Goal: Task Accomplishment & Management: Manage account settings

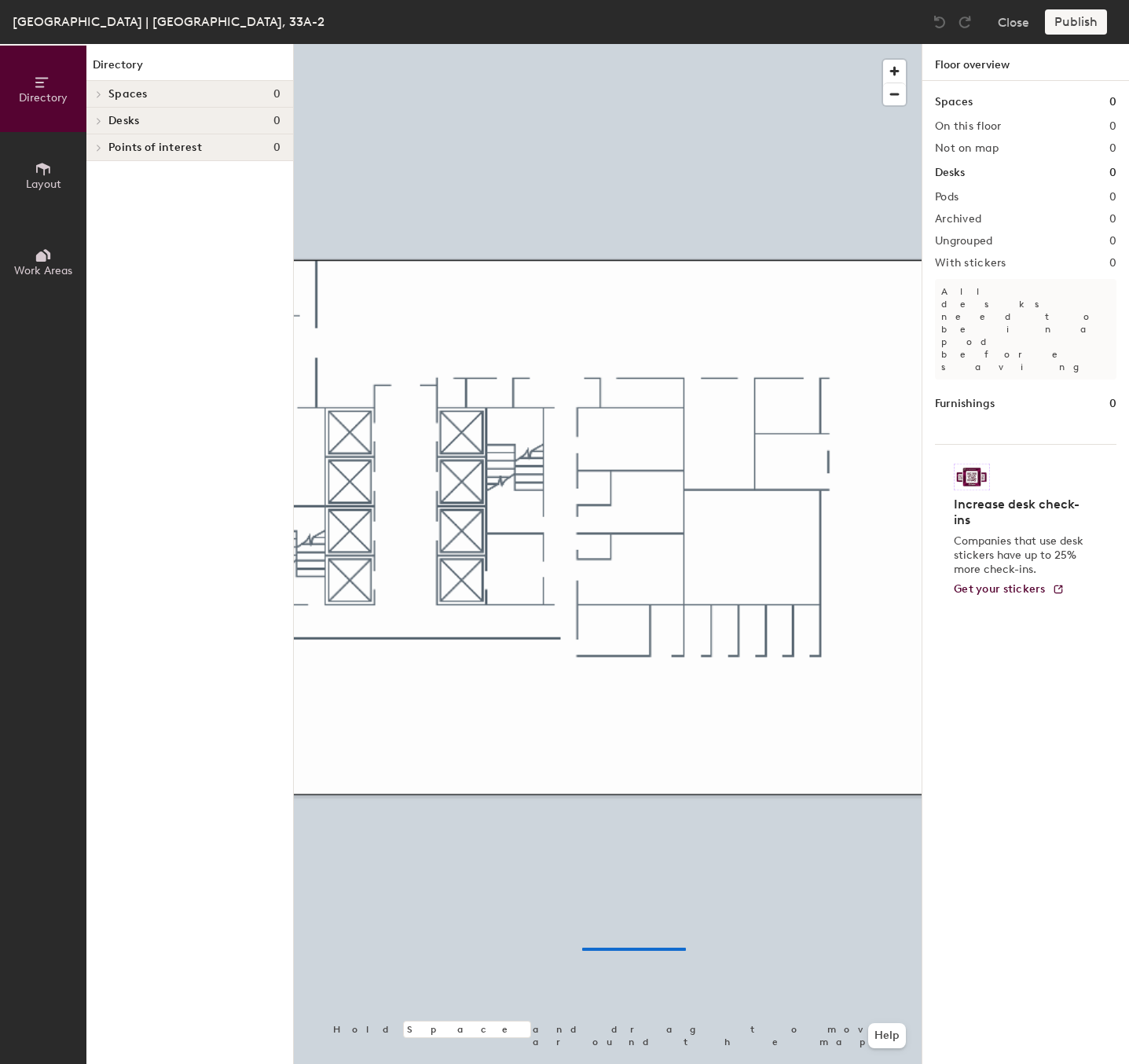
click at [582, 44] on div at bounding box center [607, 44] width 627 height 0
click at [901, 104] on span "button" at bounding box center [894, 94] width 23 height 22
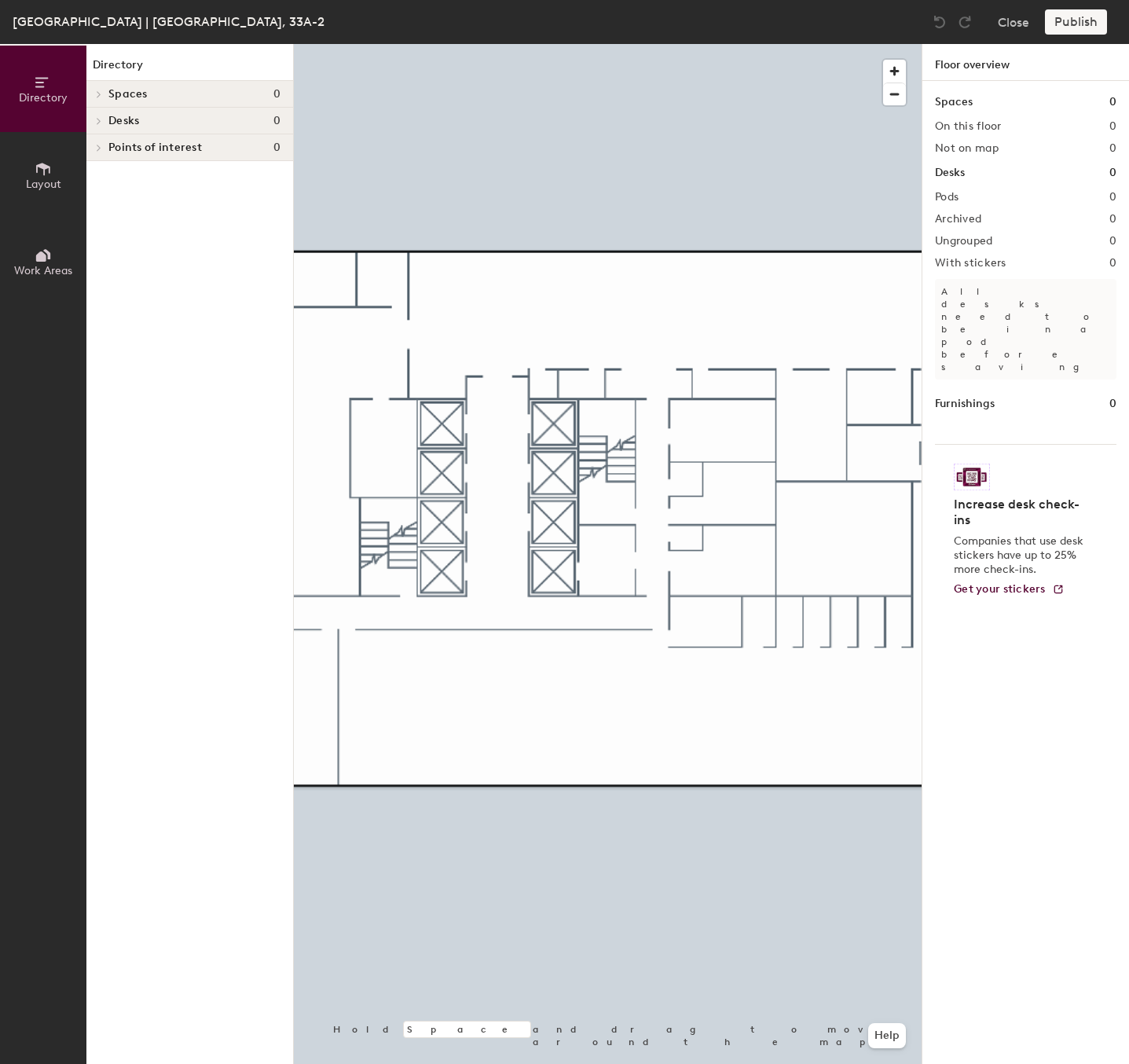
click at [932, 892] on div "Directory Layout Work Areas Directory Spaces 0 Desks 0 Points of interest 0 Hol…" at bounding box center [564, 553] width 1129 height 1020
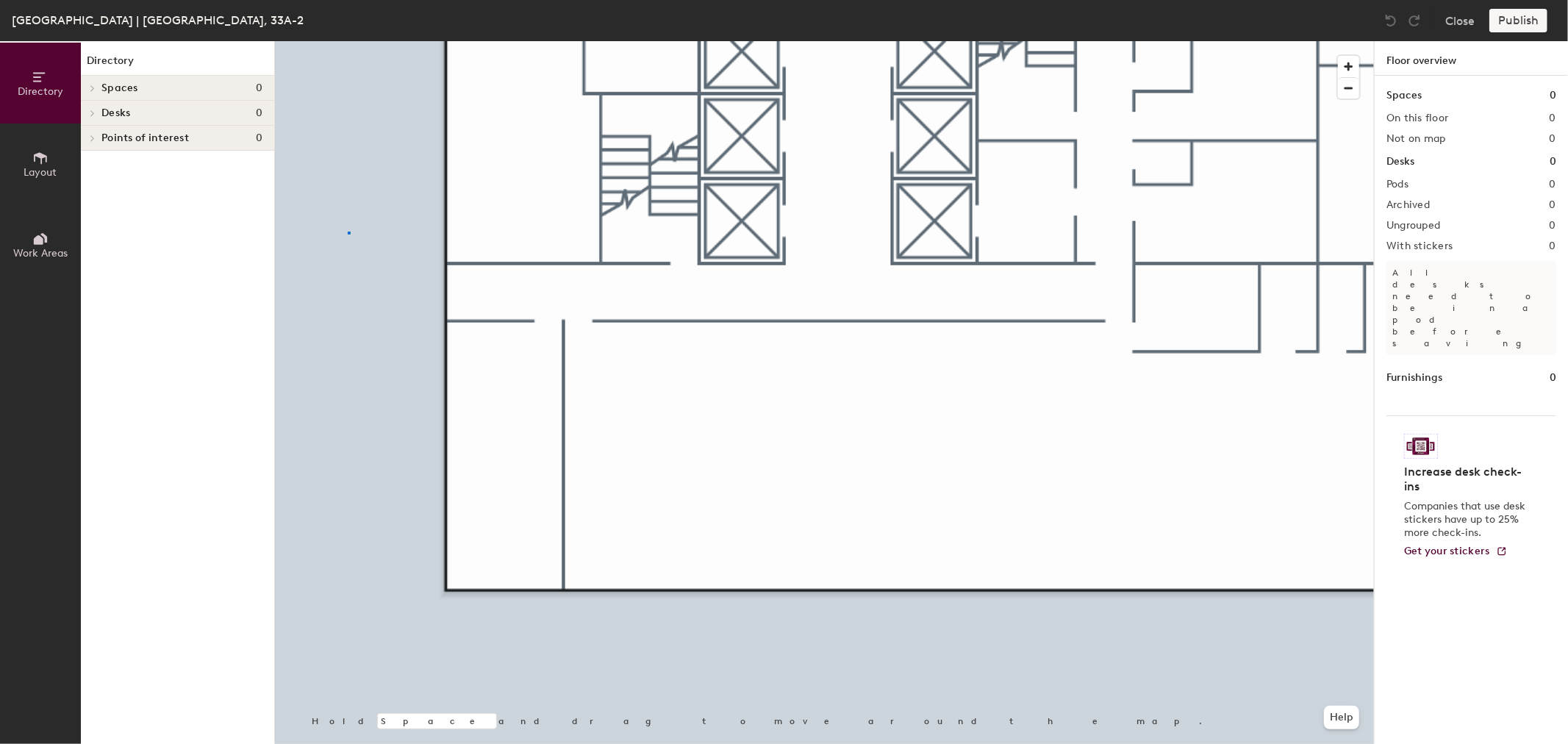
click at [348, 41] on div at bounding box center [823, 41] width 1099 height 0
click at [26, 167] on span "Layout" at bounding box center [41, 172] width 33 height 12
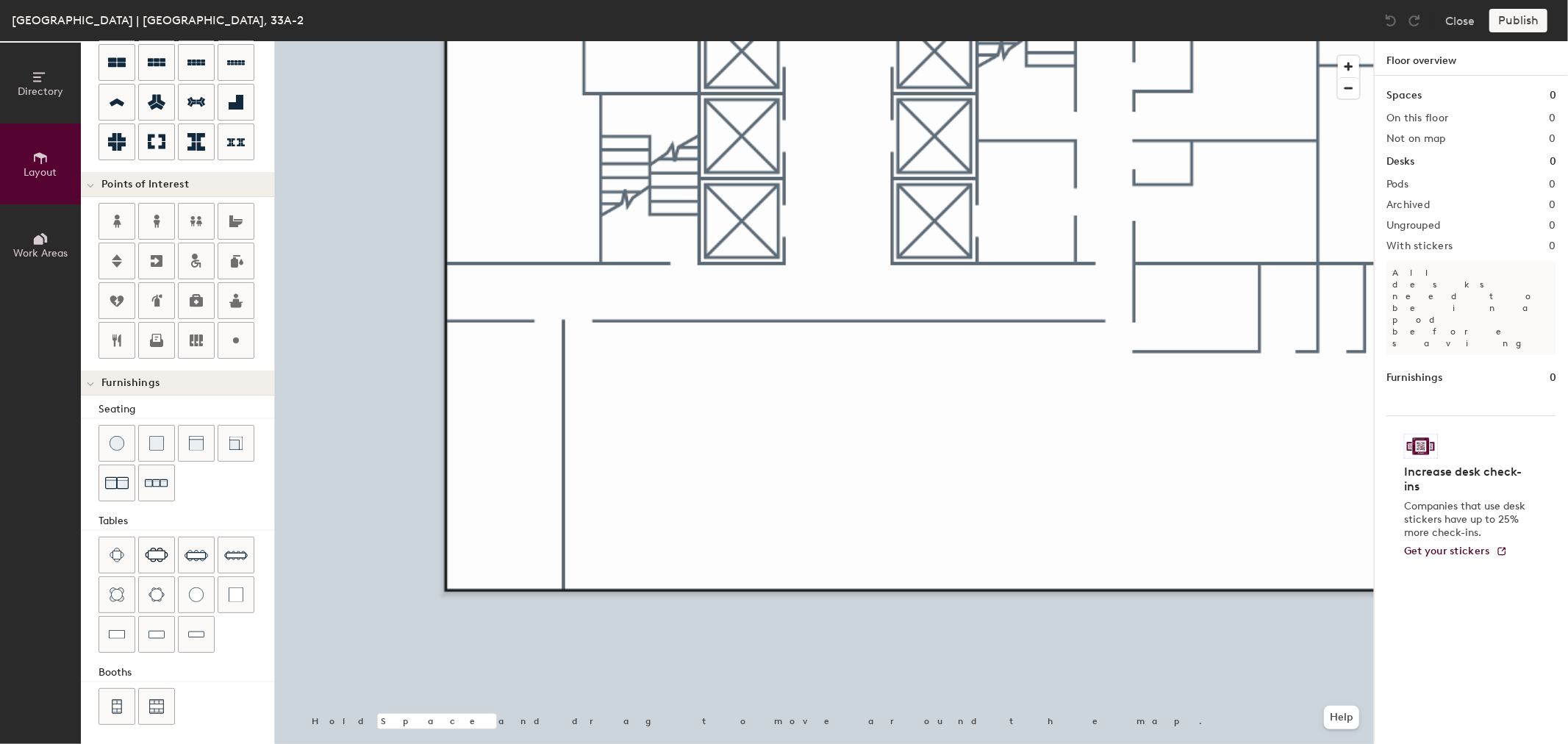
scroll to position [184, 0]
click at [64, 236] on button "Work Areas" at bounding box center [40, 244] width 81 height 81
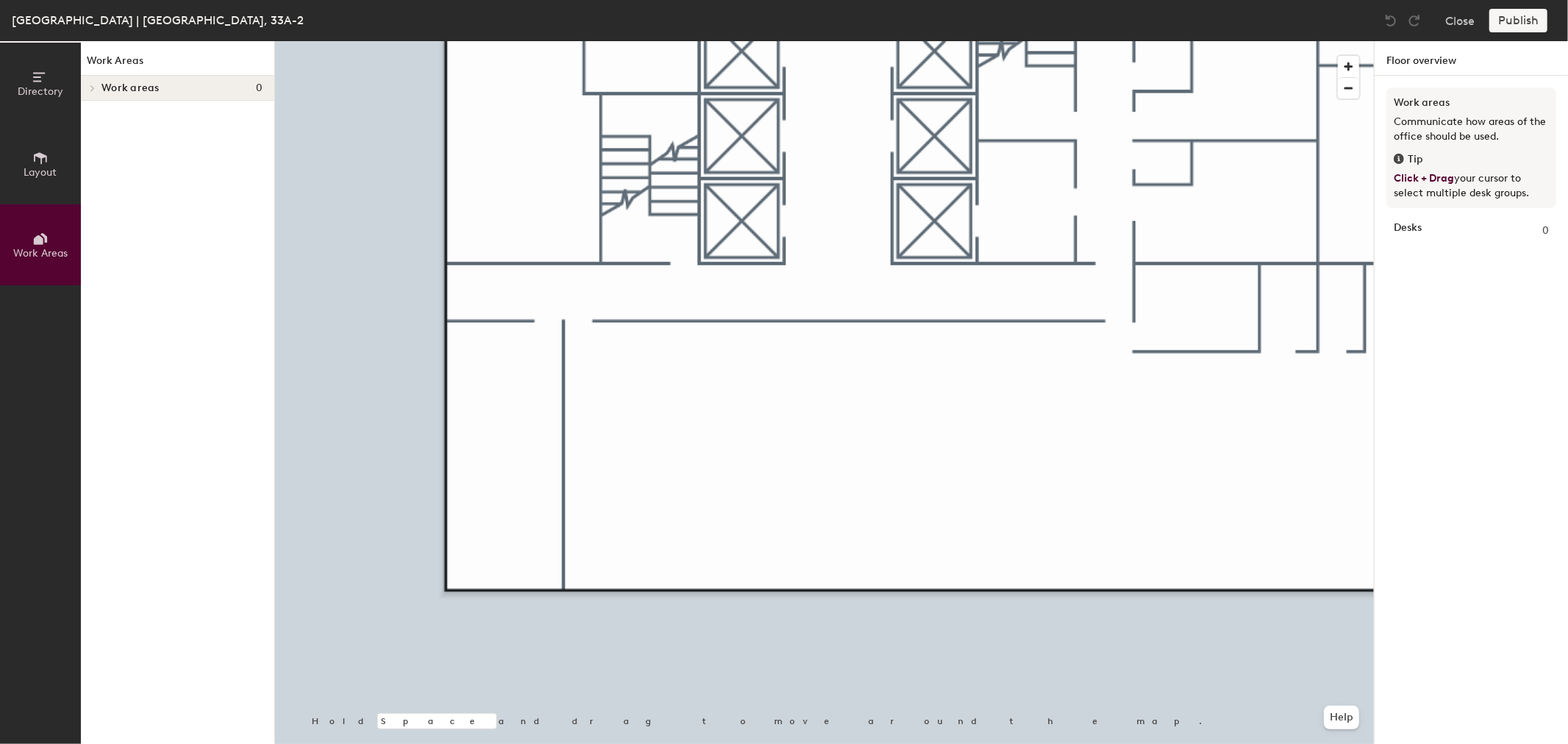
click at [137, 83] on span "Work areas" at bounding box center [130, 88] width 58 height 12
click at [94, 90] on icon at bounding box center [91, 90] width 7 height 6
click at [94, 90] on icon at bounding box center [93, 88] width 6 height 7
click at [41, 166] on span "Layout" at bounding box center [41, 172] width 33 height 12
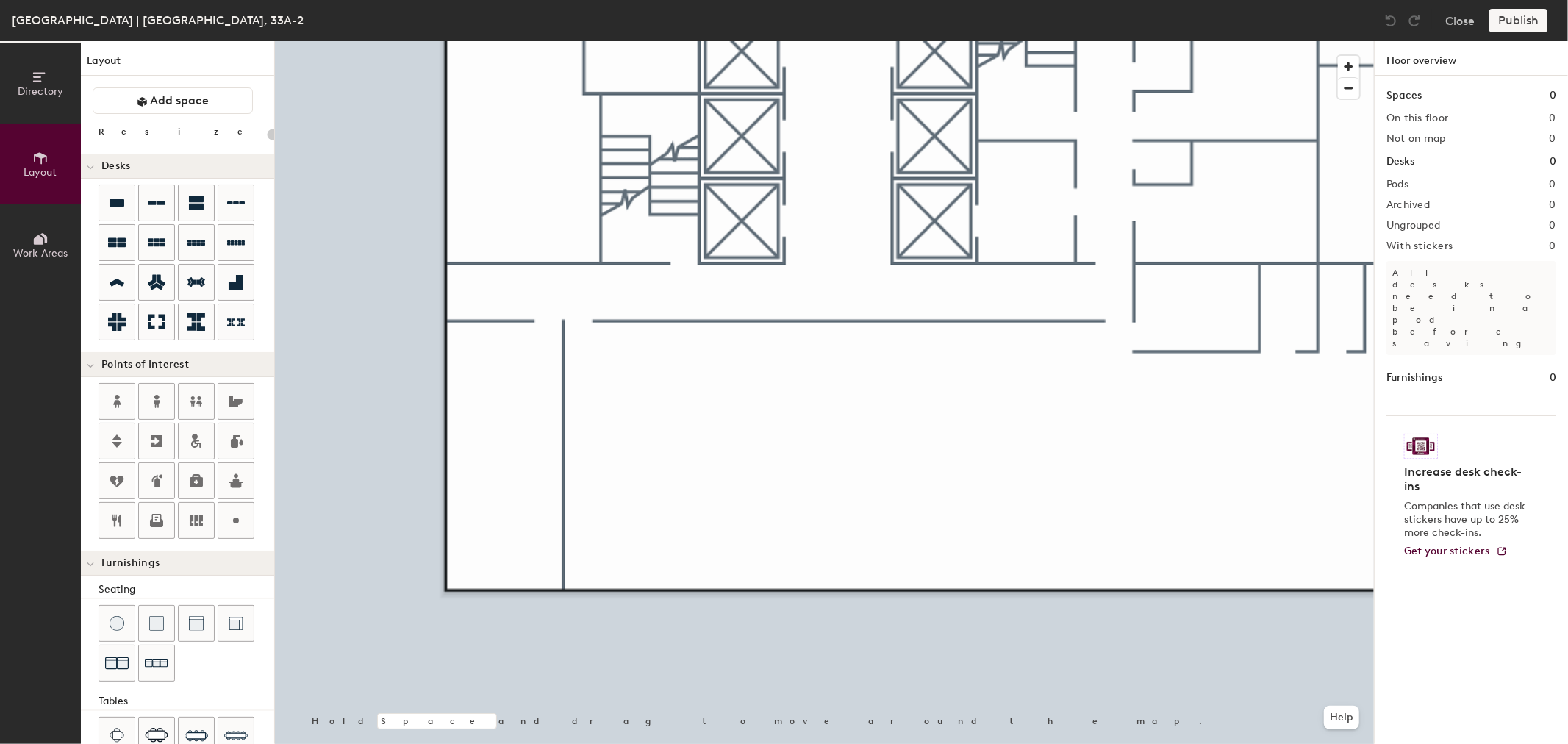
click at [32, 82] on icon at bounding box center [40, 77] width 16 height 16
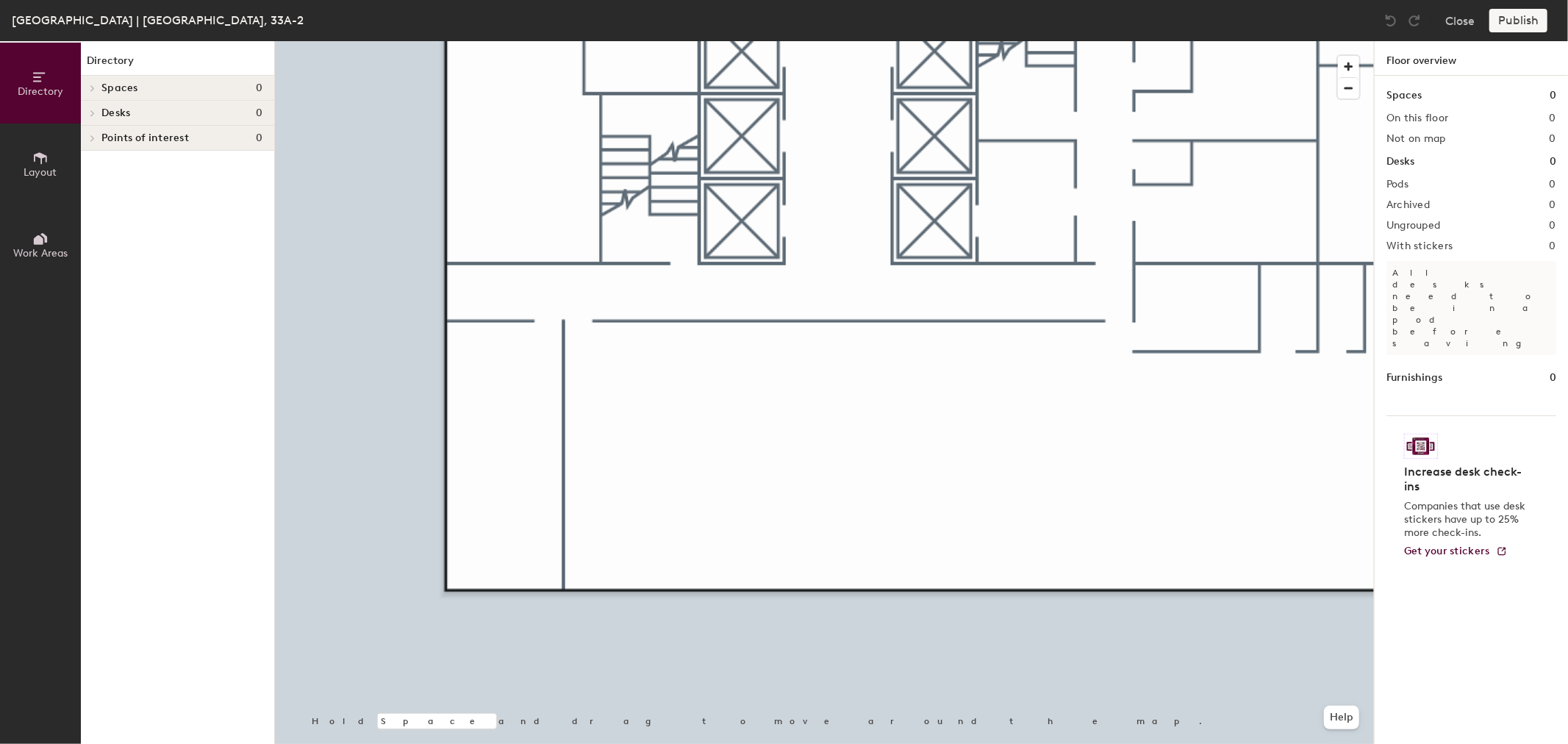
click at [136, 144] on div "Points of interest 0" at bounding box center [177, 138] width 193 height 25
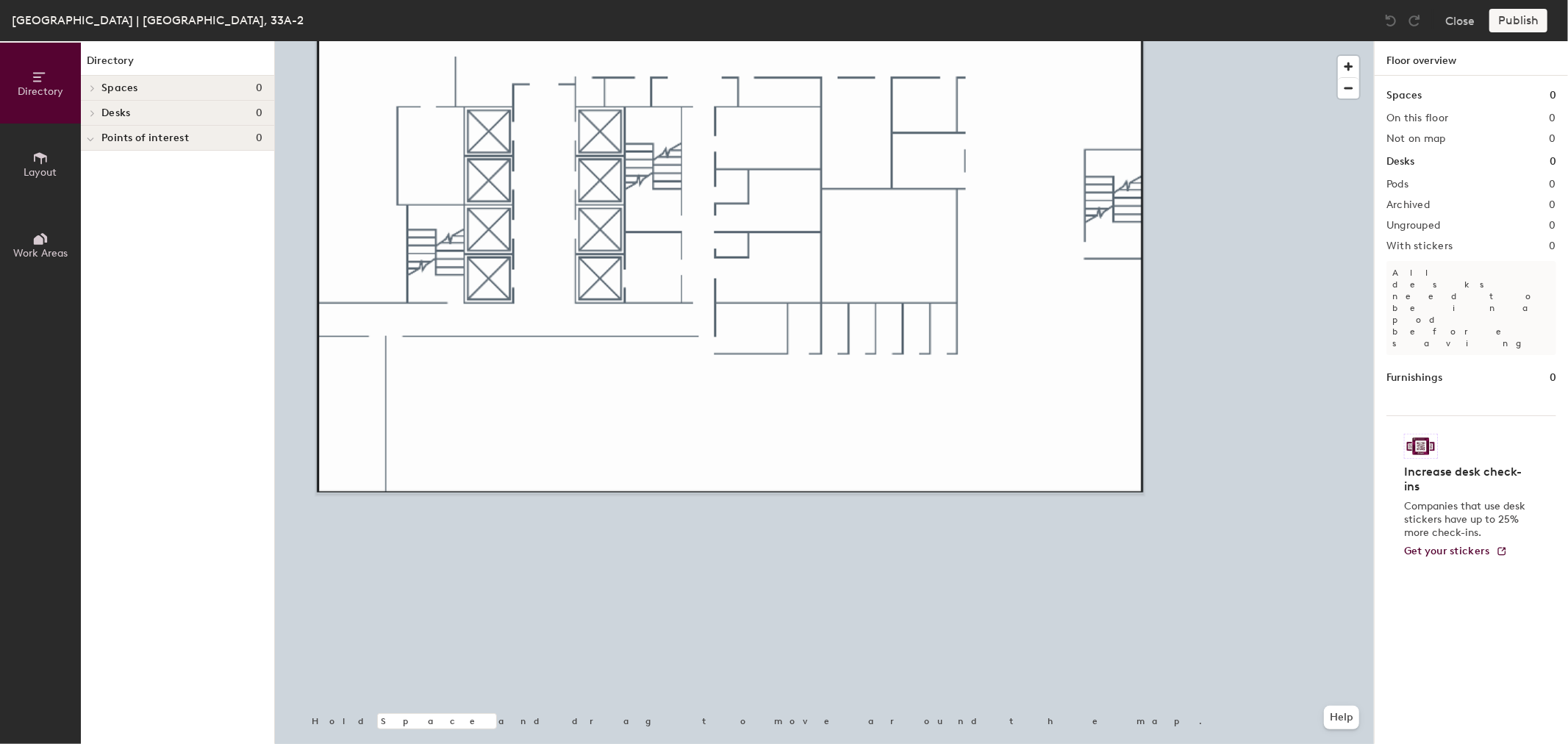
click at [141, 84] on h4 "Spaces 0" at bounding box center [182, 88] width 161 height 12
click at [120, 84] on span "Spaces" at bounding box center [120, 88] width 37 height 12
click at [30, 173] on span "Layout" at bounding box center [41, 172] width 33 height 12
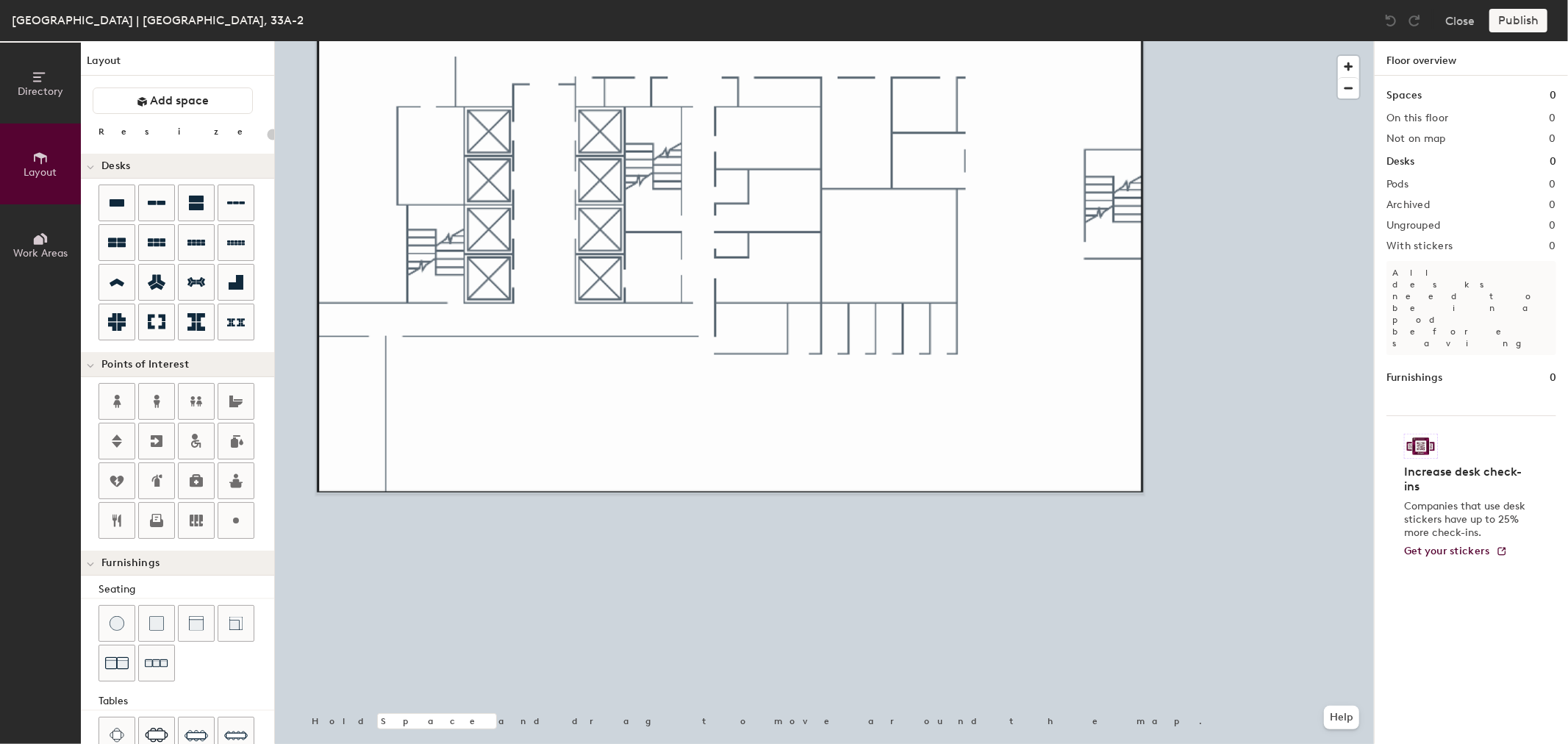
click at [65, 266] on button "Work Areas" at bounding box center [40, 244] width 81 height 81
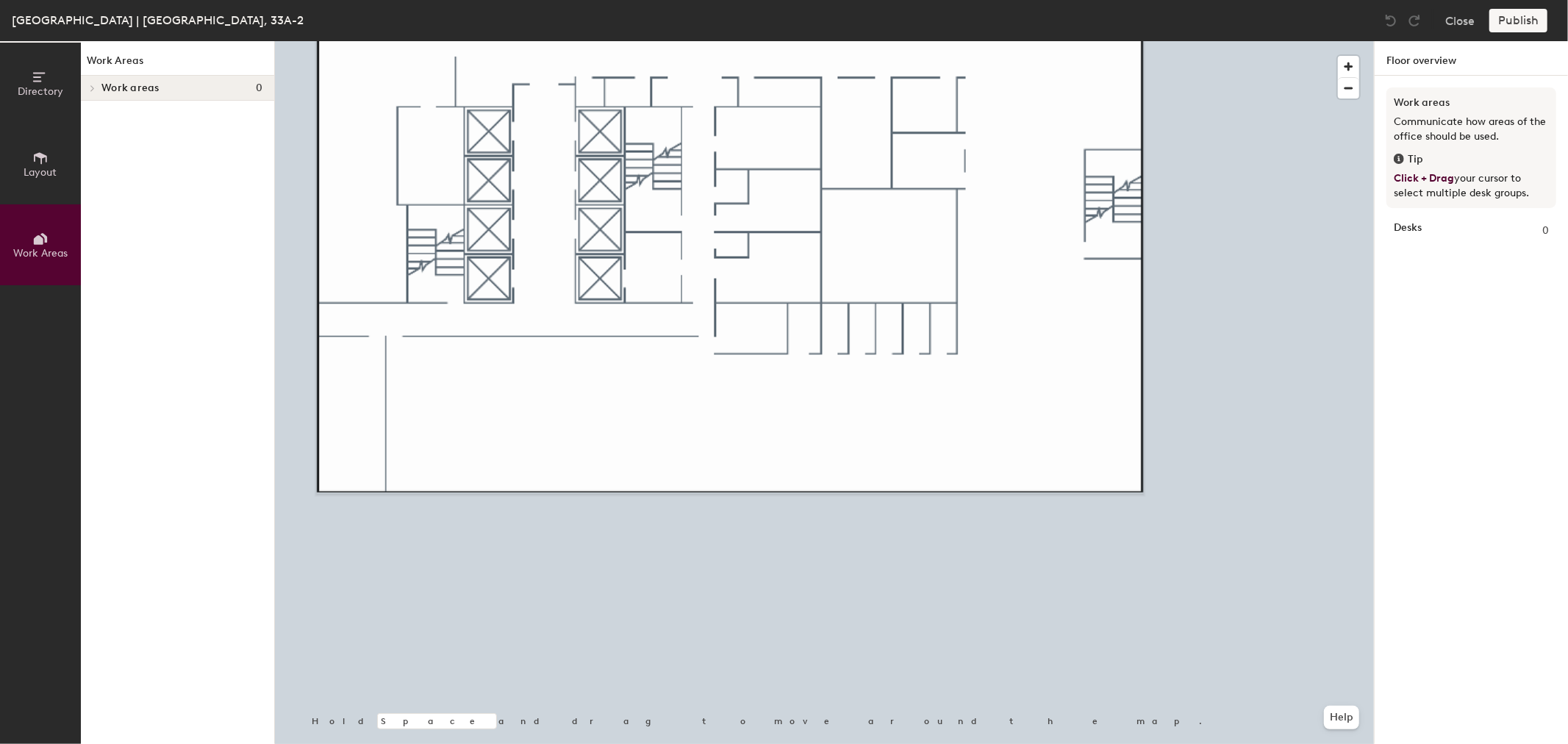
click at [53, 170] on span "Layout" at bounding box center [41, 172] width 33 height 12
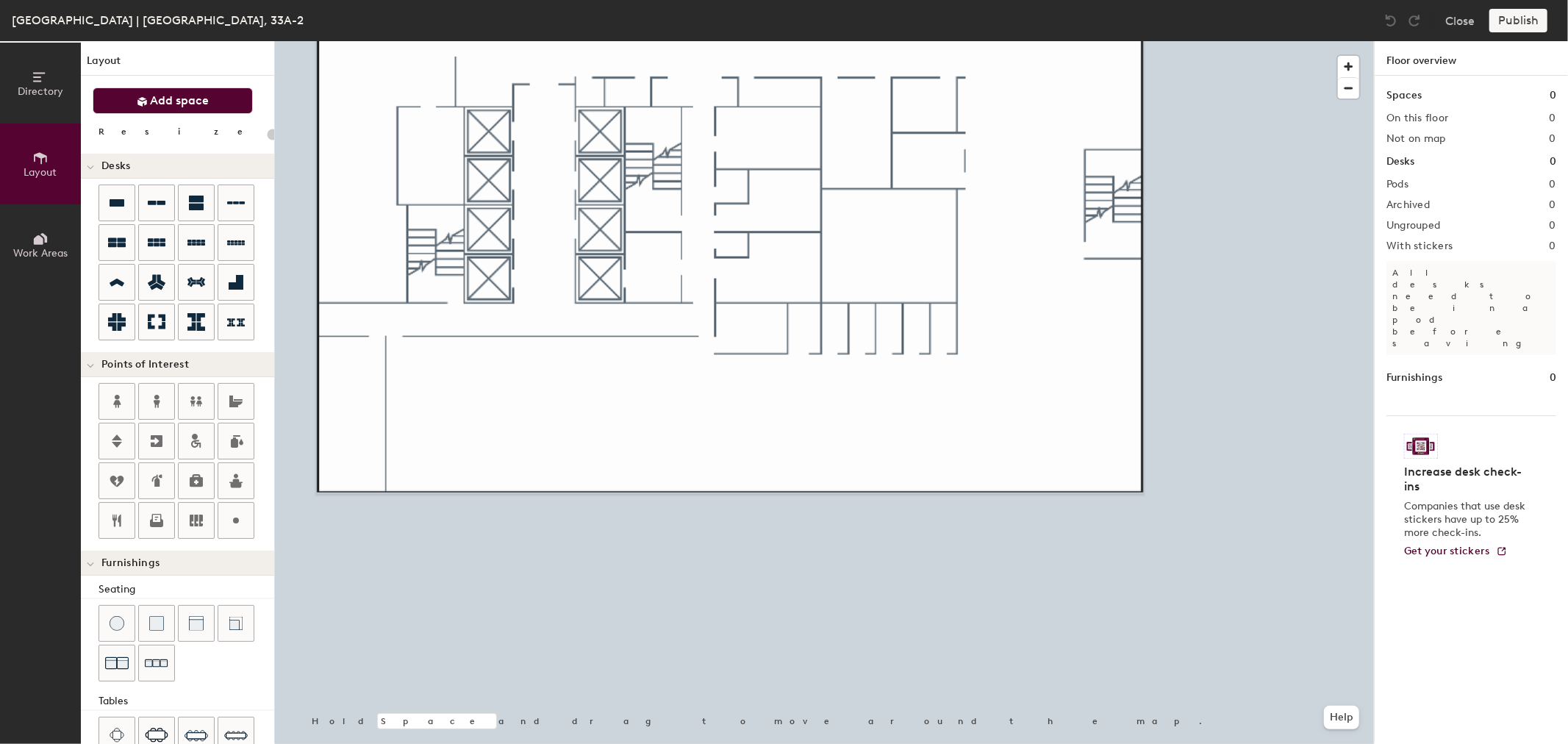
click at [126, 98] on button "Add space" at bounding box center [172, 100] width 160 height 27
click at [210, 97] on button "Add space" at bounding box center [172, 100] width 160 height 27
click at [230, 87] on button "Add space" at bounding box center [172, 100] width 160 height 27
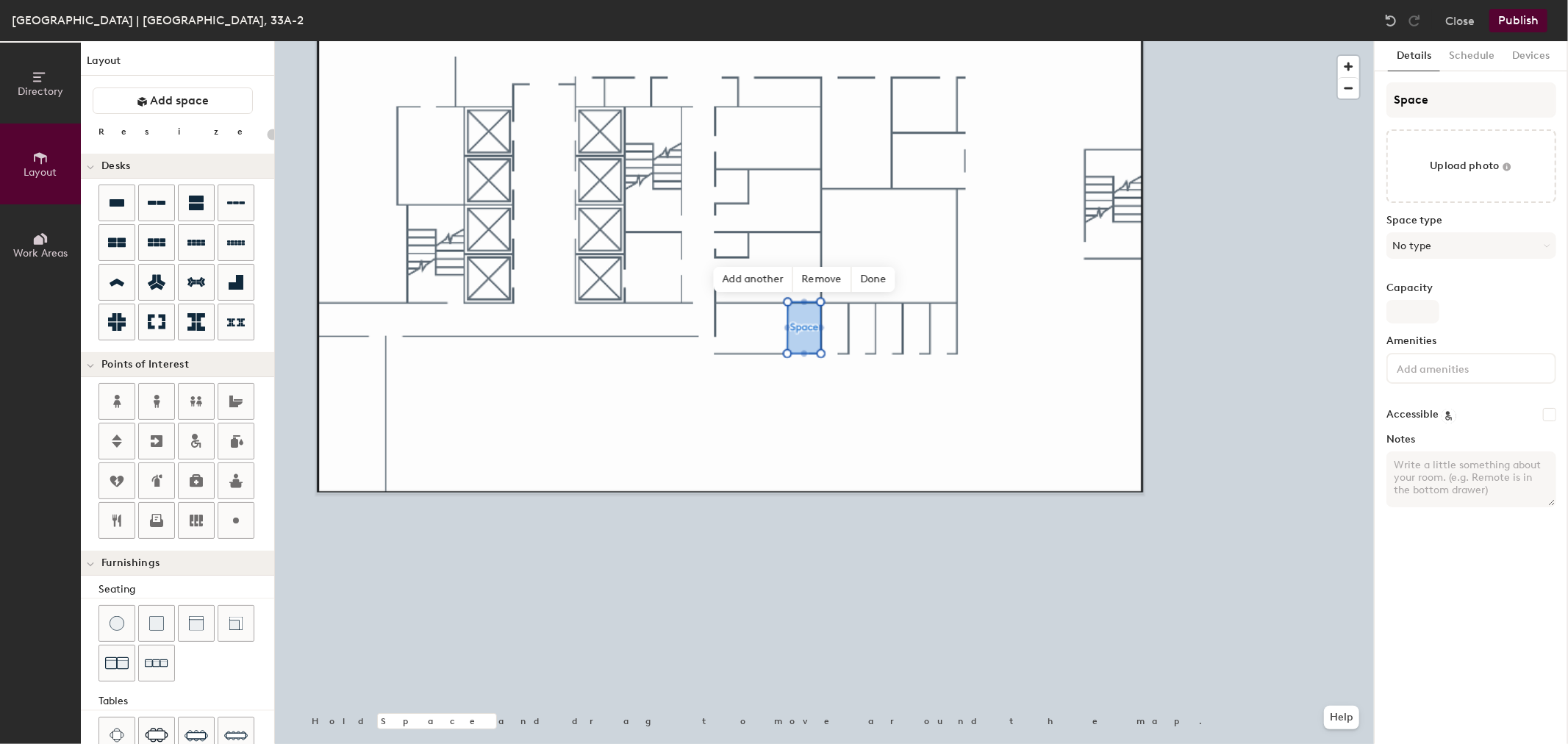
type input "20"
click at [1055, 250] on button "No type" at bounding box center [1471, 246] width 170 height 27
click at [1055, 85] on input "Space" at bounding box center [1471, 100] width 170 height 35
click at [1055, 98] on div "Directory Layout Work Areas Layout Add space Resize Desks Points of Interest Fu…" at bounding box center [784, 392] width 1568 height 703
type input "SpaceL"
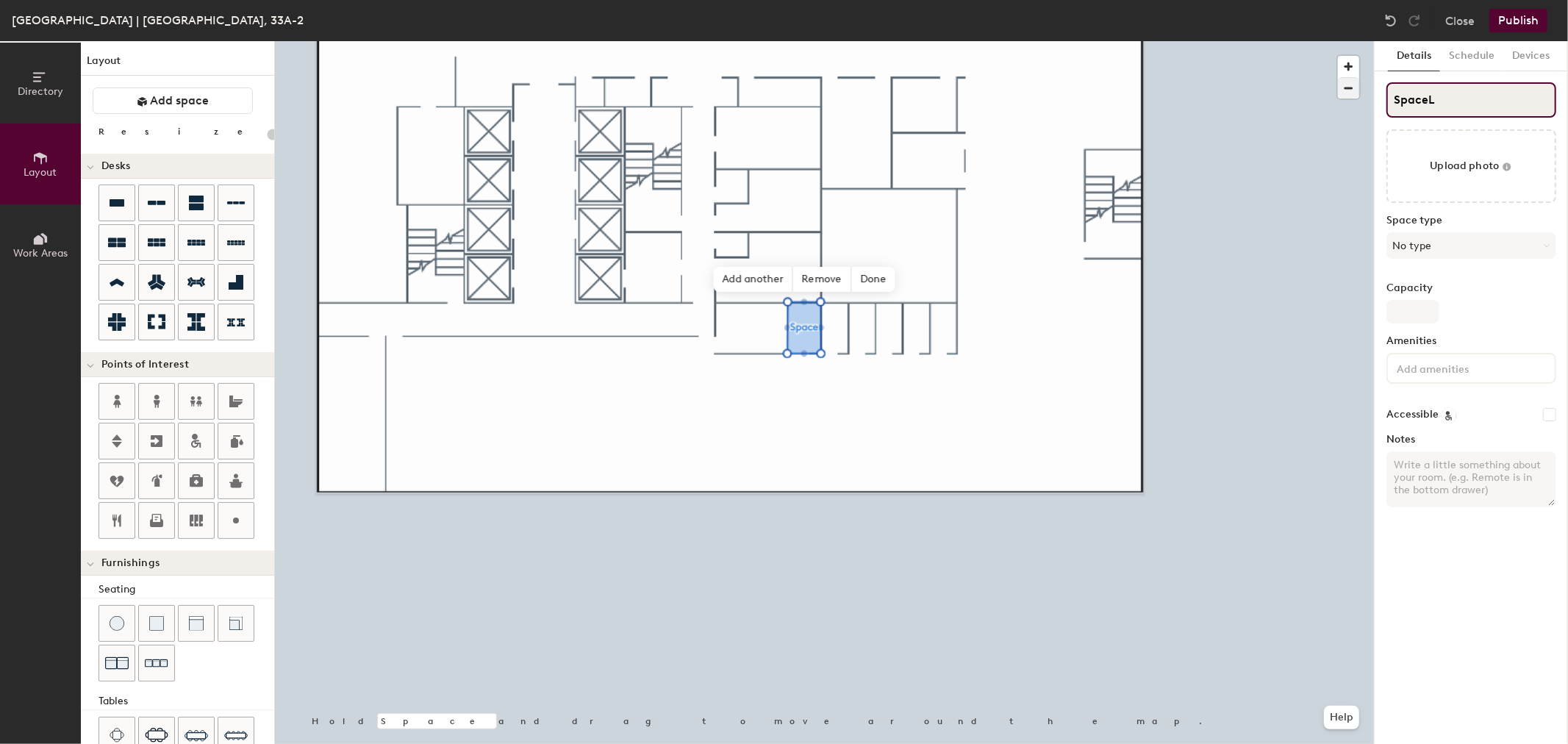
type input "20"
type input "SpaceLIL"
type input "20"
type input "SpaceLILY"
type input "20"
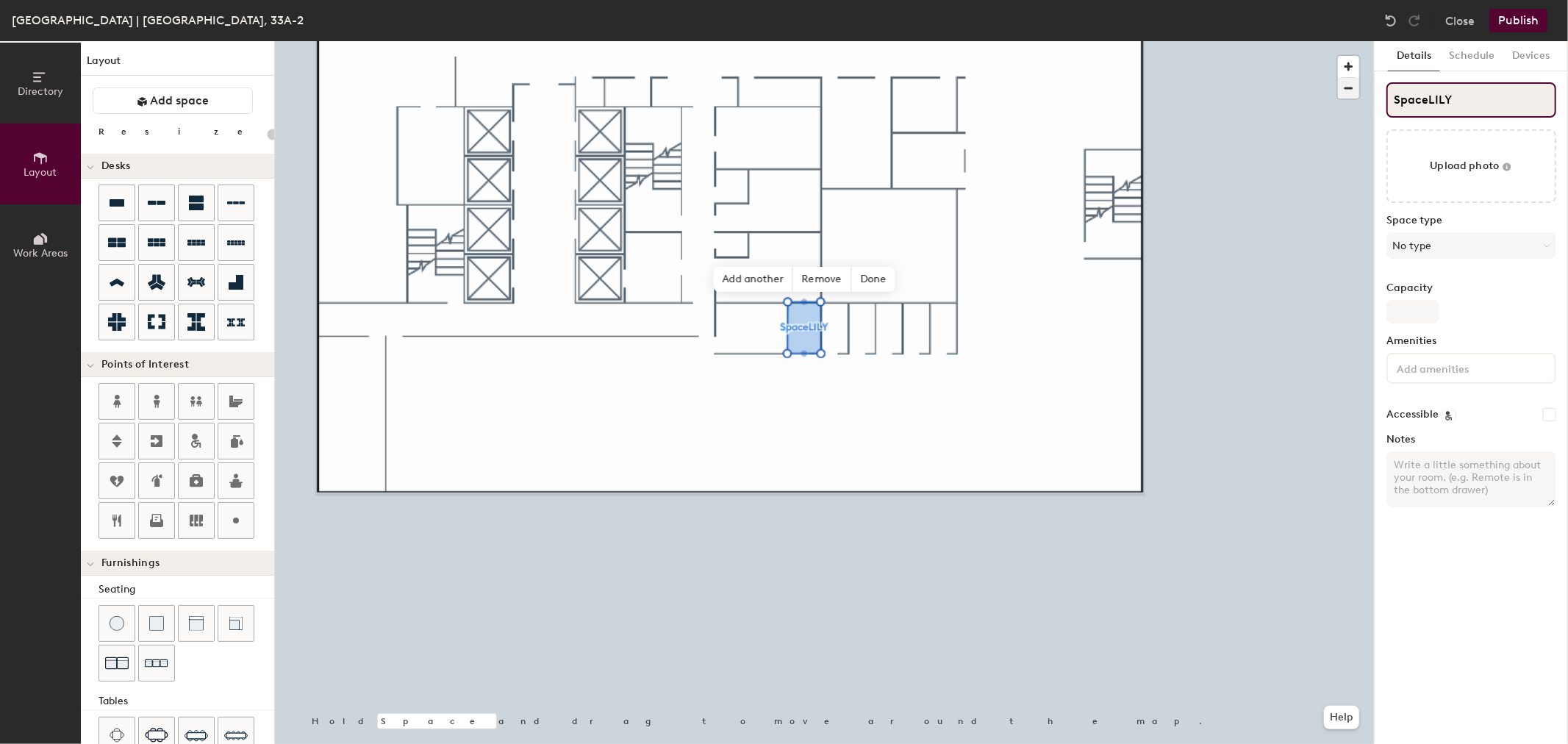
type input "L"
type input "20"
type input "LIL"
type input "20"
type input "[PERSON_NAME]"
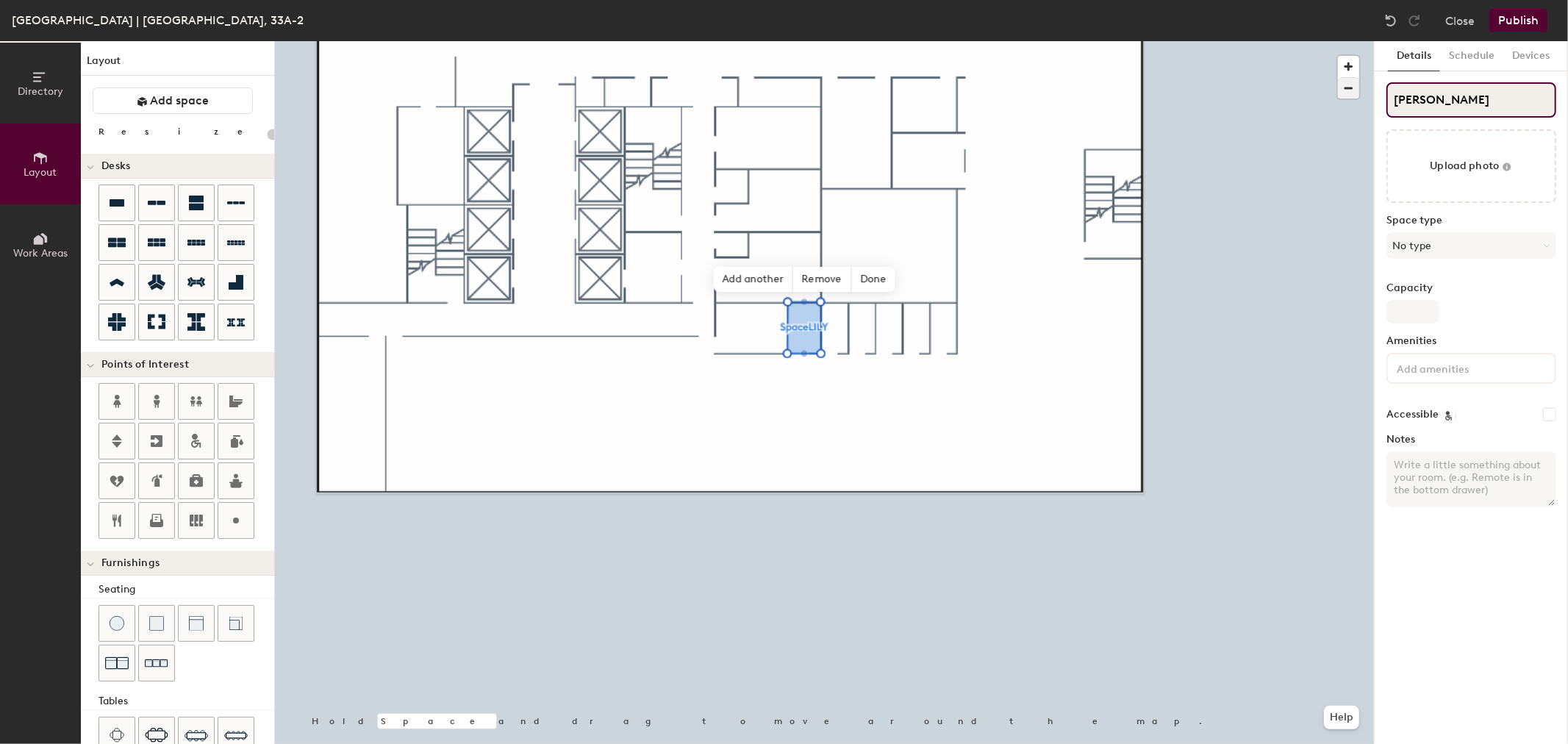
type input "20"
type input "[PERSON_NAME]"
type input "20"
type input "[PERSON_NAME] HAVE"
type input "20"
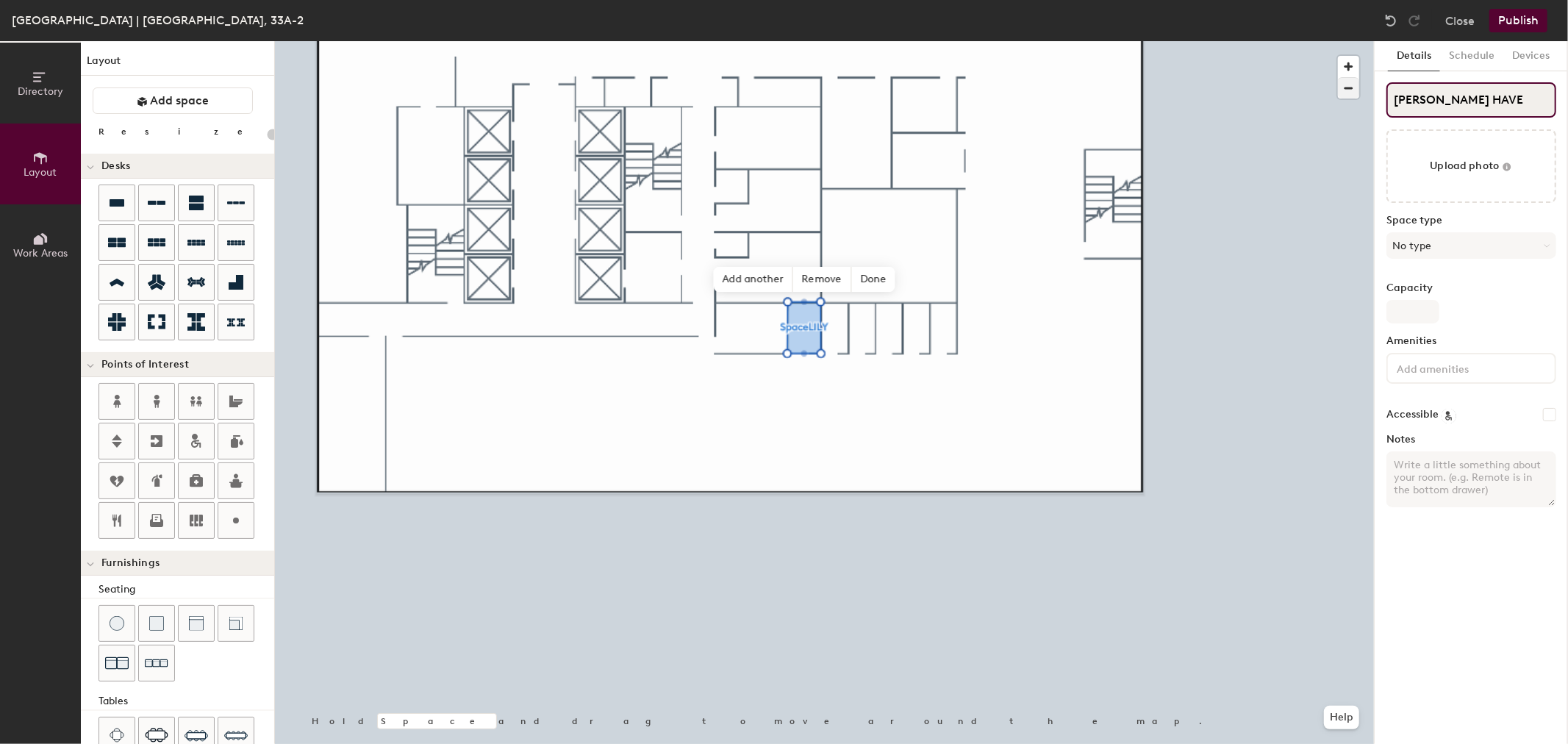
type input "[PERSON_NAME]"
type input "20"
click at [1055, 94] on input "[PERSON_NAME]" at bounding box center [1471, 100] width 170 height 35
type input "[PERSON_NAME]"
click at [1055, 233] on button "No type" at bounding box center [1471, 246] width 170 height 27
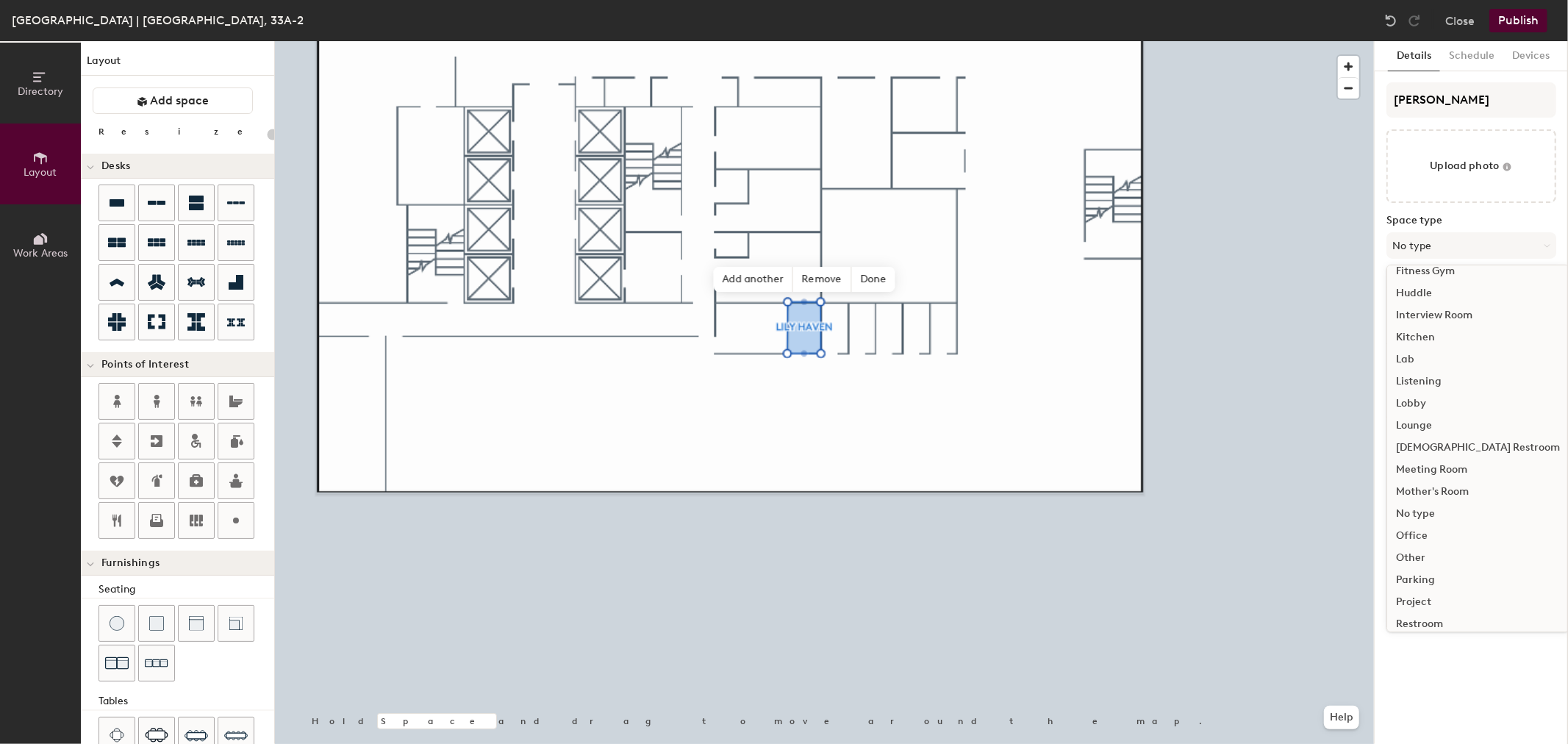
scroll to position [247, 0]
click at [1055, 435] on div "Meeting Room" at bounding box center [1478, 432] width 182 height 22
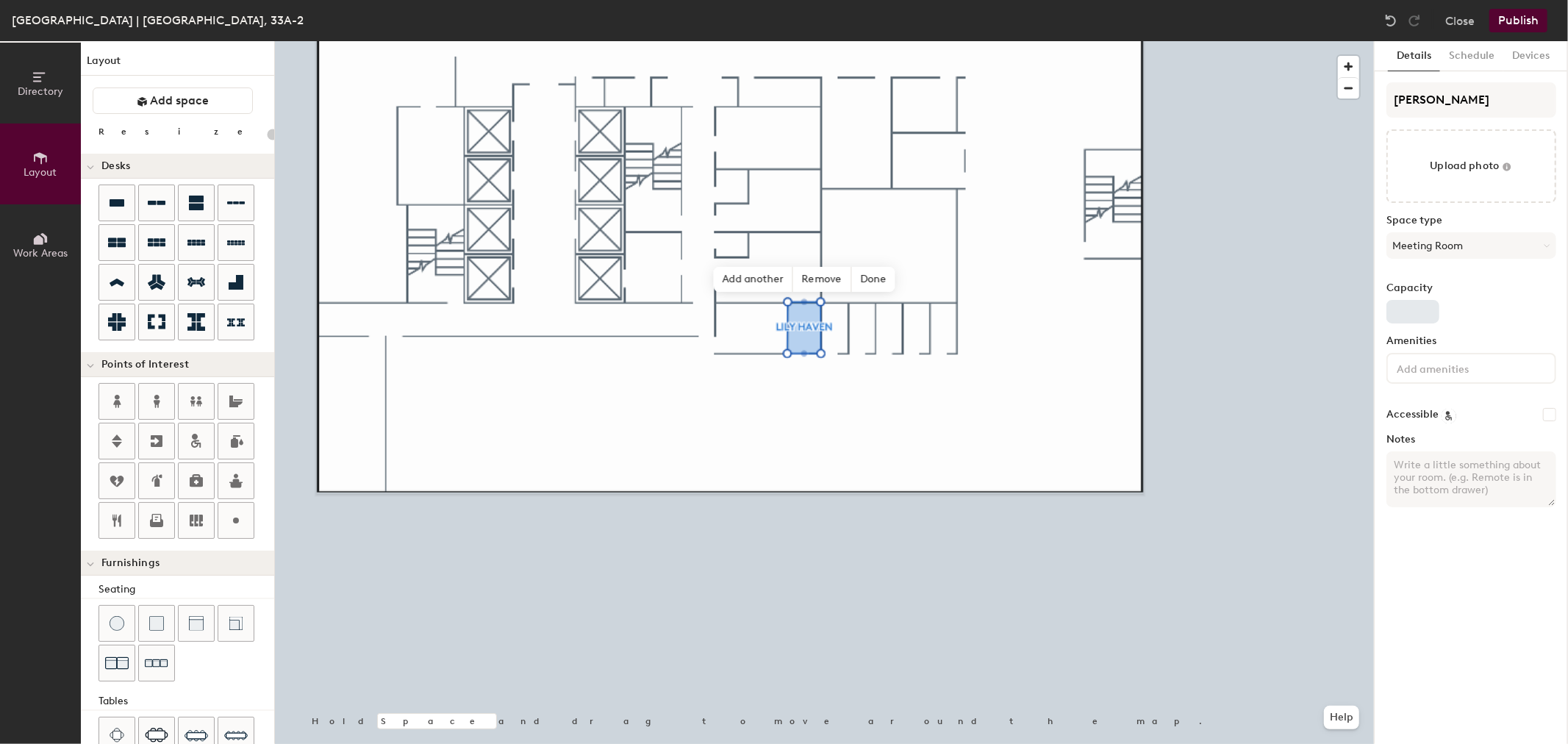
type input "20"
click at [1055, 319] on input "Capacity" at bounding box center [1412, 311] width 53 height 23
type input "2"
type input "20"
type input "2"
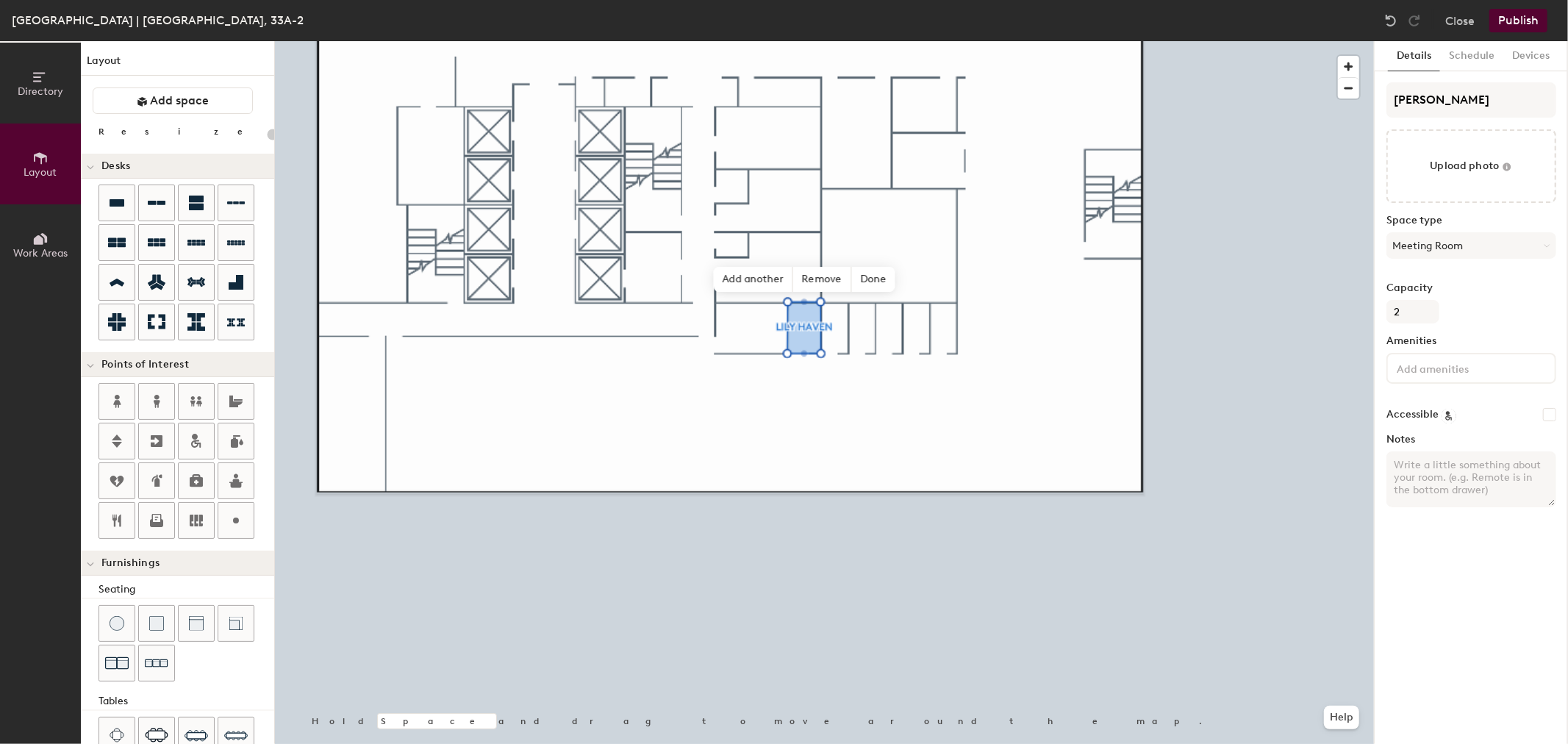
click at [1055, 295] on div "Capacity 2" at bounding box center [1471, 302] width 170 height 41
click at [1055, 364] on input at bounding box center [1460, 367] width 133 height 18
click at [1055, 317] on div "Capacity 2" at bounding box center [1471, 302] width 170 height 41
click at [1055, 468] on textarea "Notes" at bounding box center [1471, 480] width 170 height 56
type input "20"
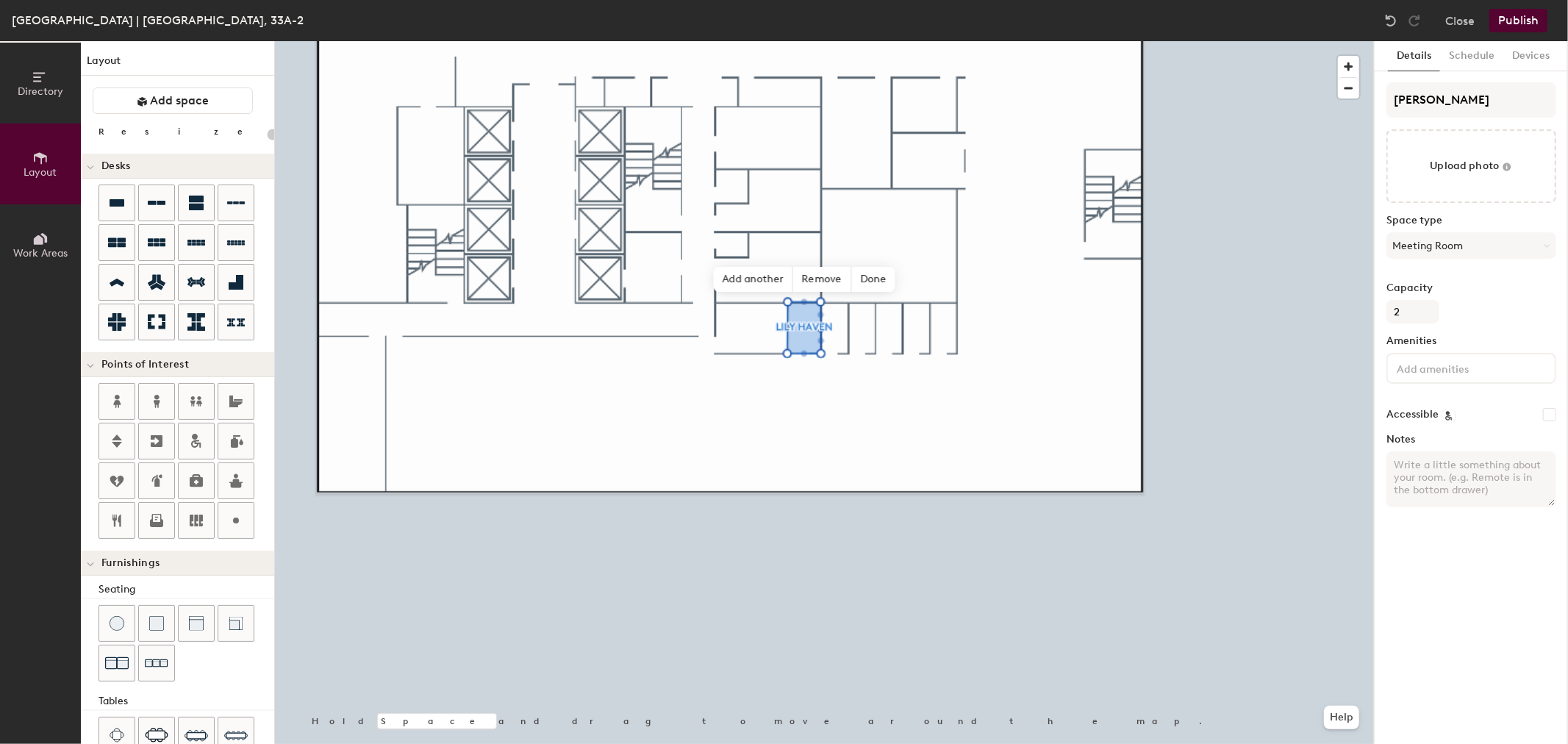
click at [31, 229] on button "Work Areas" at bounding box center [40, 244] width 81 height 81
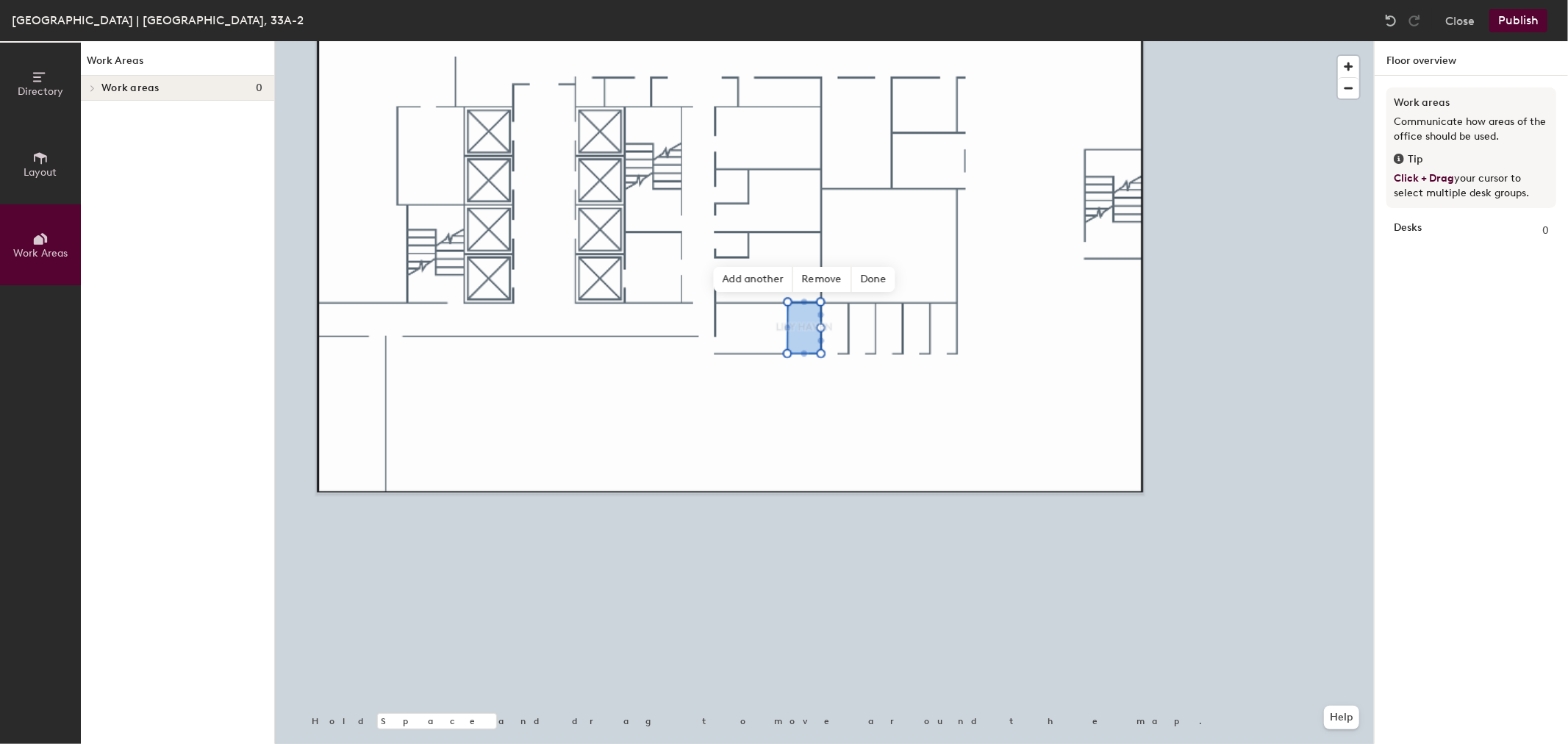
click at [140, 88] on span "Work areas" at bounding box center [130, 88] width 58 height 12
click at [1055, 20] on button "Publish" at bounding box center [1518, 20] width 58 height 23
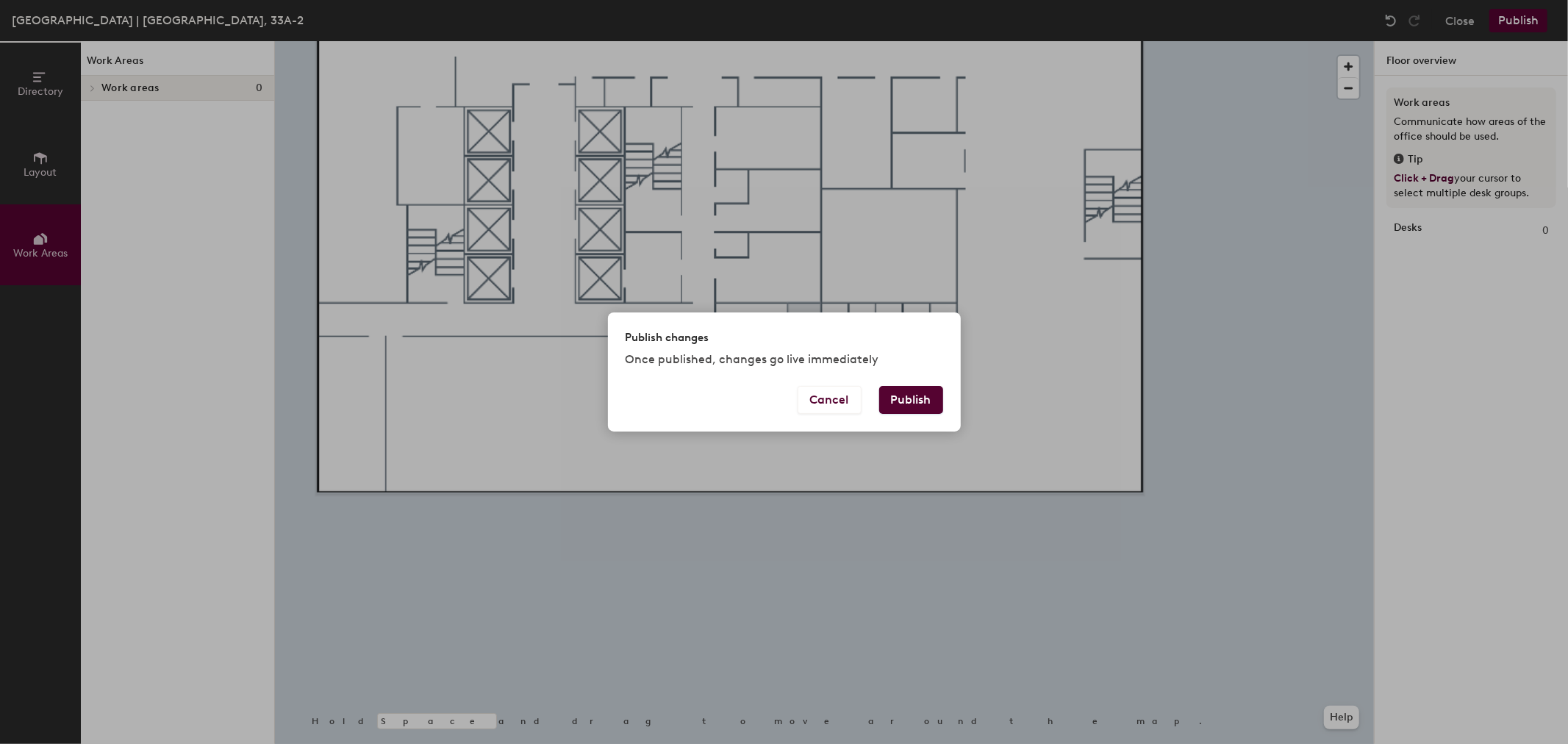
click at [919, 405] on button "Publish" at bounding box center [911, 400] width 64 height 28
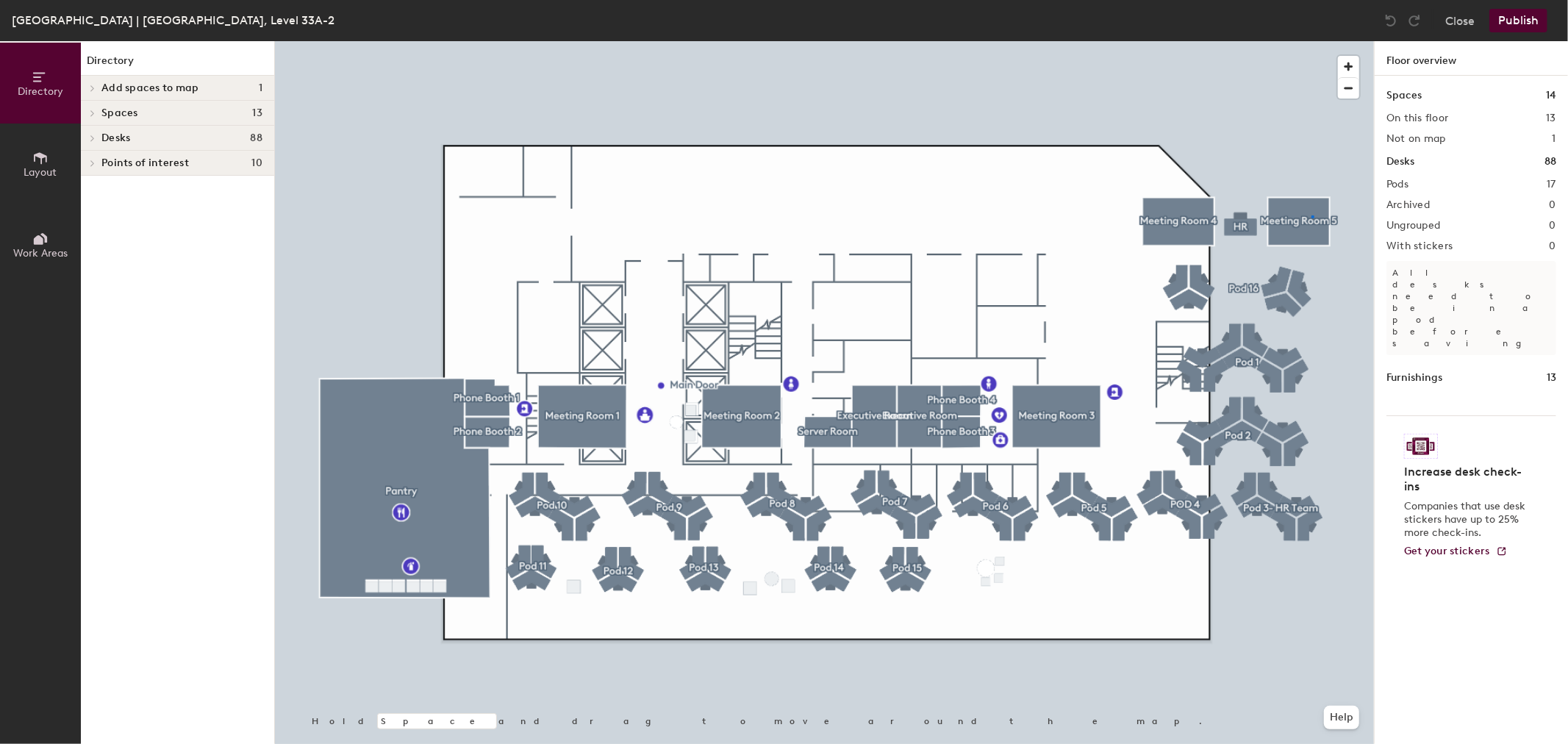
click at [1311, 41] on div at bounding box center [823, 41] width 1099 height 0
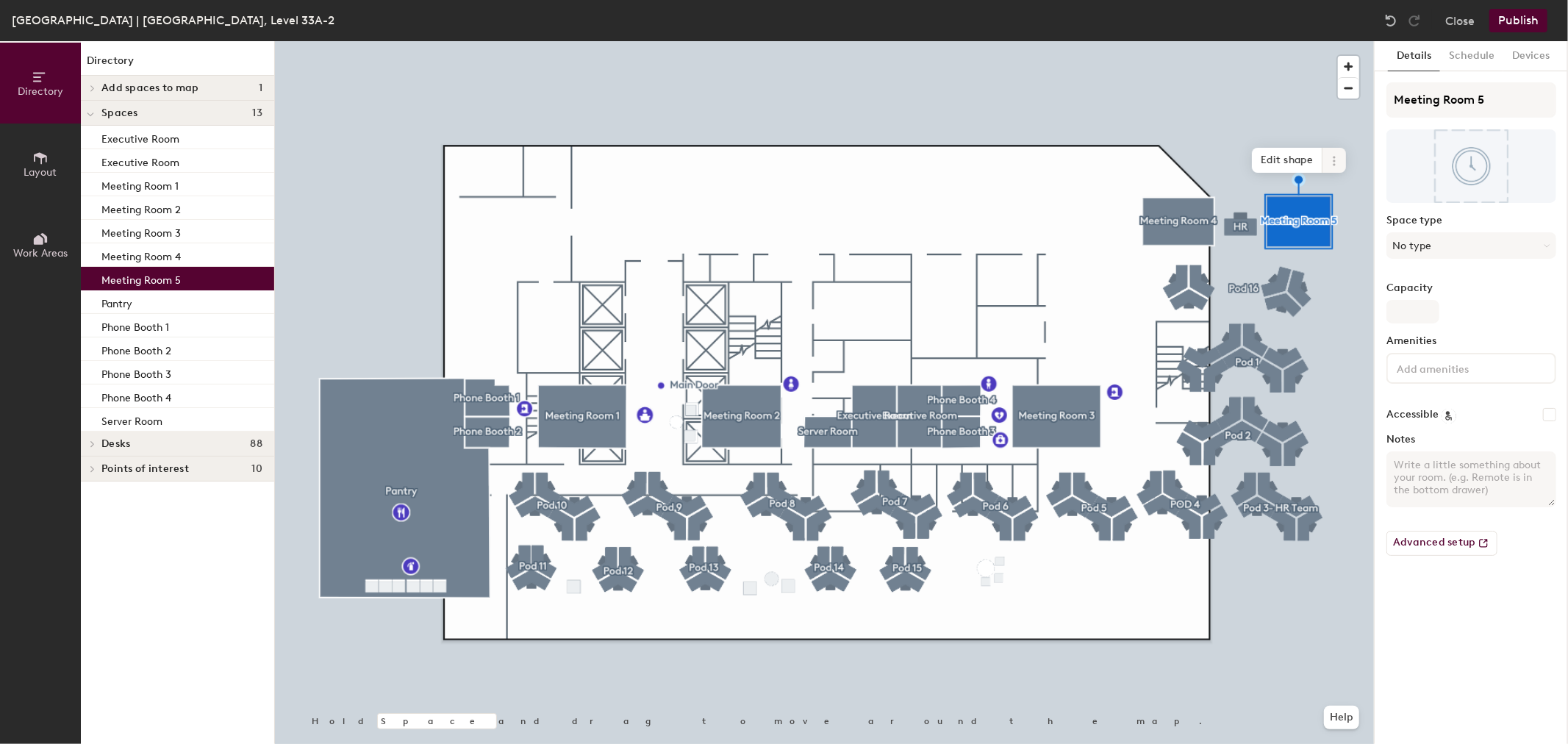
click at [1331, 158] on icon at bounding box center [1334, 160] width 12 height 12
click at [1350, 243] on span "Delete" at bounding box center [1386, 245] width 131 height 25
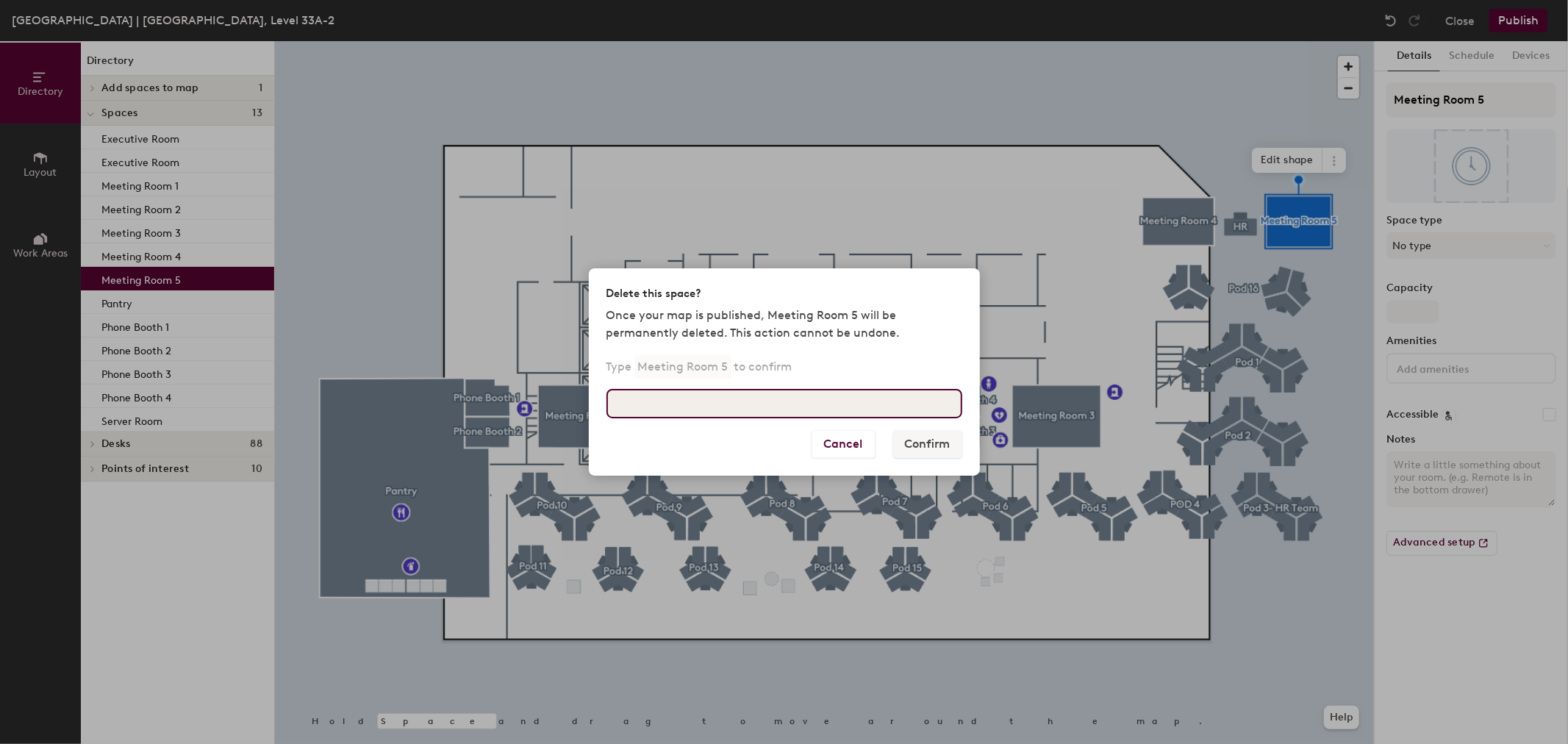
click at [915, 409] on input at bounding box center [784, 404] width 356 height 30
click at [932, 202] on div "Delete this space? Once your map is published, Meeting Room 5 will be permanent…" at bounding box center [784, 372] width 1568 height 744
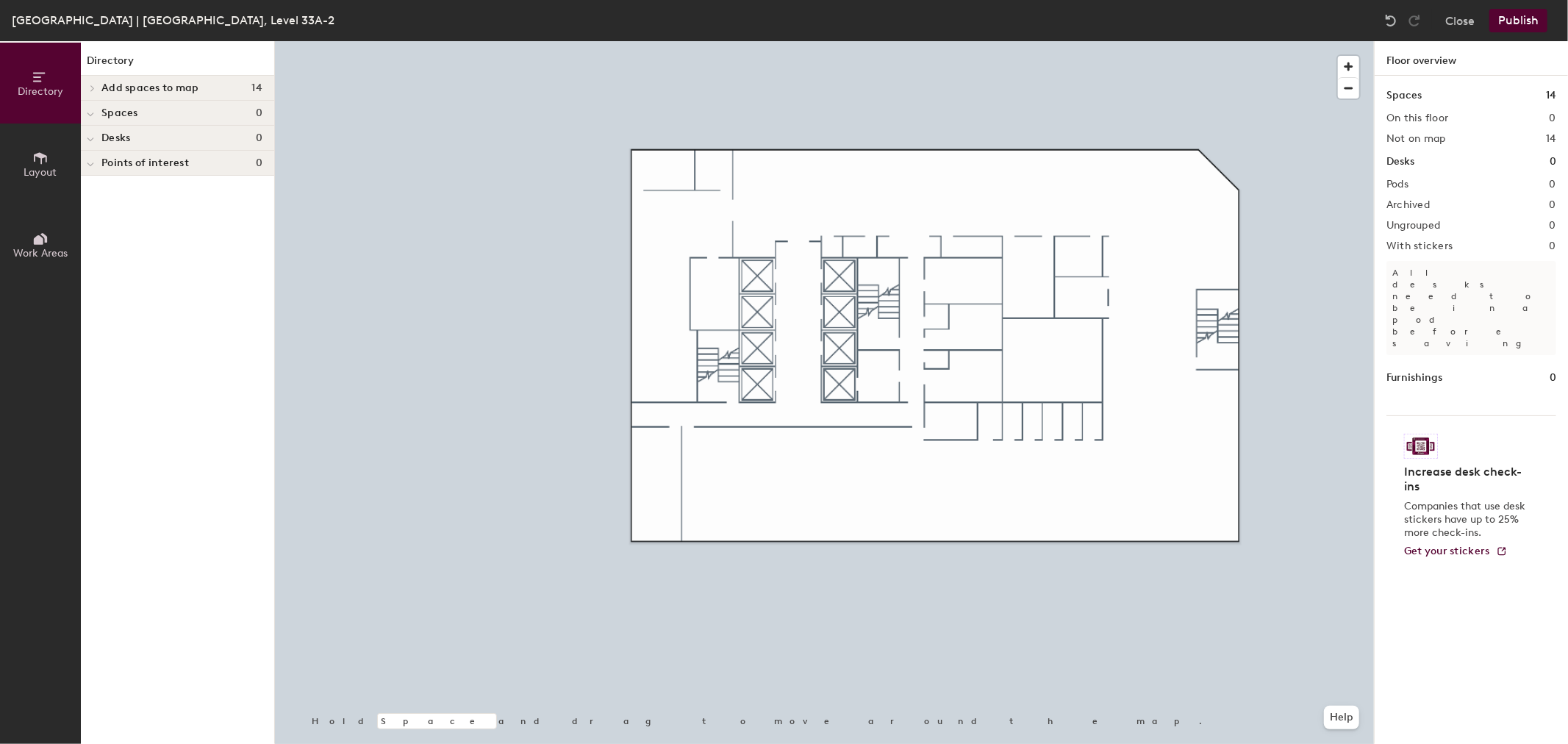
click at [1525, 19] on button "Publish" at bounding box center [1518, 20] width 58 height 23
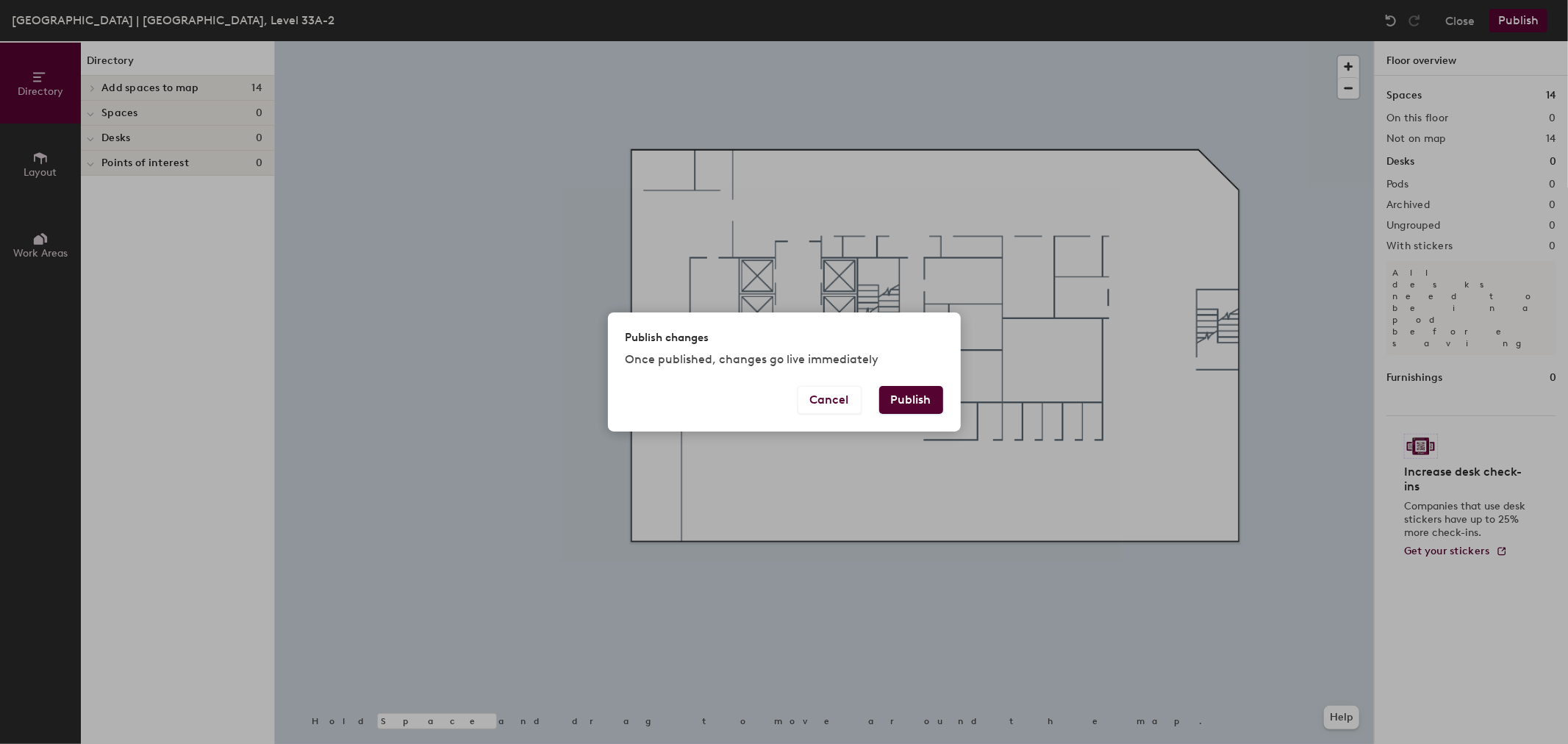
click at [915, 403] on button "Publish" at bounding box center [911, 400] width 64 height 28
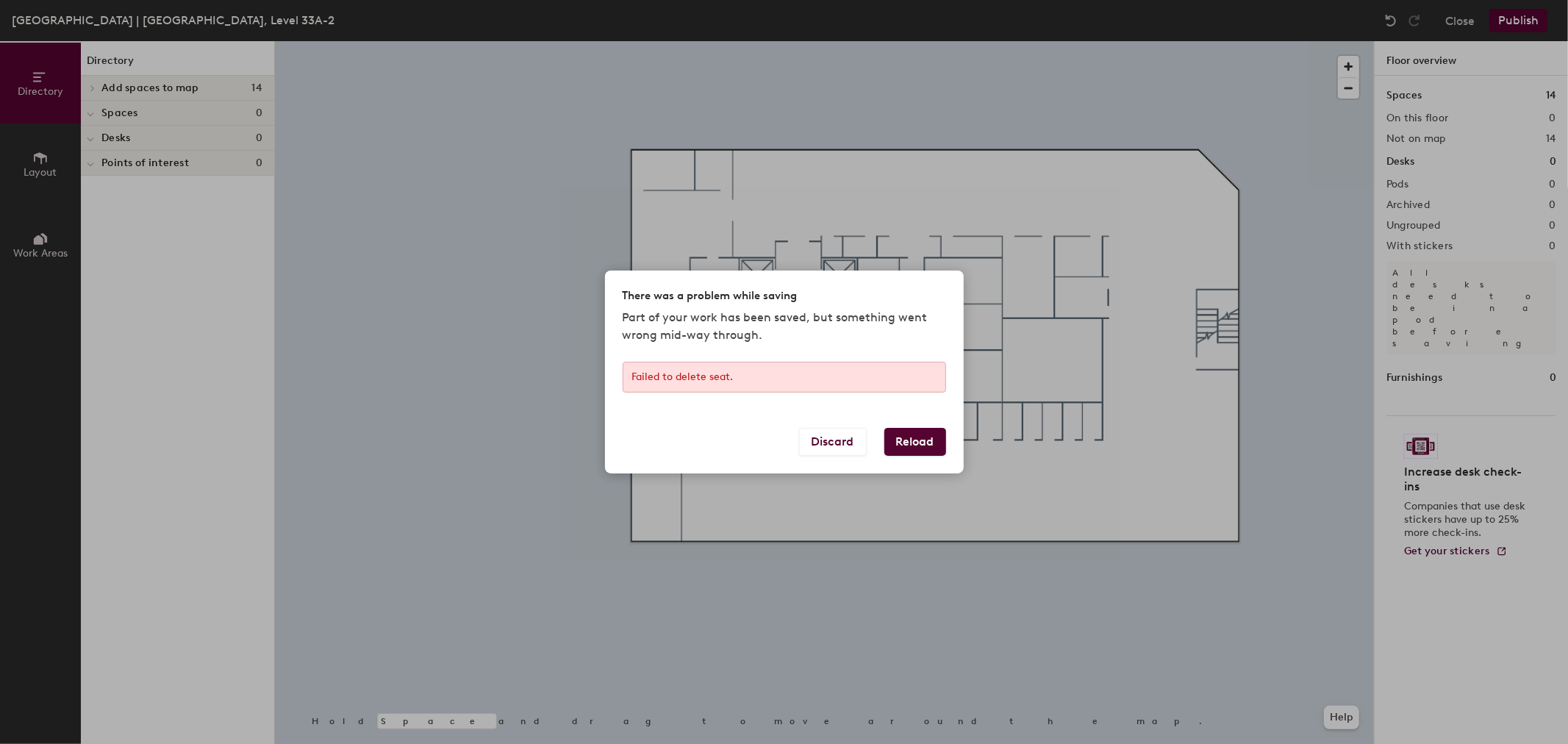
click at [899, 431] on button "Reload" at bounding box center [915, 442] width 62 height 28
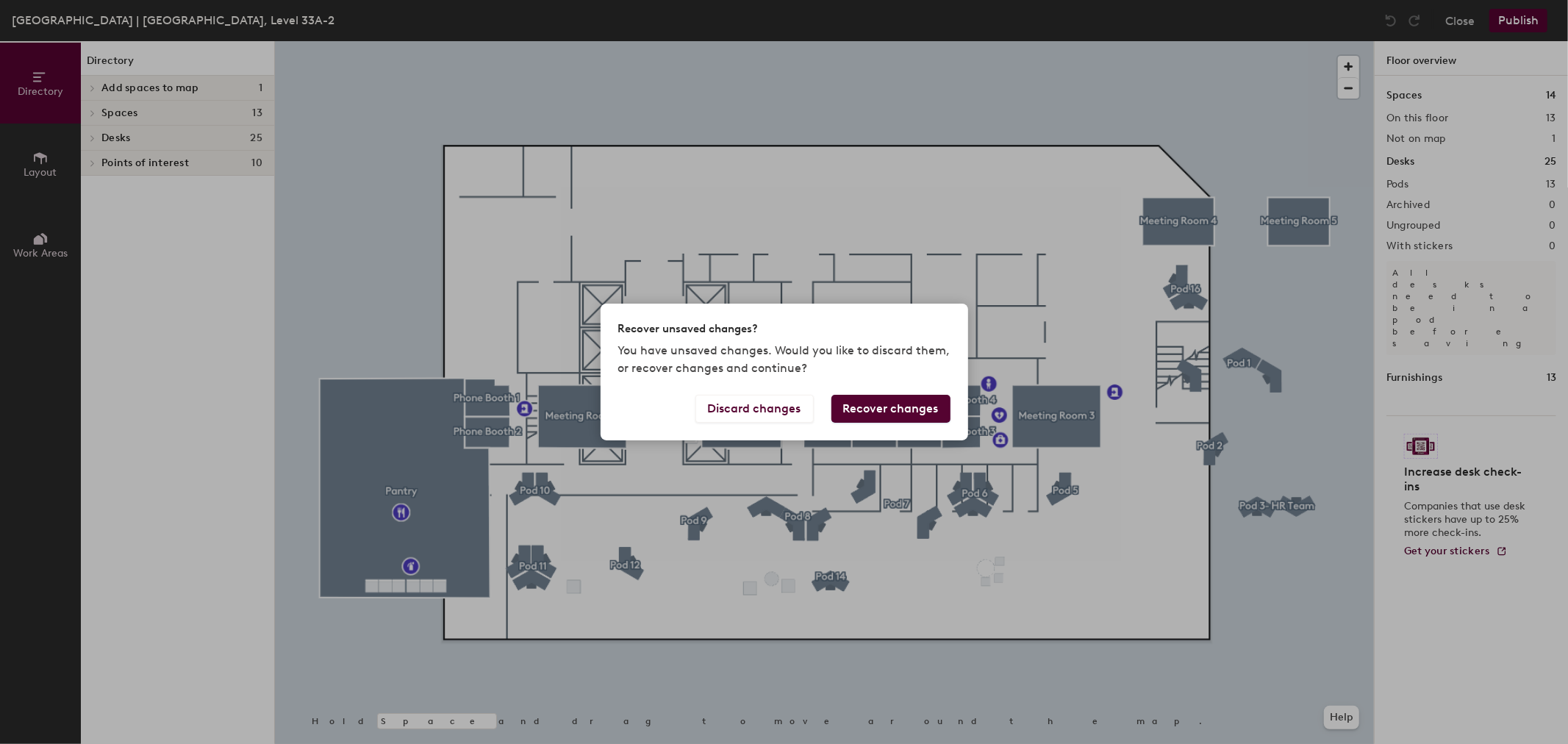
click at [871, 403] on button "Recover changes" at bounding box center [891, 409] width 119 height 28
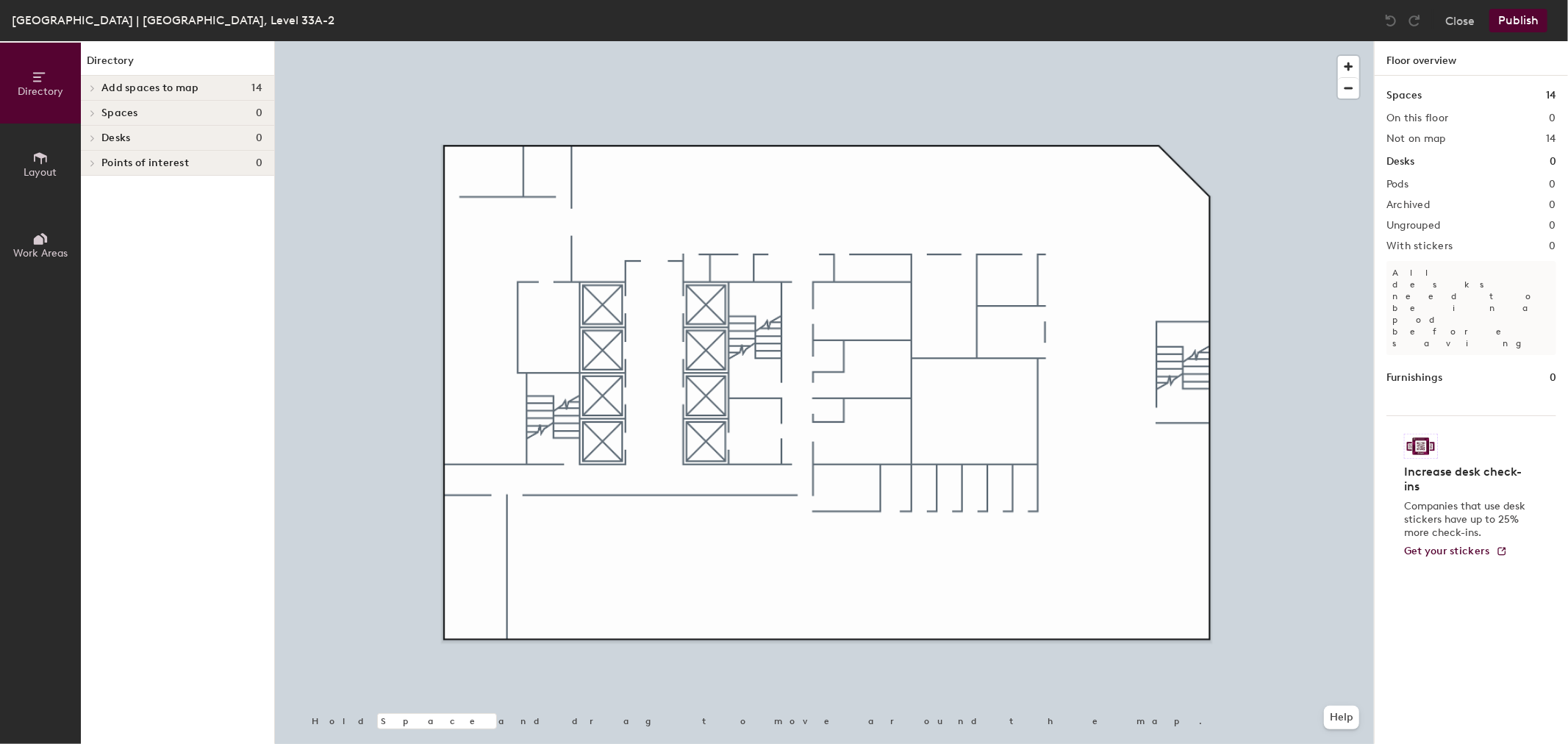
click at [1530, 26] on button "Publish" at bounding box center [1518, 20] width 58 height 23
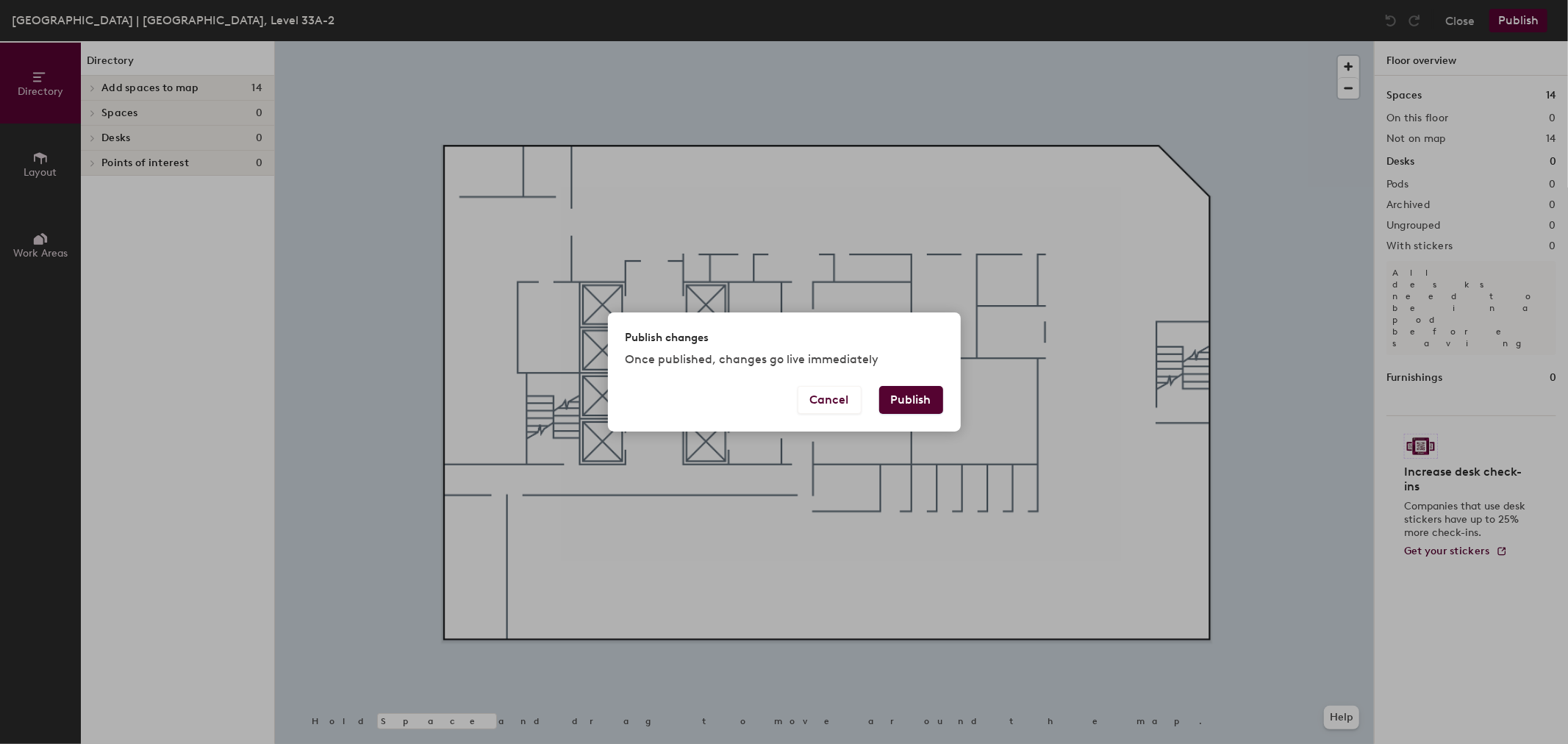
click at [939, 404] on button "Publish" at bounding box center [911, 400] width 64 height 28
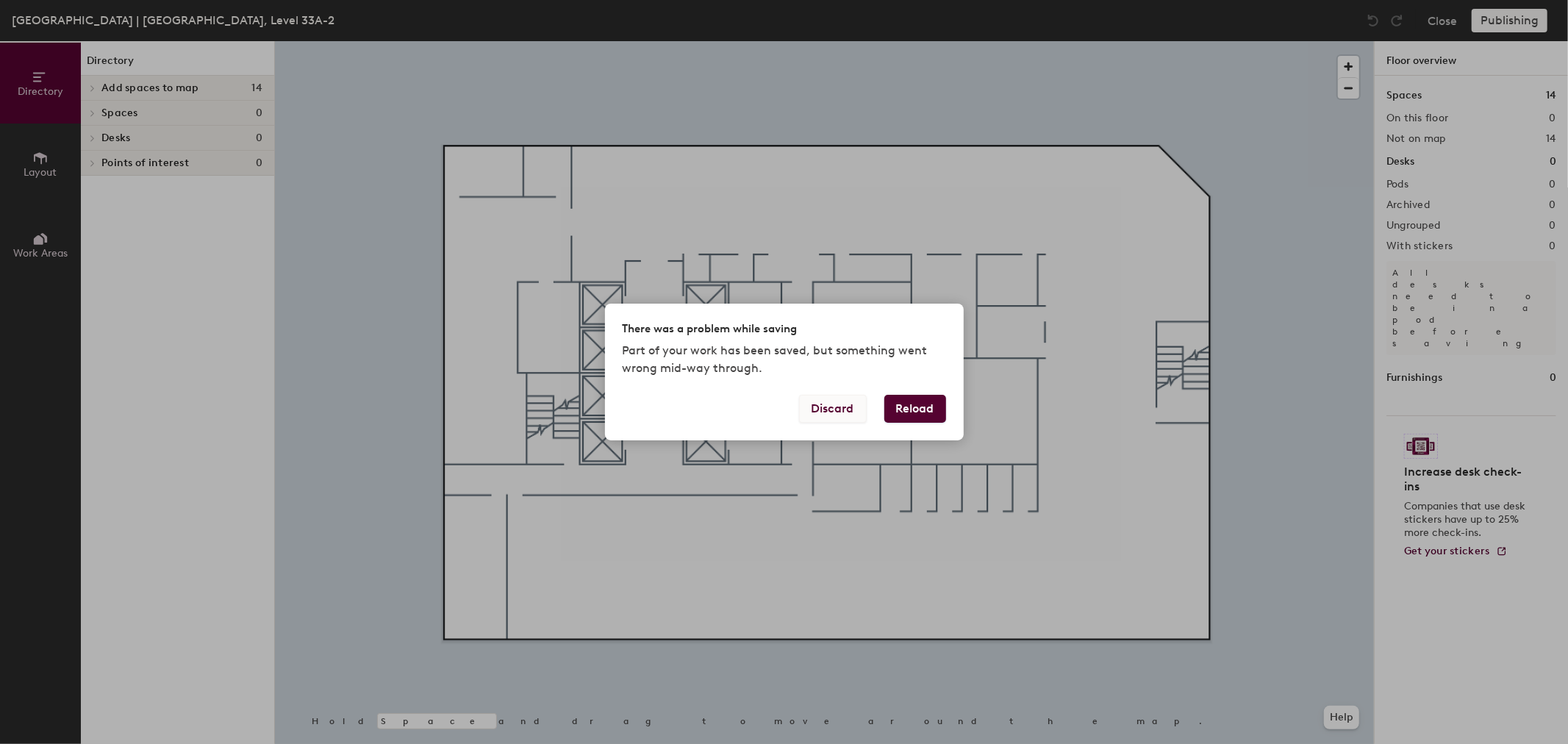
click at [859, 407] on button "Discard" at bounding box center [833, 409] width 68 height 28
click at [843, 407] on button "Discard" at bounding box center [833, 409] width 68 height 28
click at [339, 144] on div "There was a problem while saving Part of your work has been saved, but somethin…" at bounding box center [784, 372] width 1568 height 744
click at [146, 79] on div "There was a problem while saving Part of your work has been saved, but somethin…" at bounding box center [784, 372] width 1568 height 744
click at [538, 98] on div "There was a problem while saving Part of your work has been saved, but somethin…" at bounding box center [784, 372] width 1568 height 744
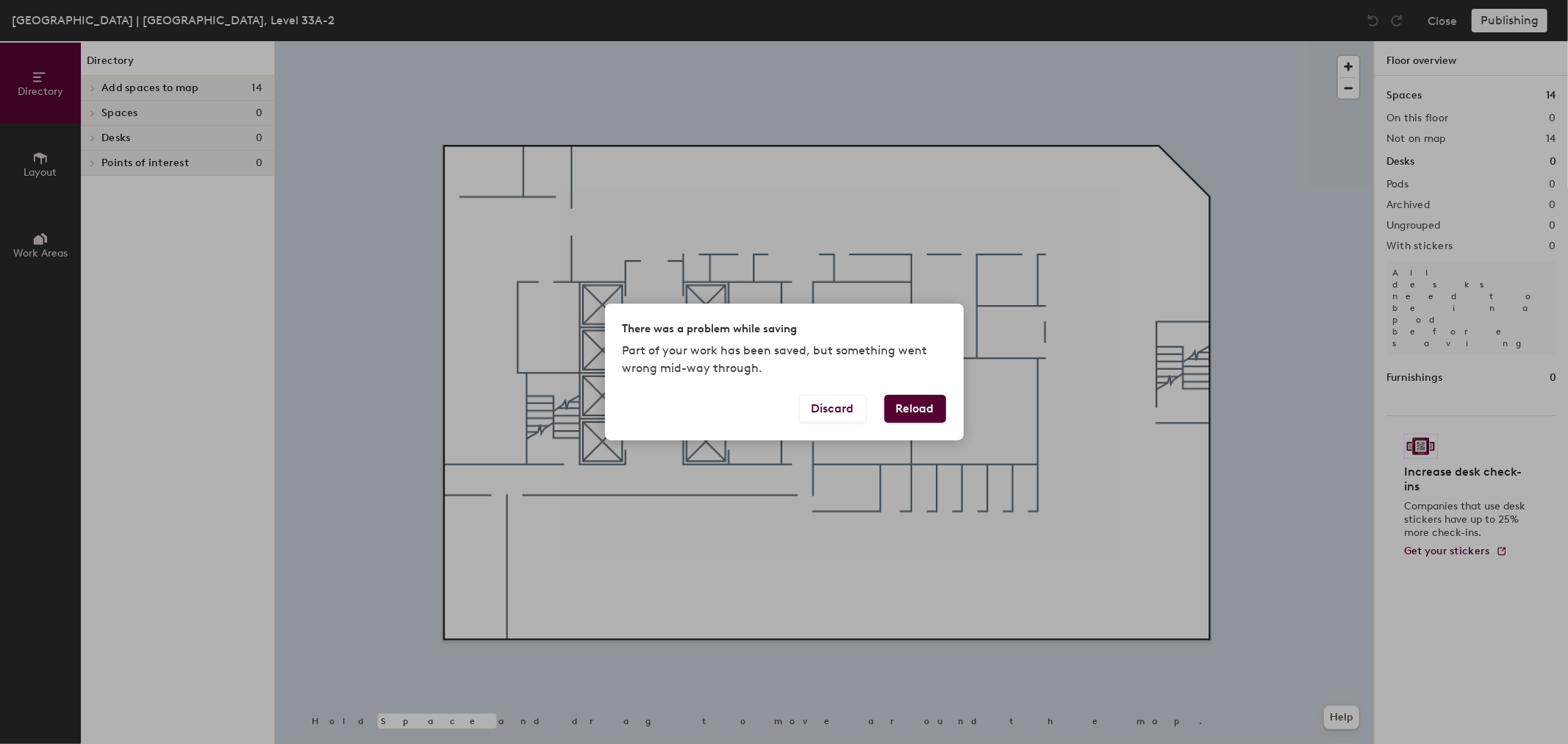
drag, startPoint x: 981, startPoint y: 371, endPoint x: 937, endPoint y: 325, distance: 63.7
click at [978, 367] on div "There was a problem while saving Part of your work has been saved, but somethin…" at bounding box center [784, 372] width 1568 height 744
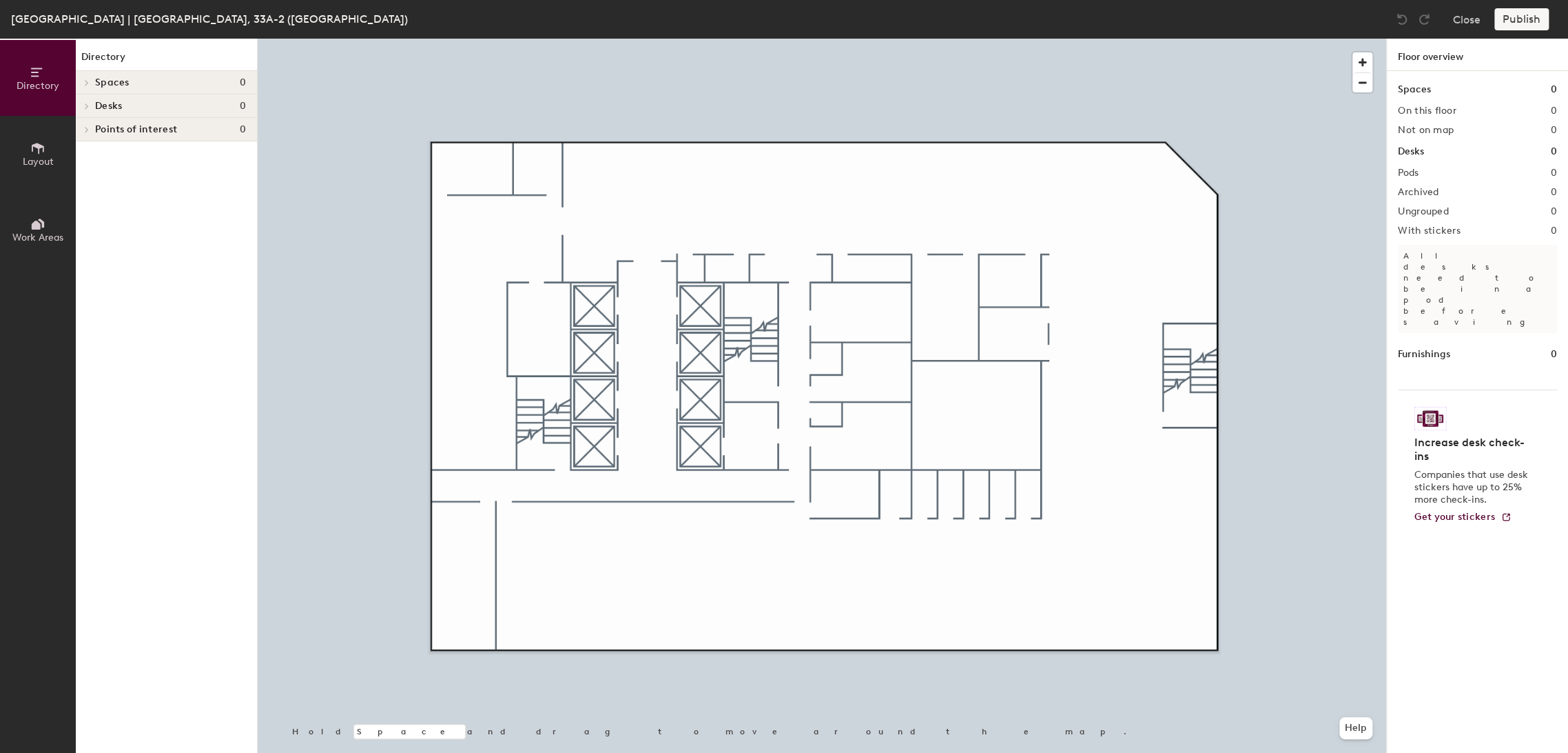
click at [172, 88] on div "Spaces 0" at bounding box center [166, 83] width 181 height 23
click at [88, 82] on div at bounding box center [84, 83] width 18 height 23
click at [44, 156] on span "Layout" at bounding box center [38, 161] width 31 height 11
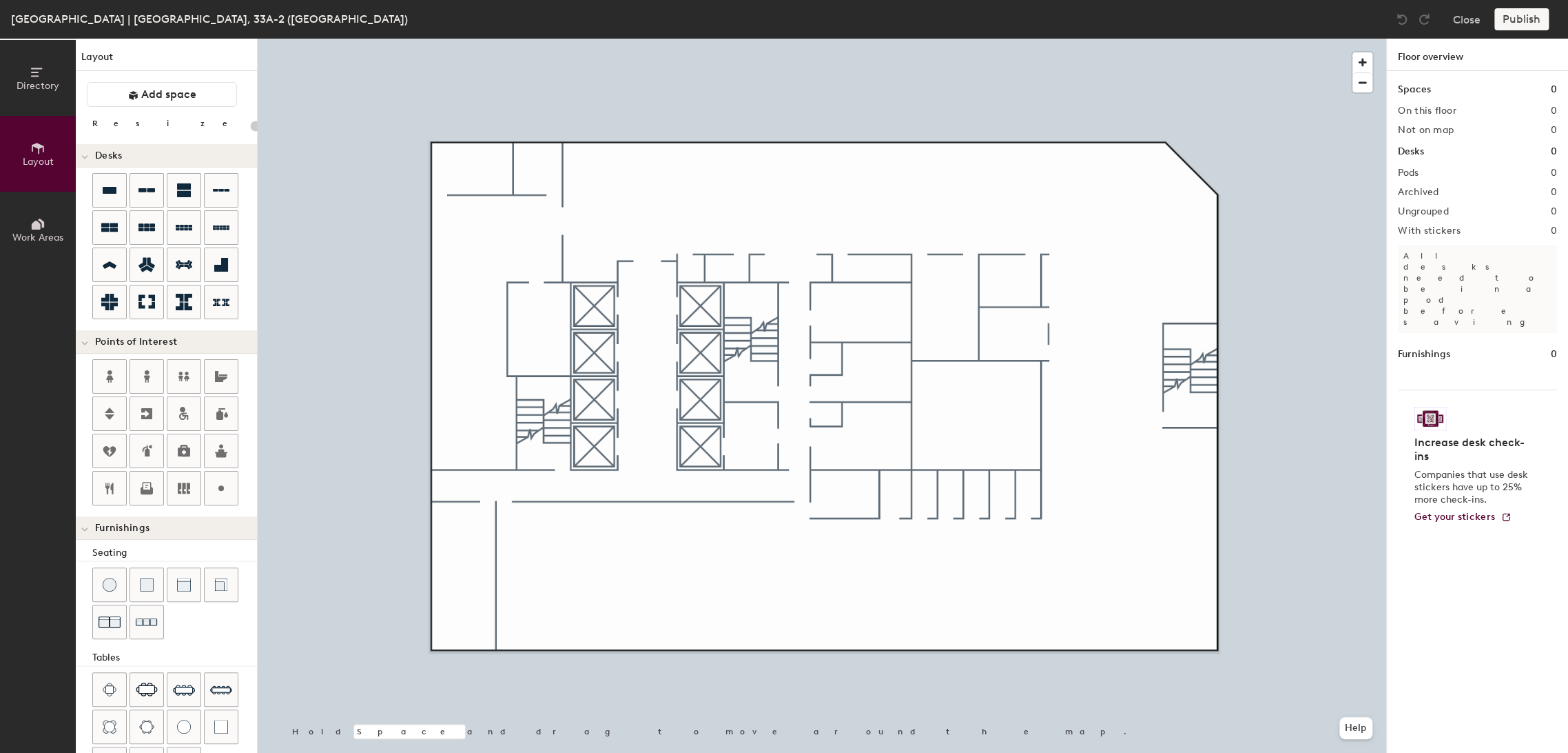
scroll to position [2, 0]
click at [44, 85] on span "Directory" at bounding box center [37, 85] width 43 height 11
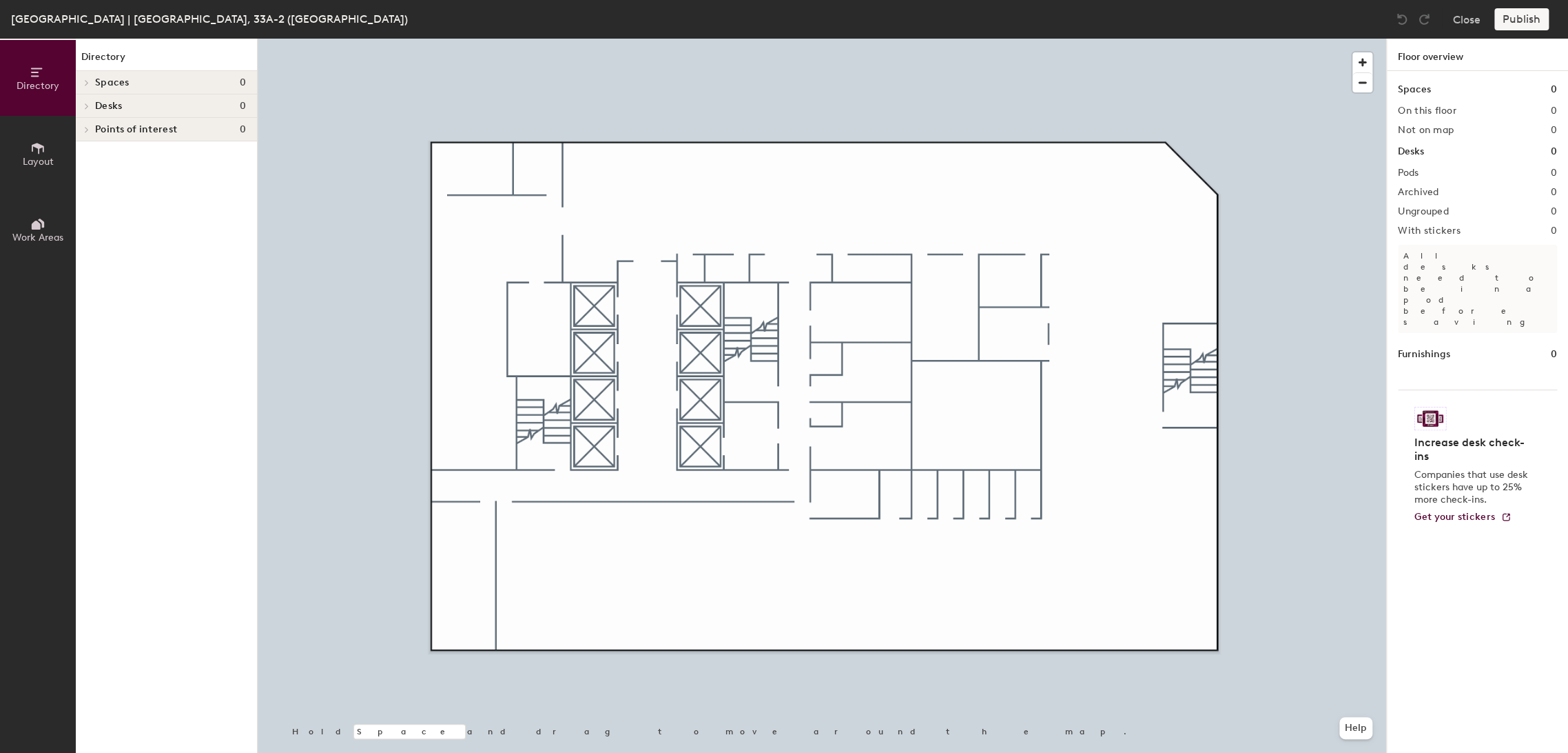
scroll to position [0, 0]
click at [110, 83] on span "Spaces" at bounding box center [112, 83] width 35 height 11
click at [83, 82] on icon at bounding box center [85, 84] width 7 height 5
click at [103, 128] on span "Points of interest" at bounding box center [136, 130] width 82 height 11
click at [22, 241] on span "Work Areas" at bounding box center [37, 237] width 51 height 11
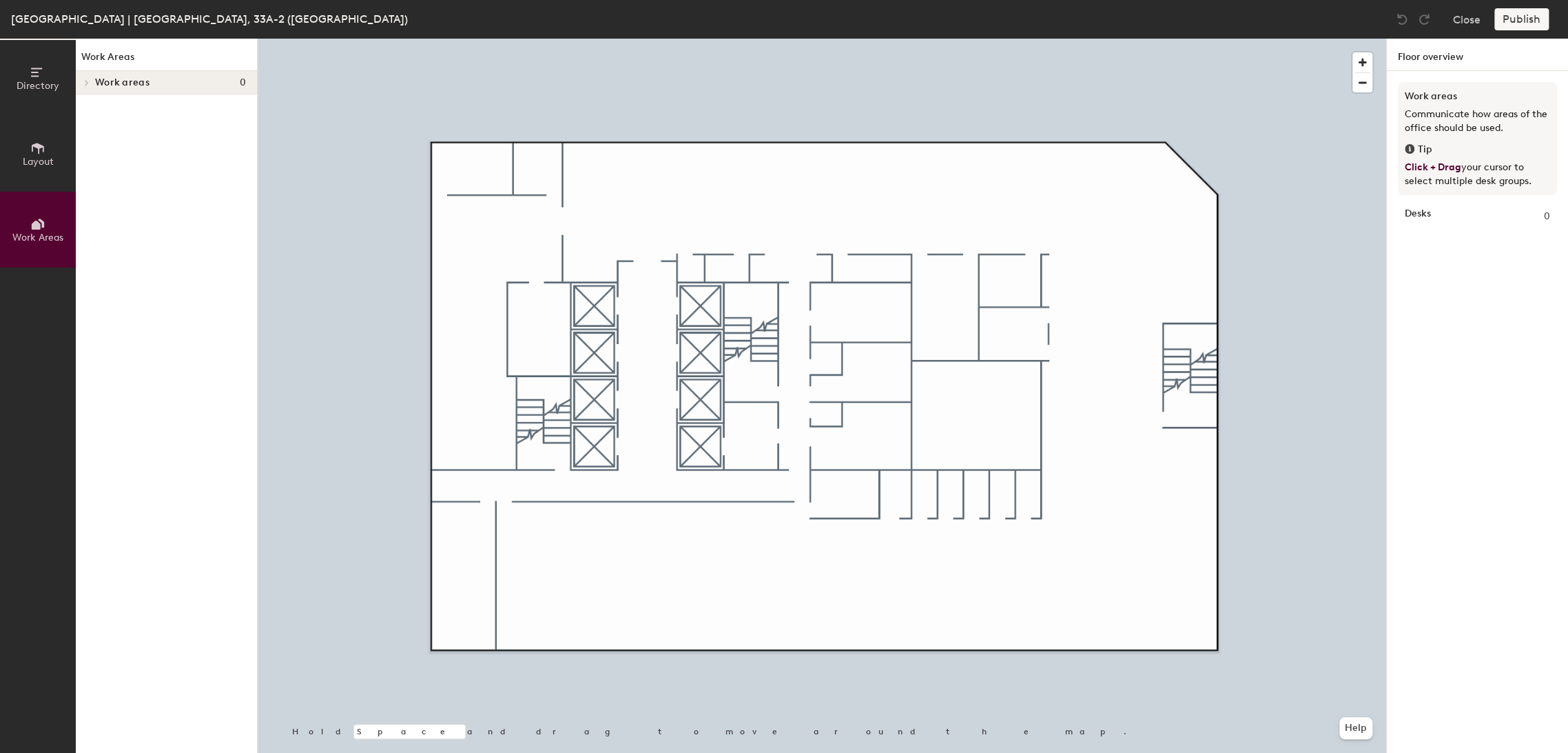
click at [43, 165] on span "Layout" at bounding box center [38, 161] width 31 height 11
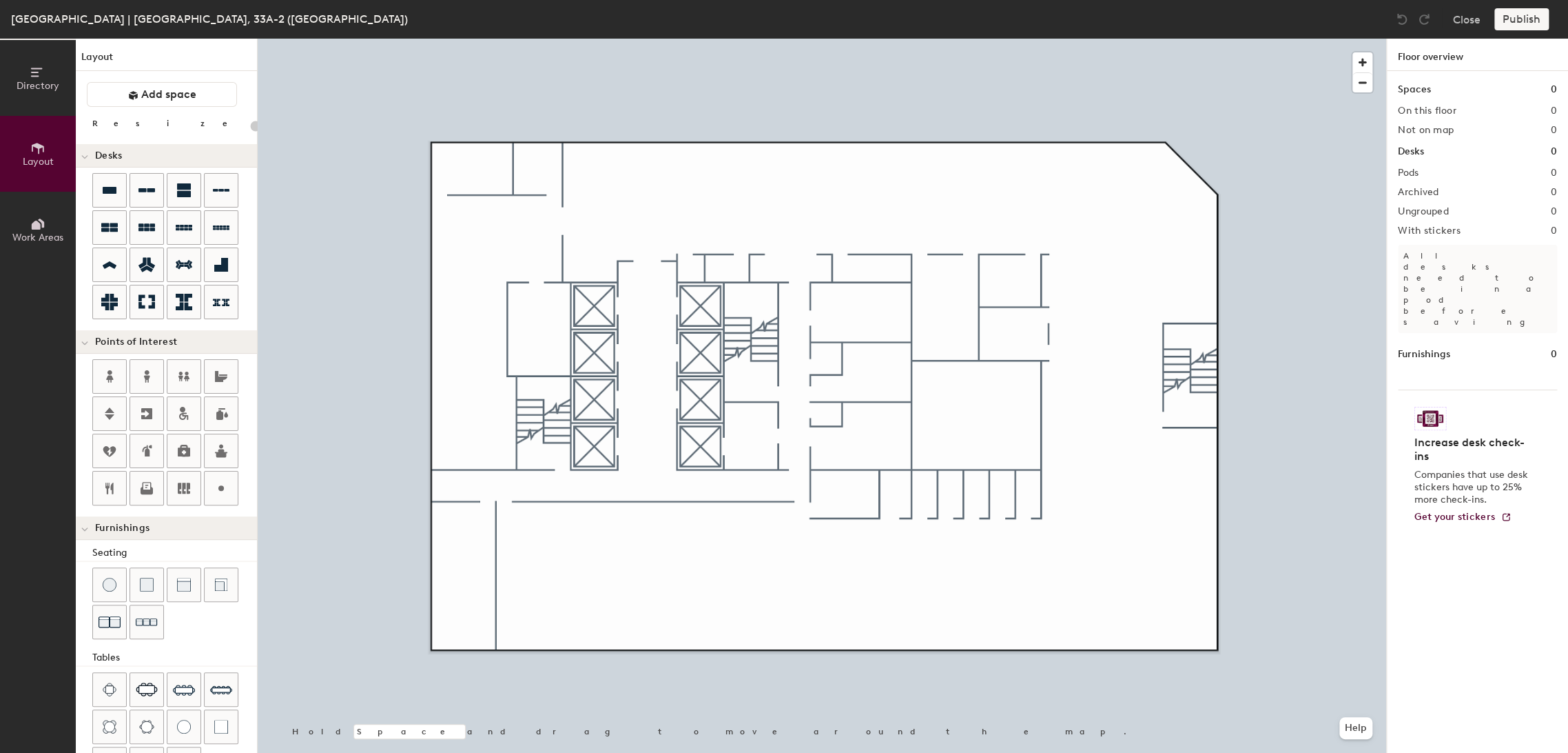
click at [150, 111] on div "Layout Add space Resize Desks Points of Interest Furnishings Seating Tables Boo…" at bounding box center [166, 395] width 181 height 714
click at [167, 97] on span "Add space" at bounding box center [169, 95] width 55 height 14
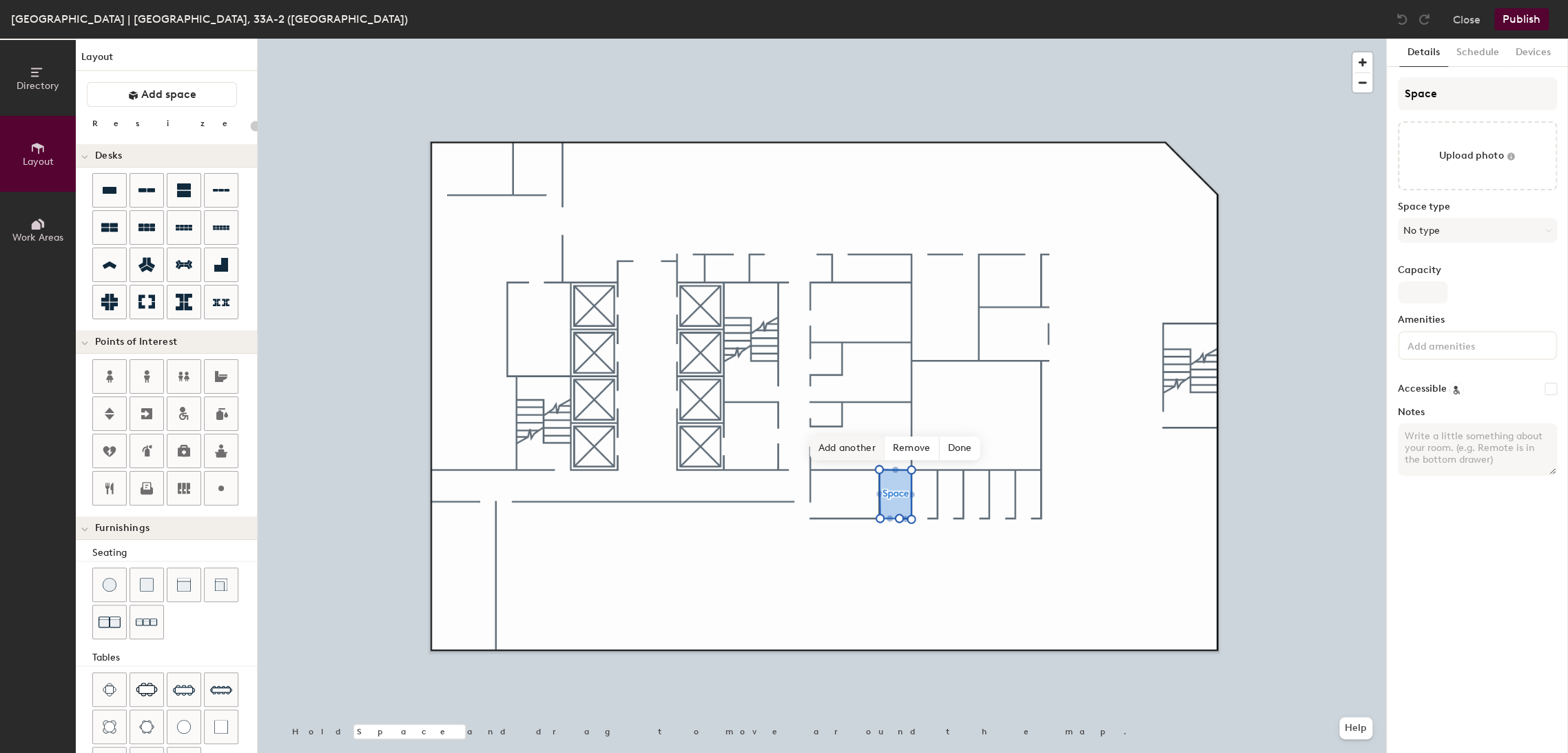
click at [856, 445] on span "Add another" at bounding box center [847, 448] width 75 height 23
click at [893, 449] on span "Add another" at bounding box center [877, 448] width 75 height 23
click at [918, 454] on span "Add another" at bounding box center [903, 448] width 75 height 23
click at [930, 448] on span "Add another" at bounding box center [929, 448] width 75 height 23
click at [971, 450] on span "Add another" at bounding box center [954, 448] width 75 height 23
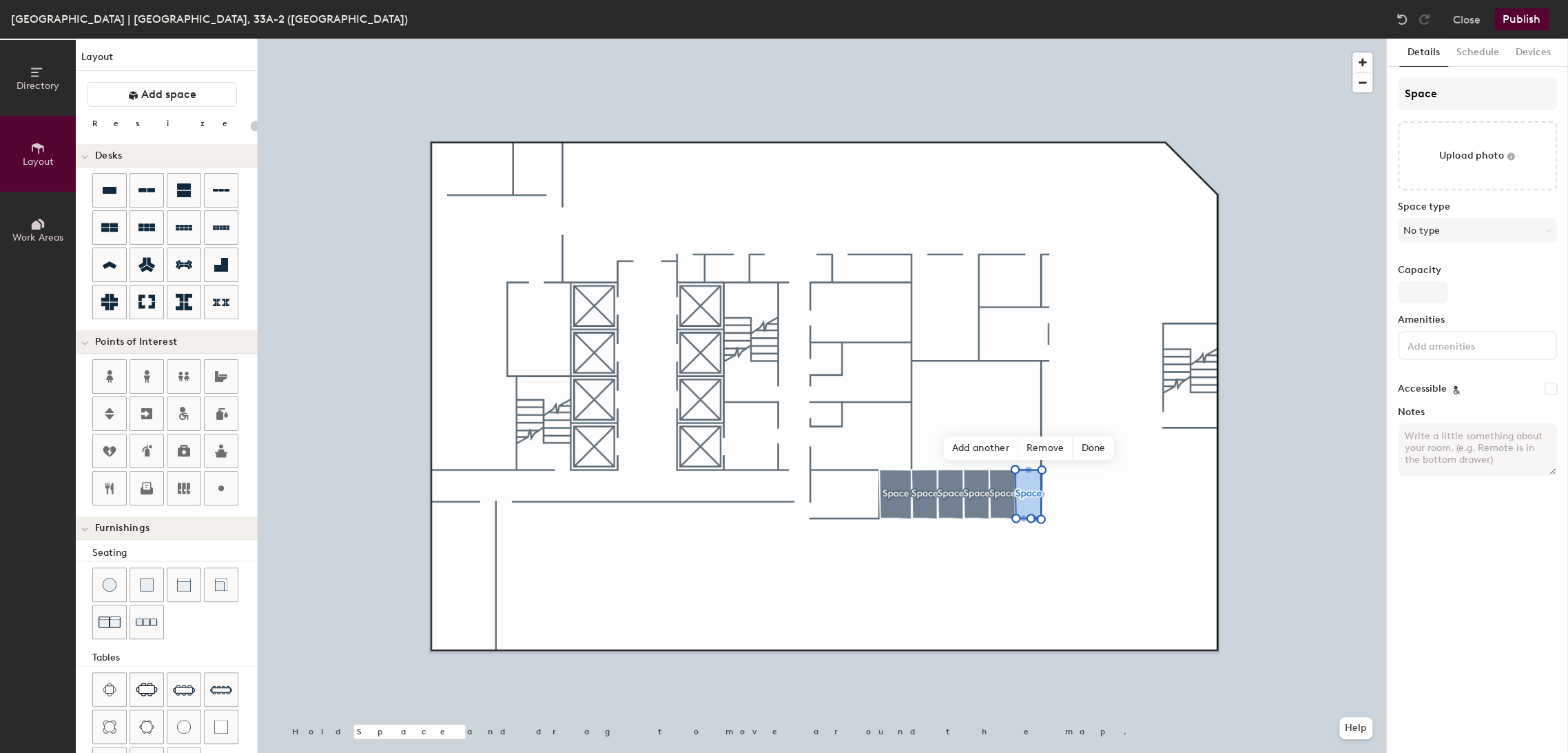
type input "20"
click at [1454, 97] on input "Space" at bounding box center [1478, 94] width 159 height 33
type input "Spa"
type input "20"
type input "Sp"
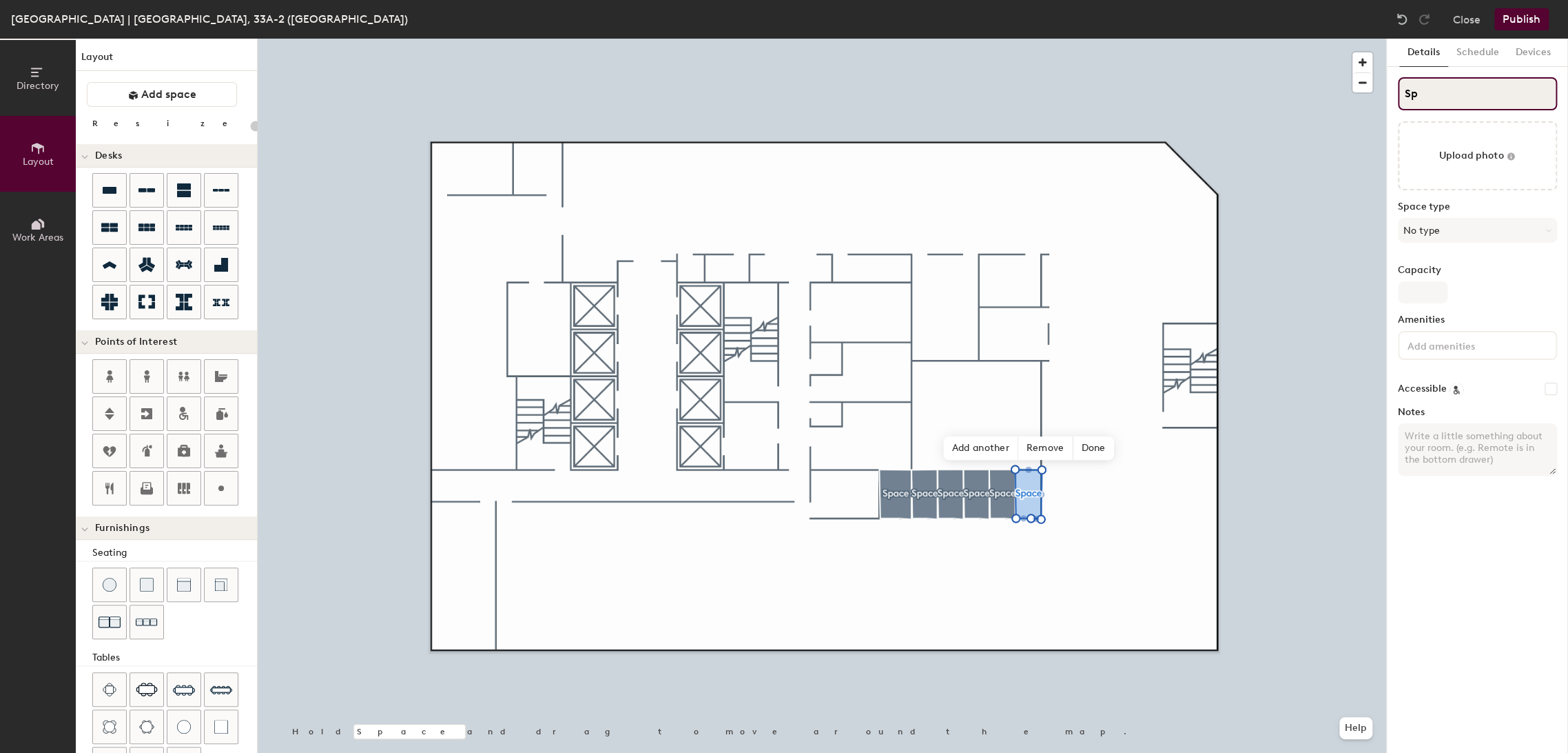
type input "20"
type input "S"
type input "20"
type input "S"
type input "20"
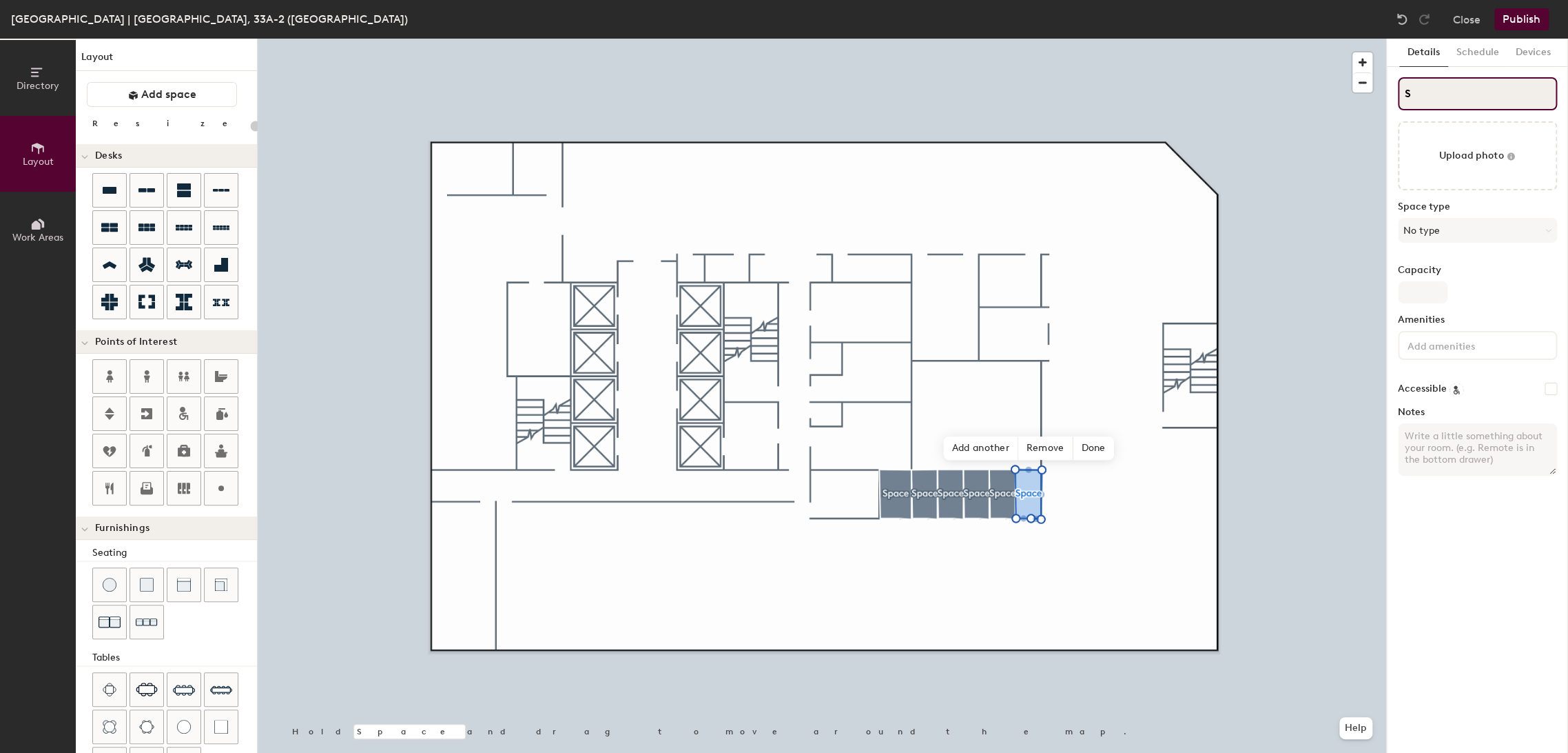
type input "SU"
type input "20"
type input "SUti"
type input "20"
type input "SUtili"
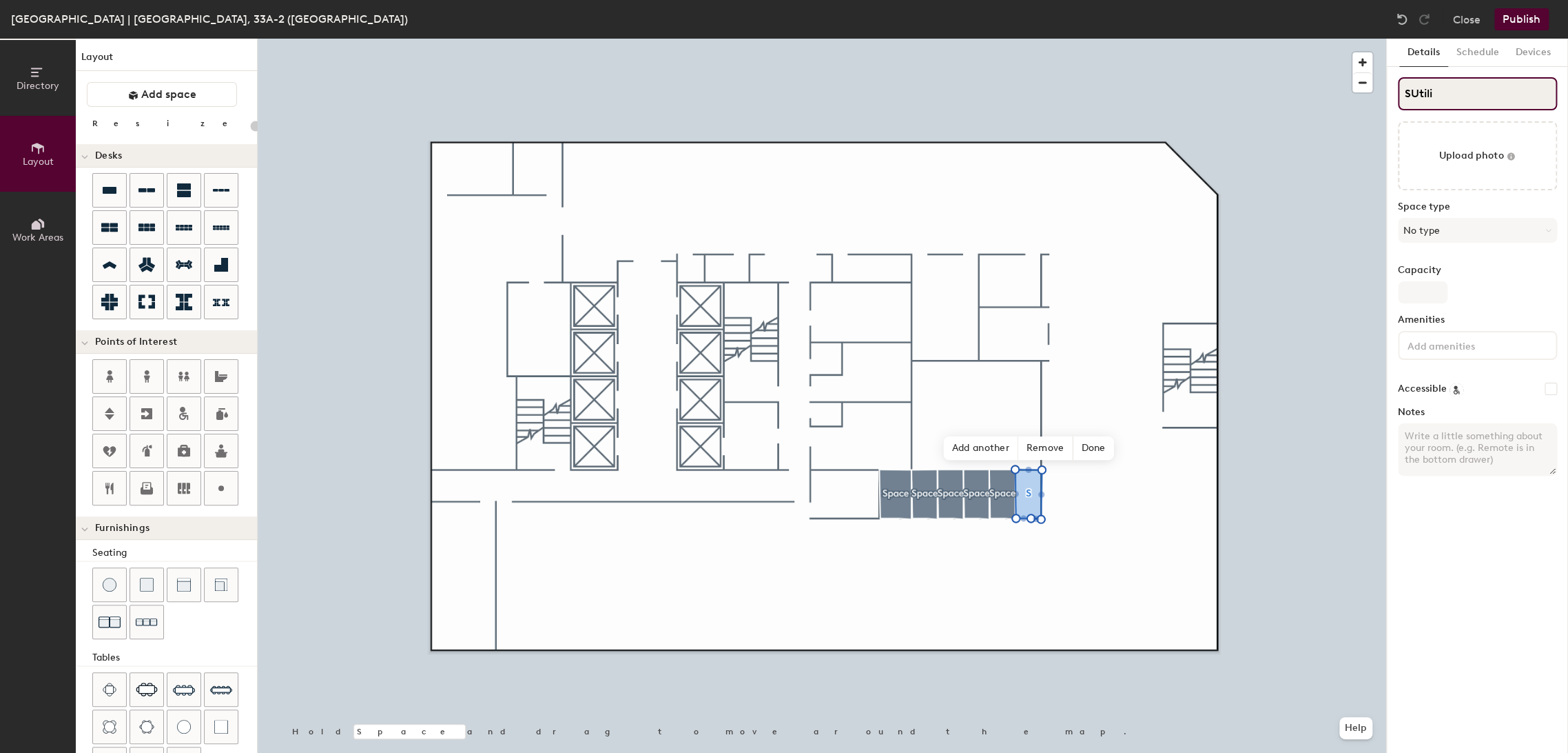
type input "20"
type input "SUtility"
type input "20"
type input "SUtility"
type input "20"
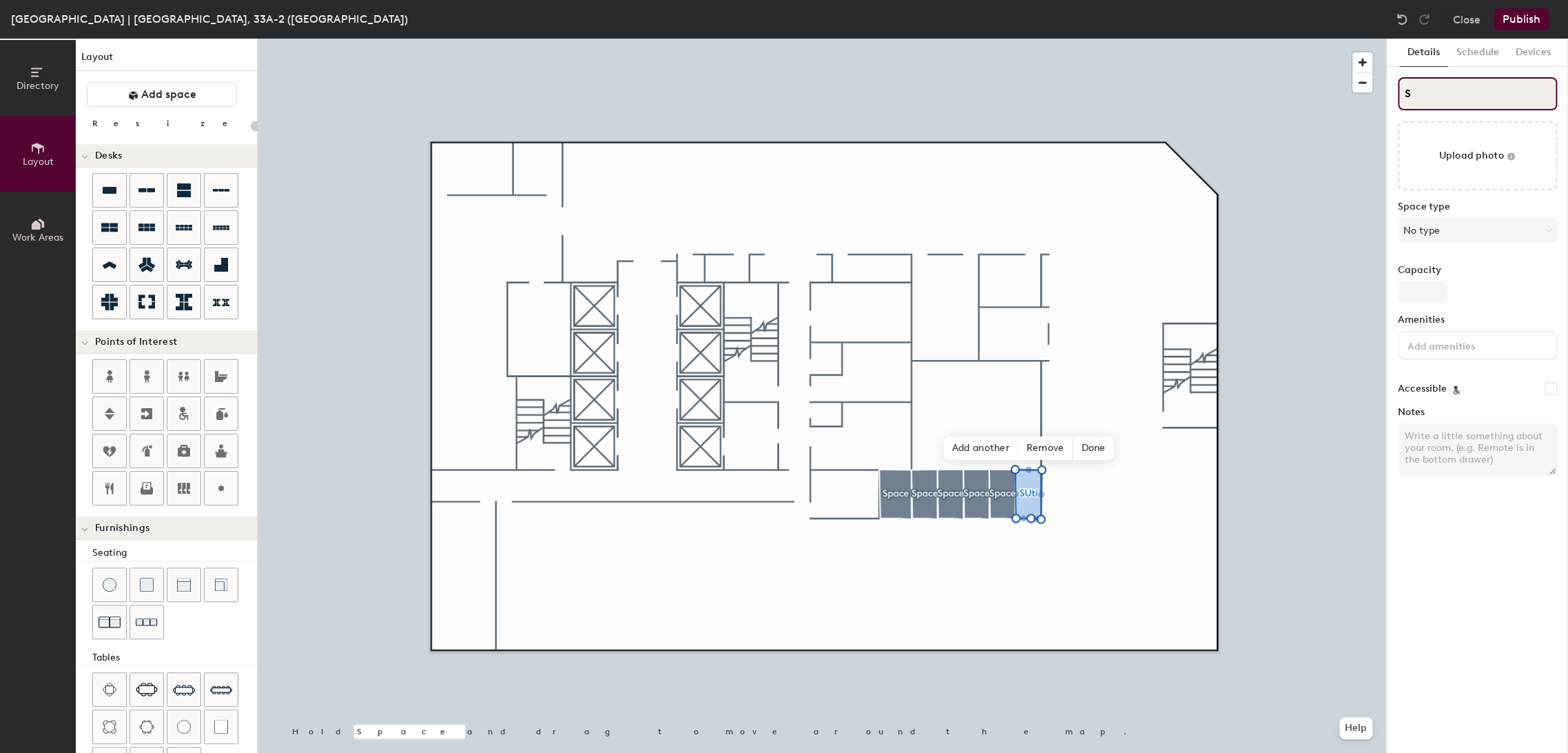
type input "S"
type input "20"
type input "S"
type input "20"
type input "S"
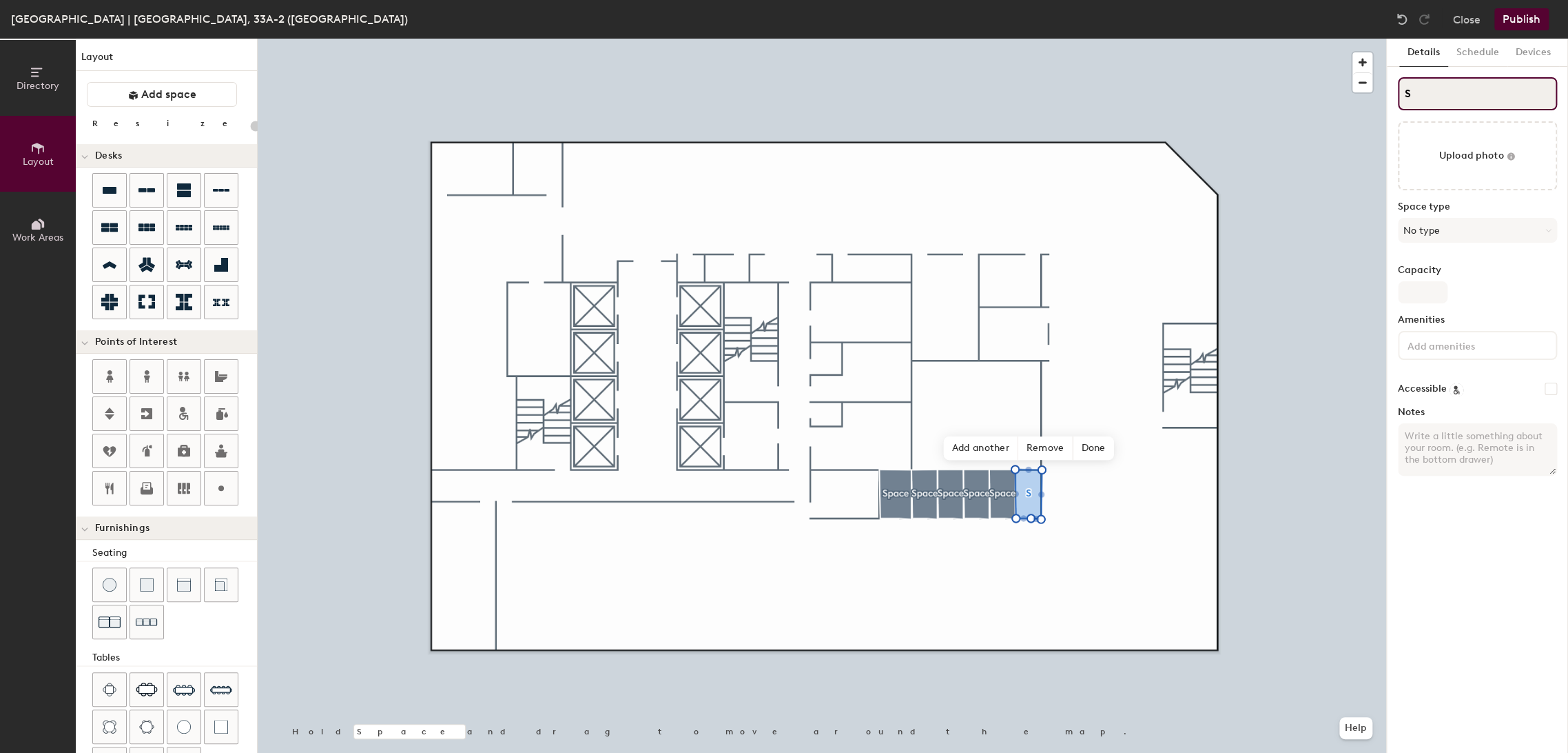
type input "20"
type input "SK"
type input "20"
type input "K"
type input "20"
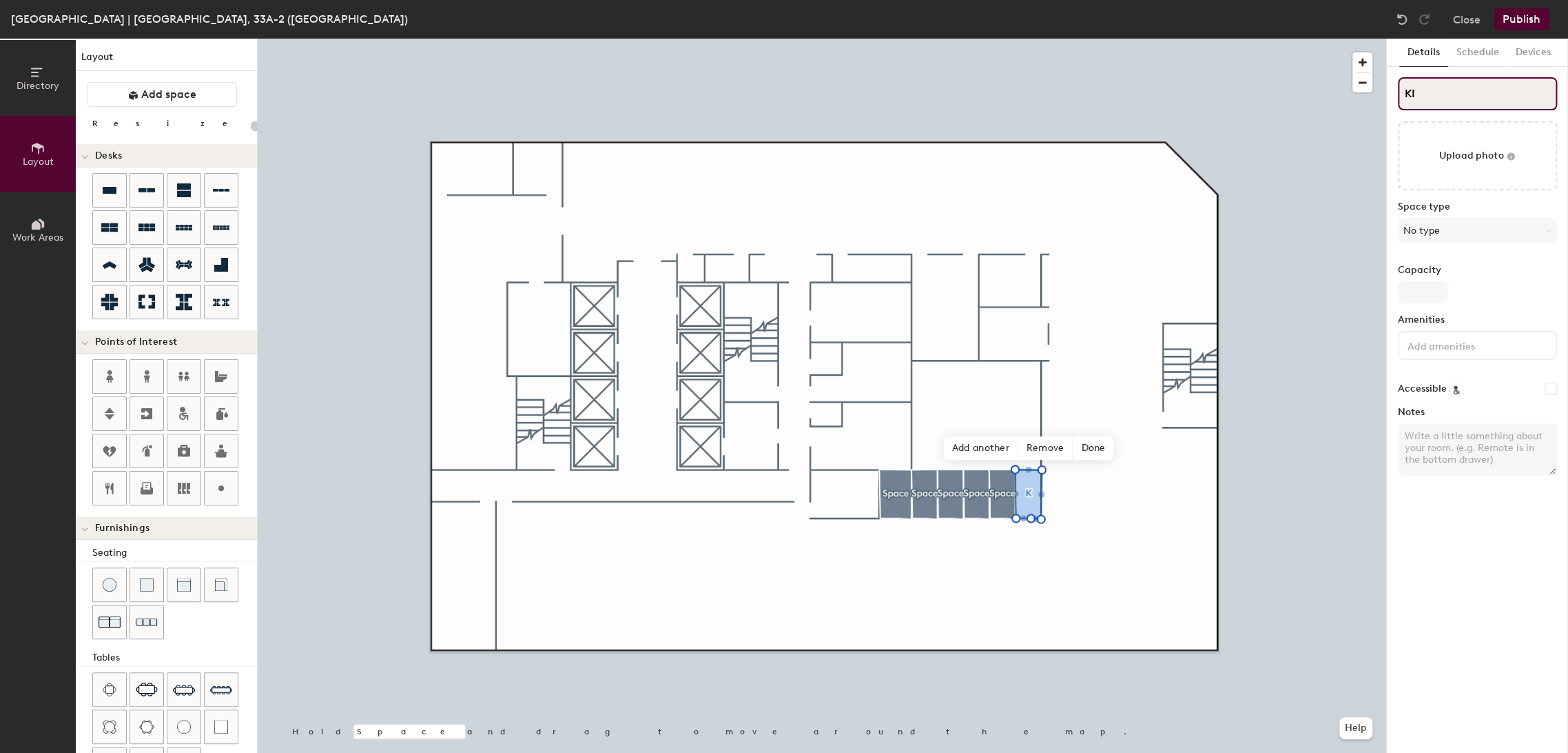
type input "KIA"
type input "20"
type input "KIARA"
type input "20"
type input "KIARA"
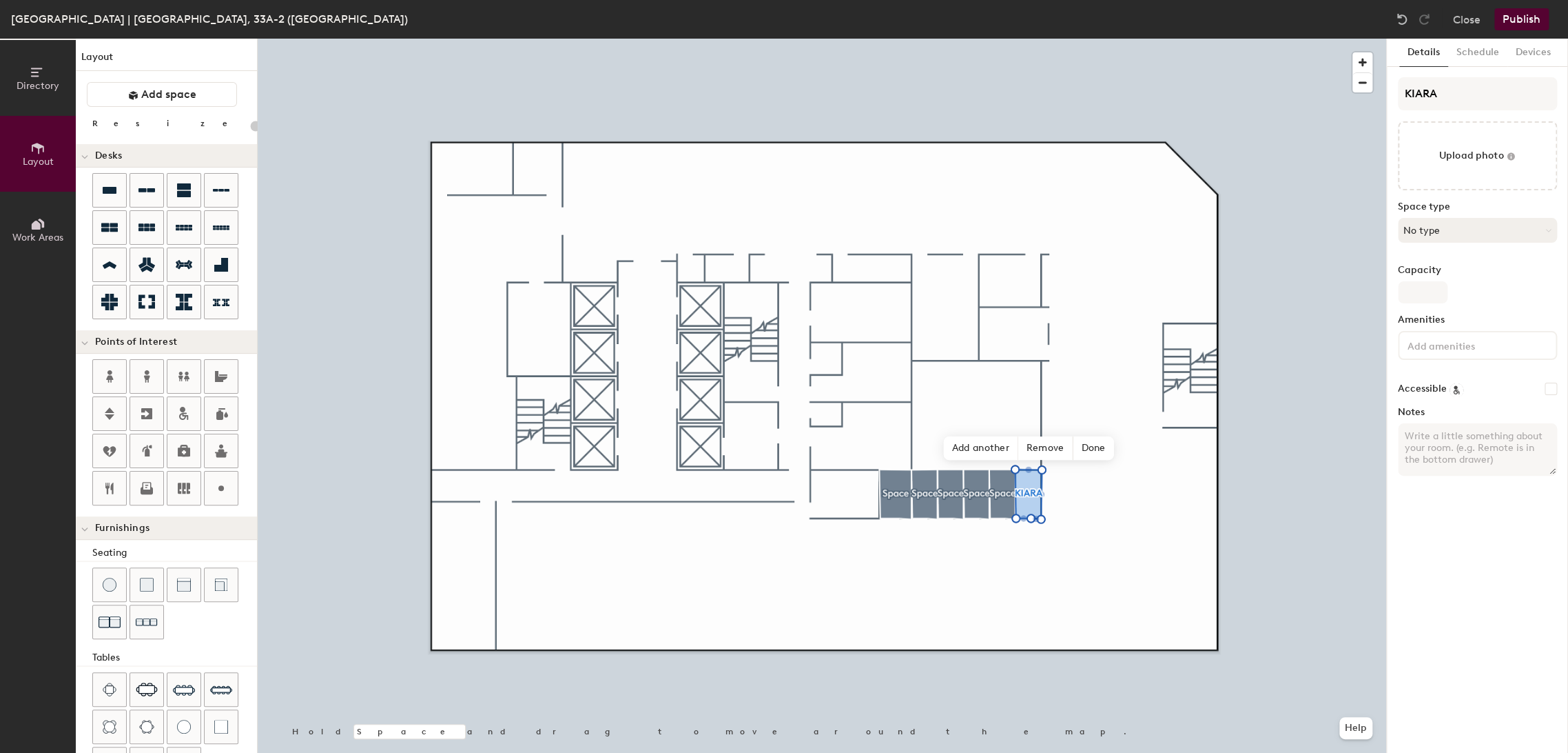
click at [1449, 230] on button "No type" at bounding box center [1478, 230] width 159 height 25
click at [1447, 452] on div "Meeting Room" at bounding box center [1484, 457] width 170 height 21
click at [1434, 302] on input "Capacity" at bounding box center [1423, 291] width 50 height 22
type input "20"
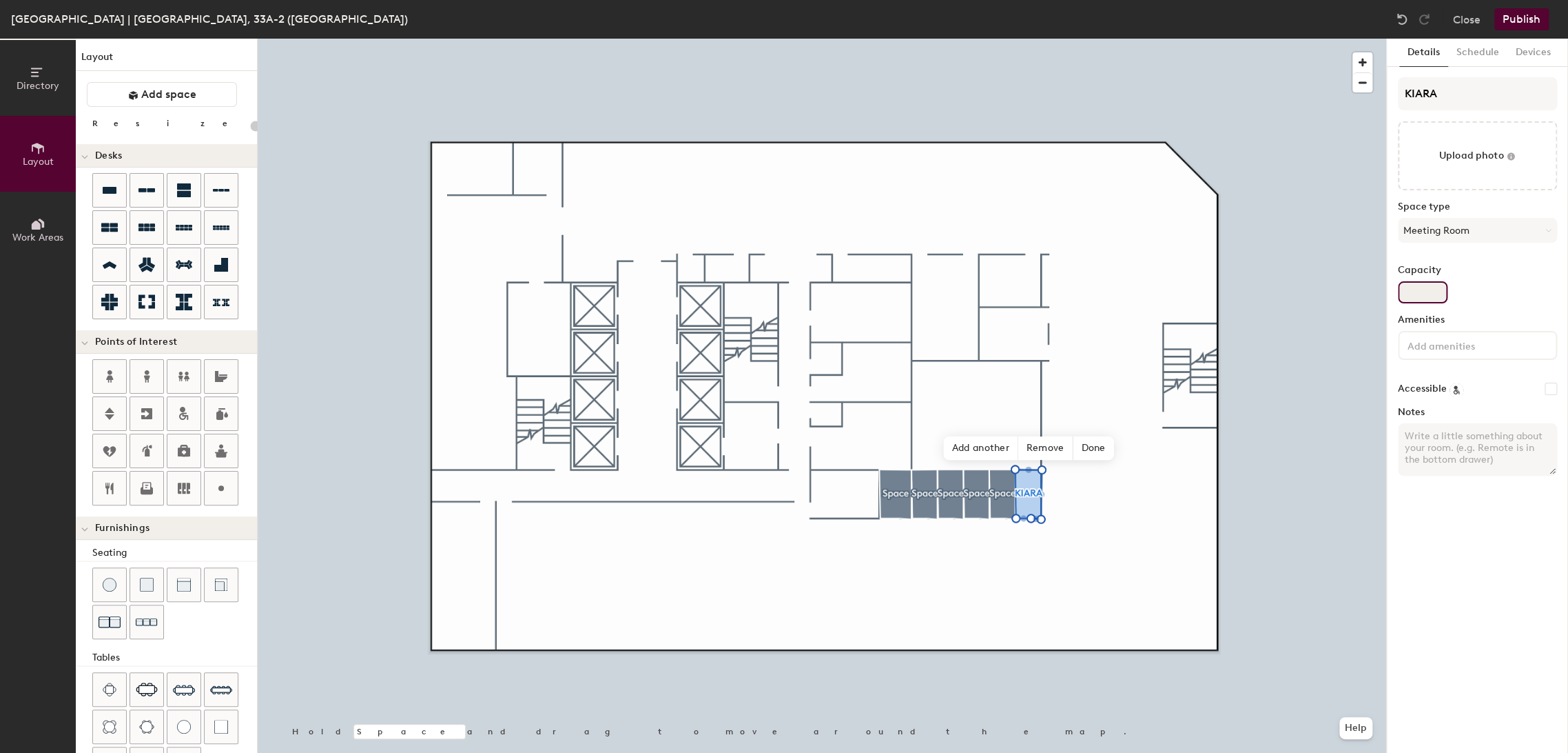
type input "2"
type input "20"
type input "2"
click at [1478, 316] on label "Amenities" at bounding box center [1478, 320] width 159 height 11
click at [1457, 349] on input at bounding box center [1466, 344] width 124 height 17
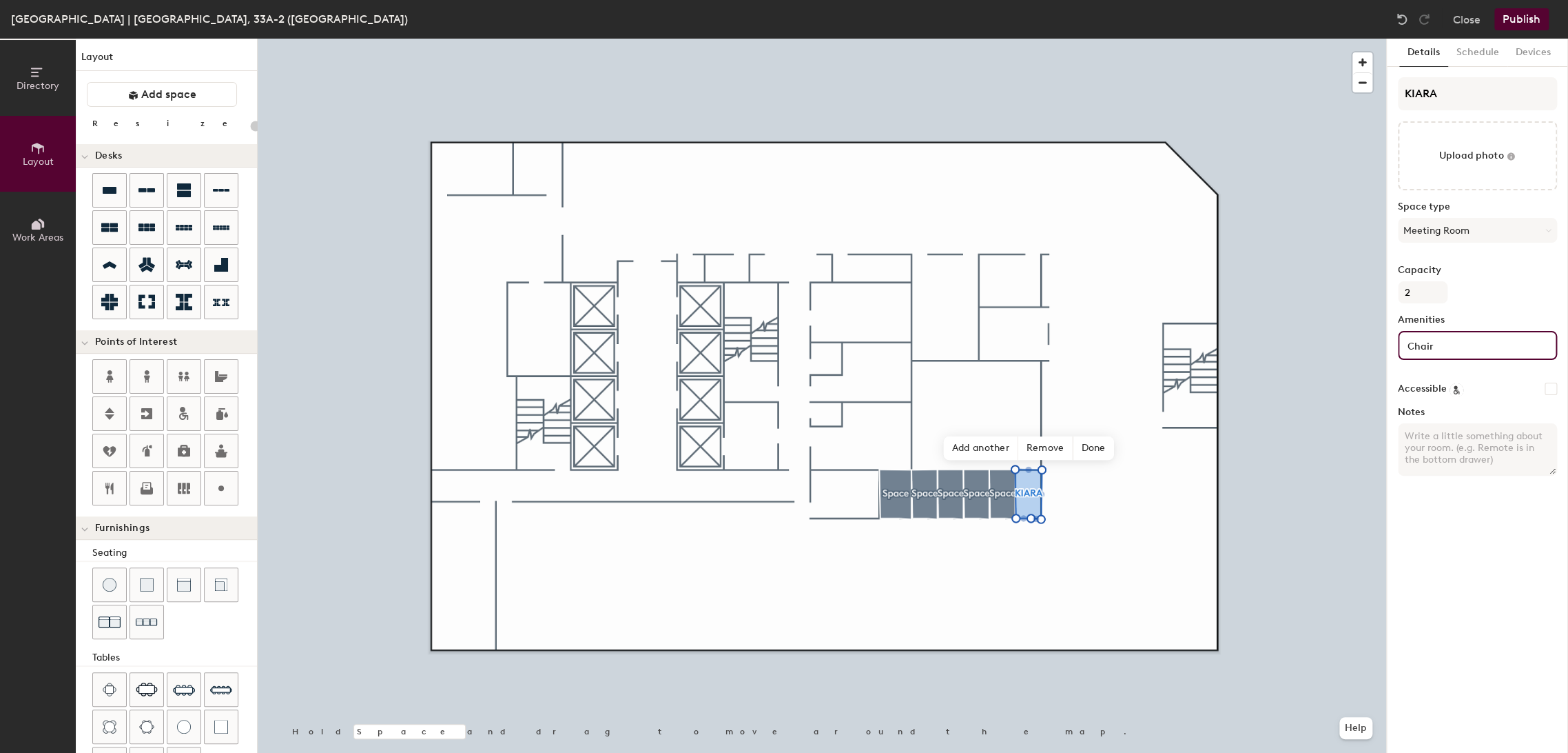
type input "Chair"
click at [1475, 516] on div "Details Schedule Devices KIARA Upload photo Space type Meeting Room Capacity 2 …" at bounding box center [1478, 395] width 181 height 714
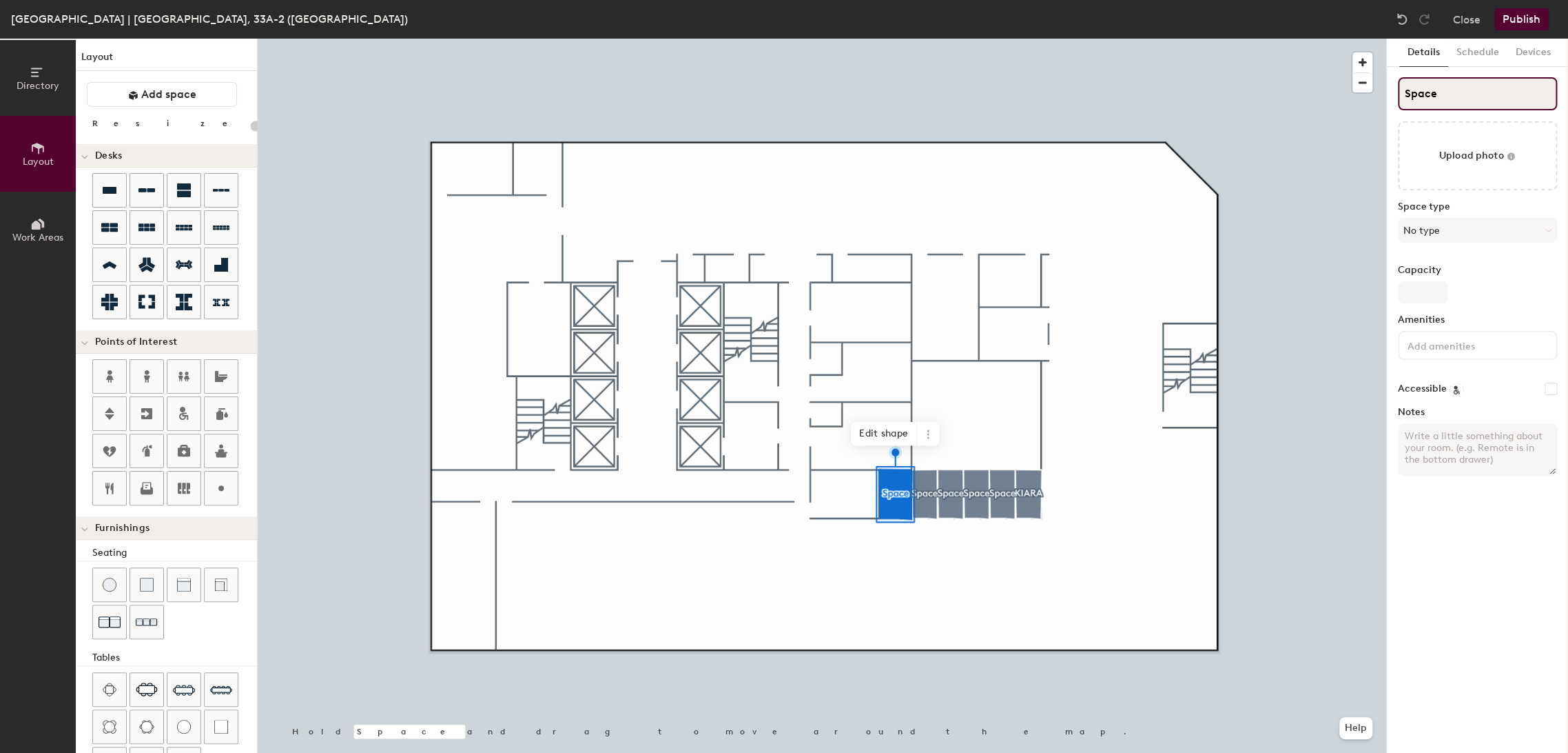
type input "20"
click at [1458, 95] on input "Space" at bounding box center [1478, 94] width 159 height 33
type input "Spac"
type input "20"
type input "S"
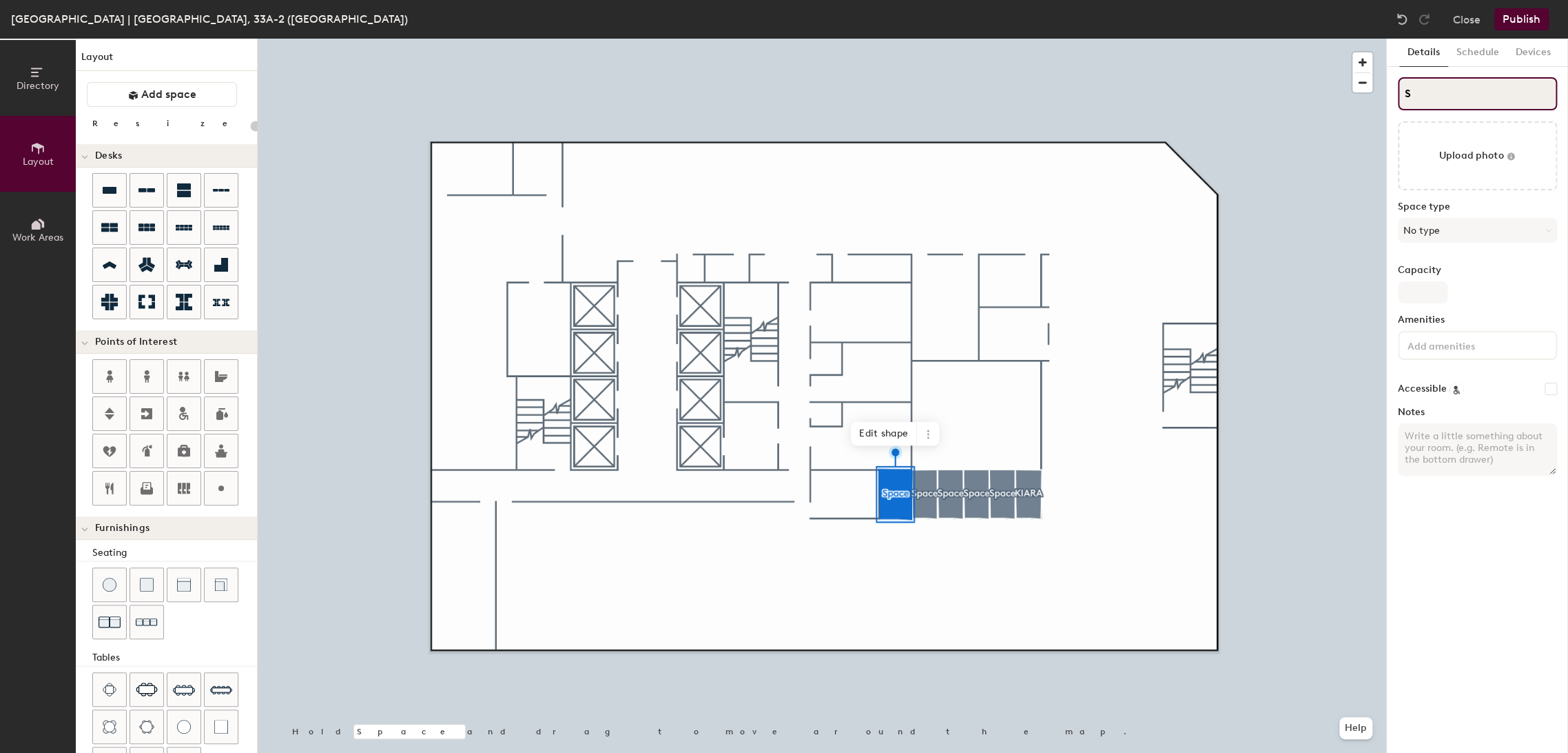
type input "20"
type input "S"
type input "20"
type input "SY"
type input "20"
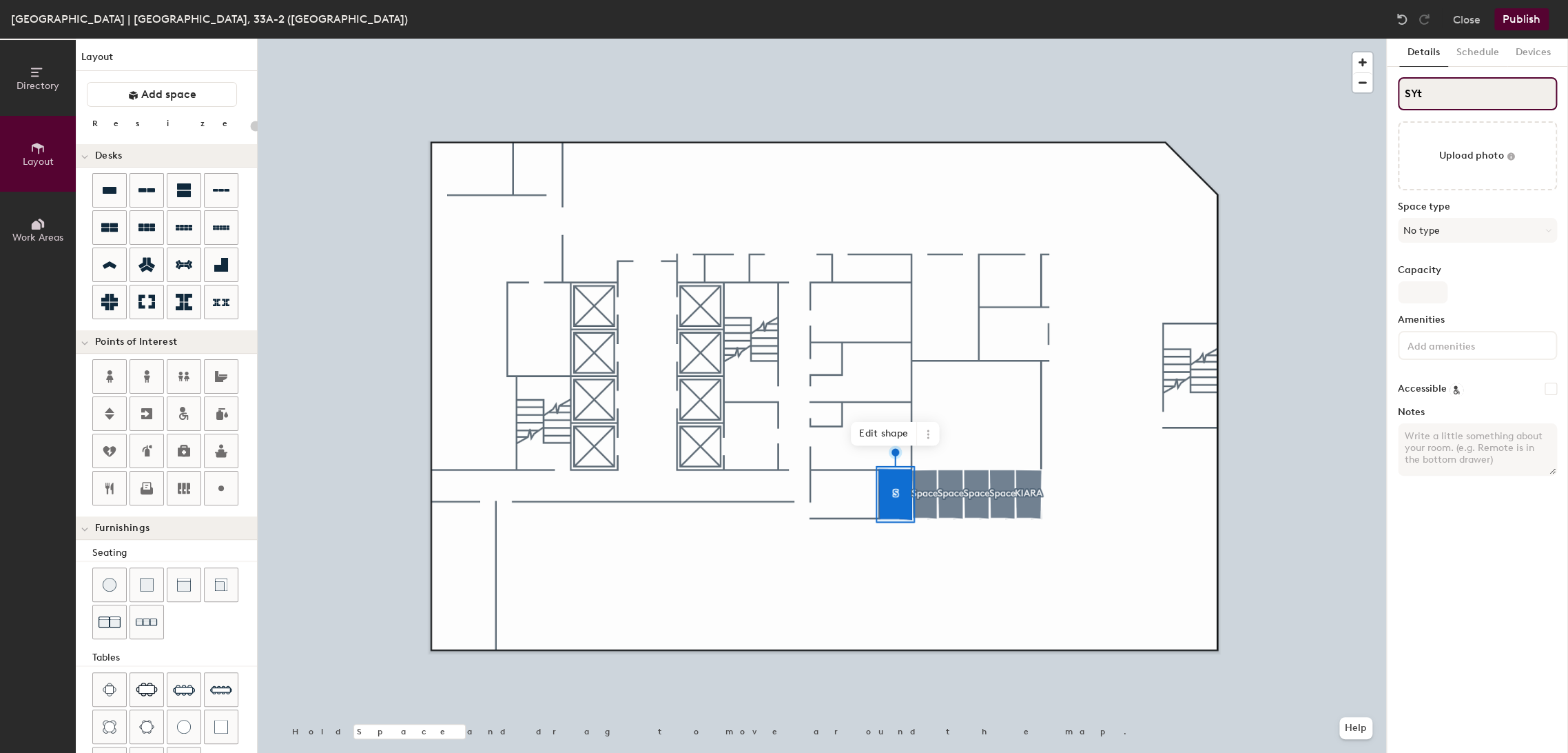
type input "SYti"
type input "20"
type input "SYtilit"
type input "20"
type input "SYtility"
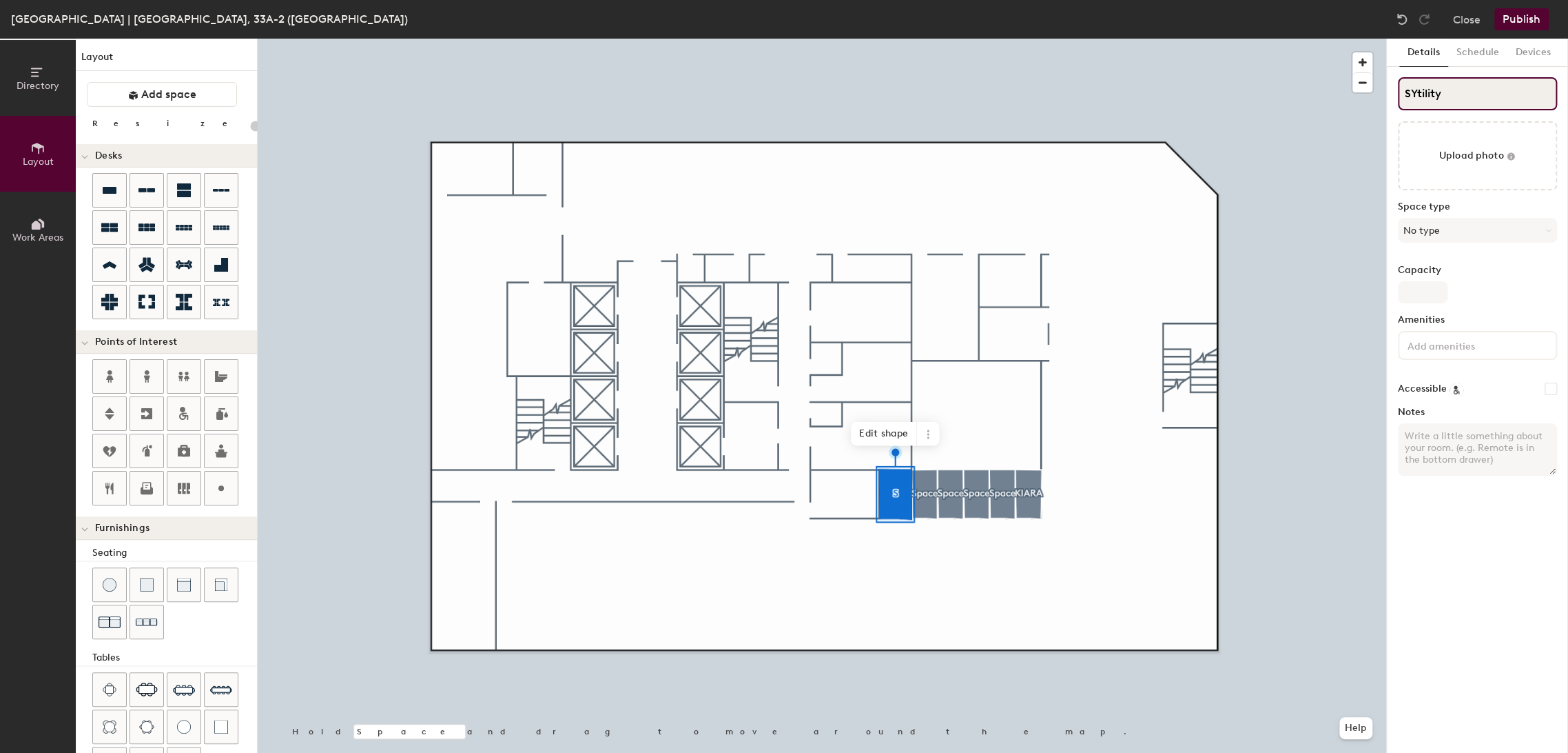
type input "20"
type input "SYtility 1"
type input "20"
type input "SYtility"
type input "20"
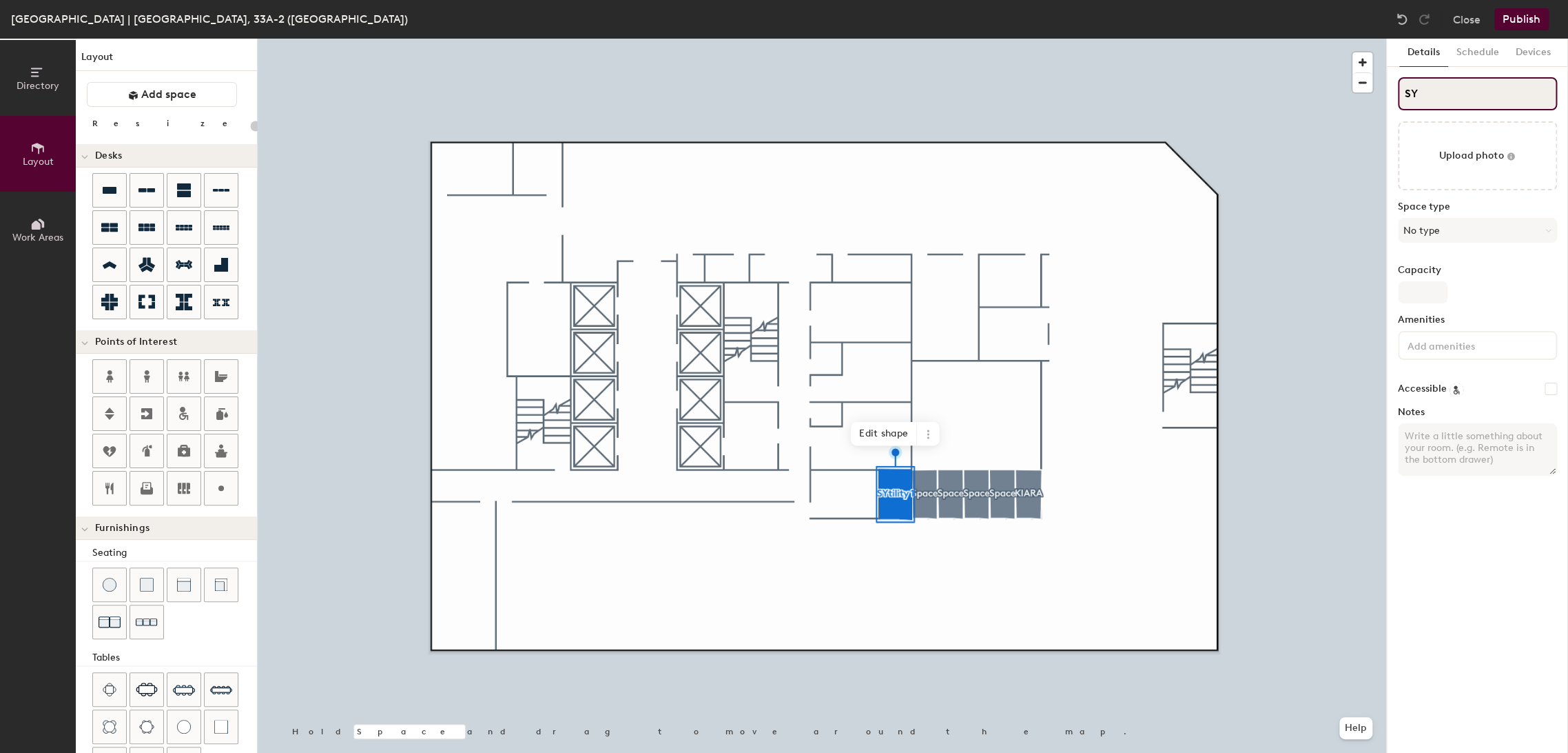
type input "S"
type input "20"
type input "S"
type input "20"
type input "S"
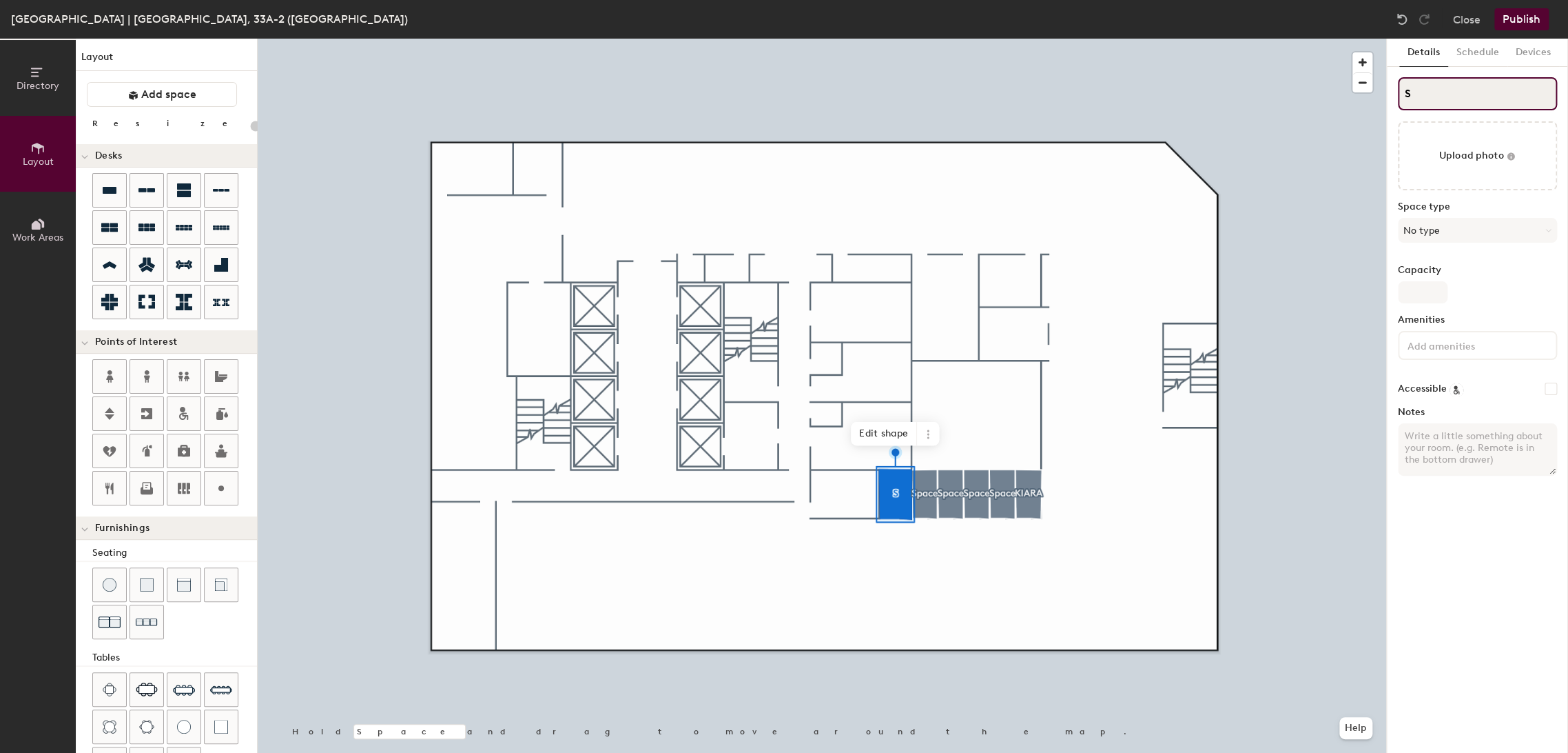
type input "20"
type input "SU"
type input "20"
type input "S"
type input "20"
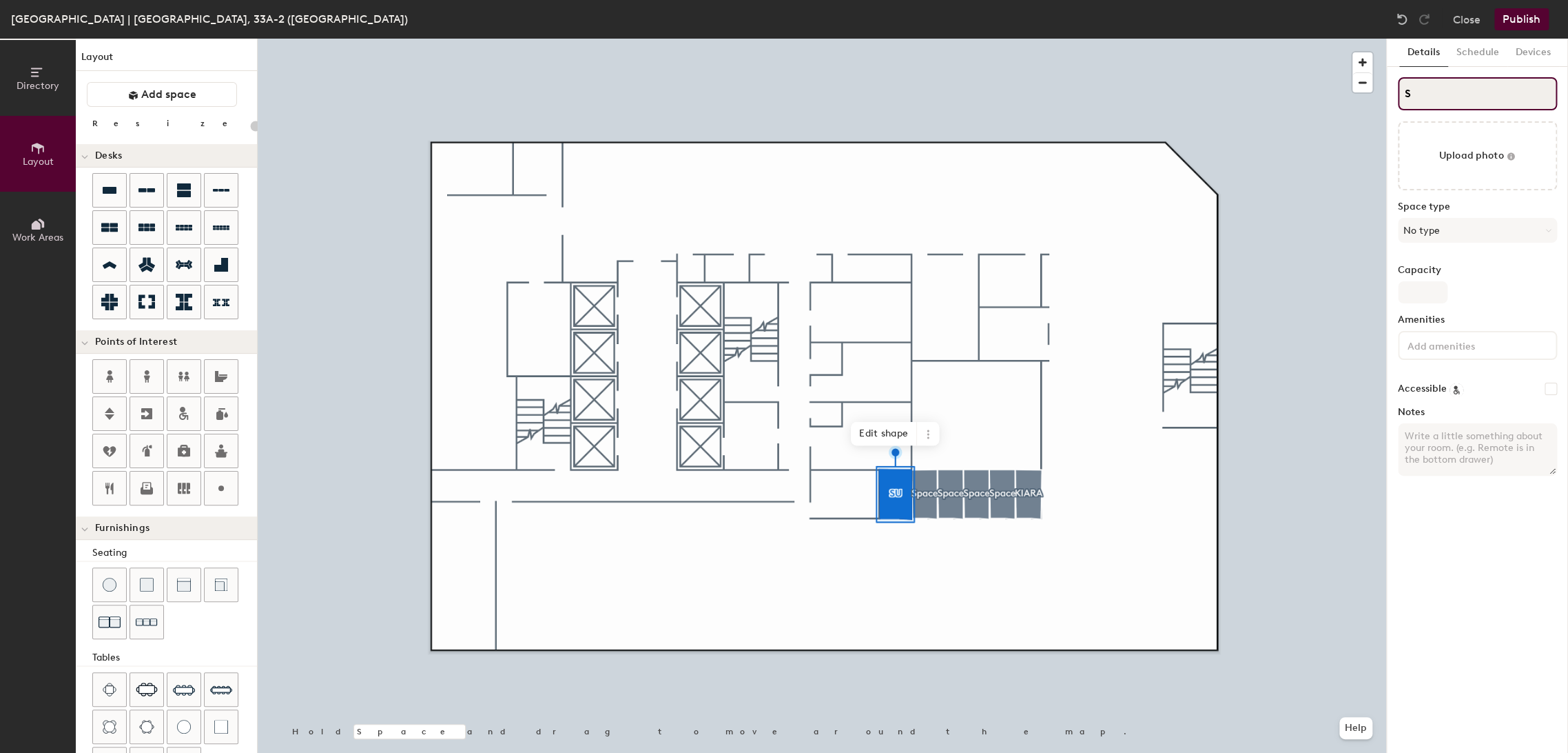
type input "S"
type input "20"
type input "SU"
type input "20"
type input "S"
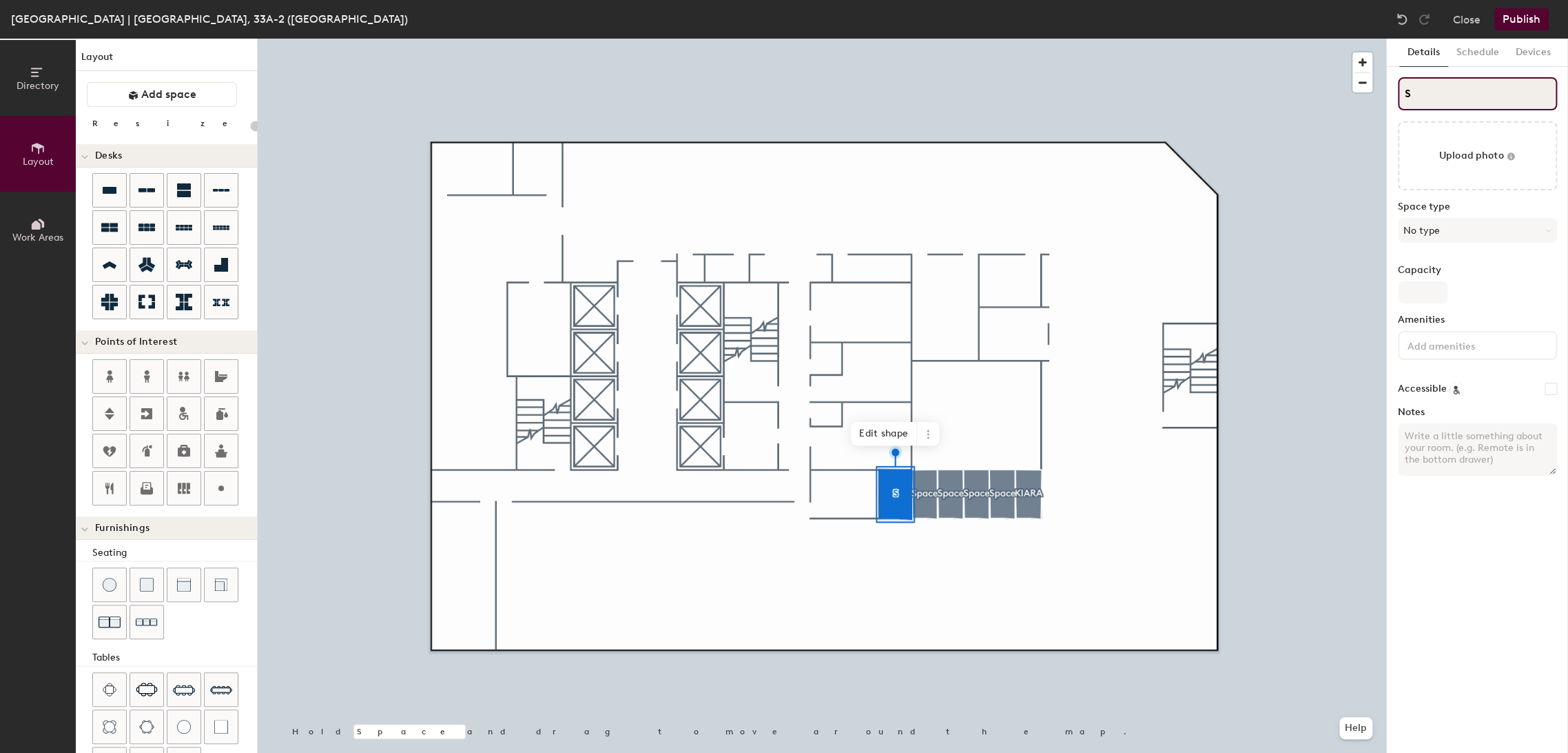
type input "20"
type input "SU"
type input "20"
type input "U"
type input "20"
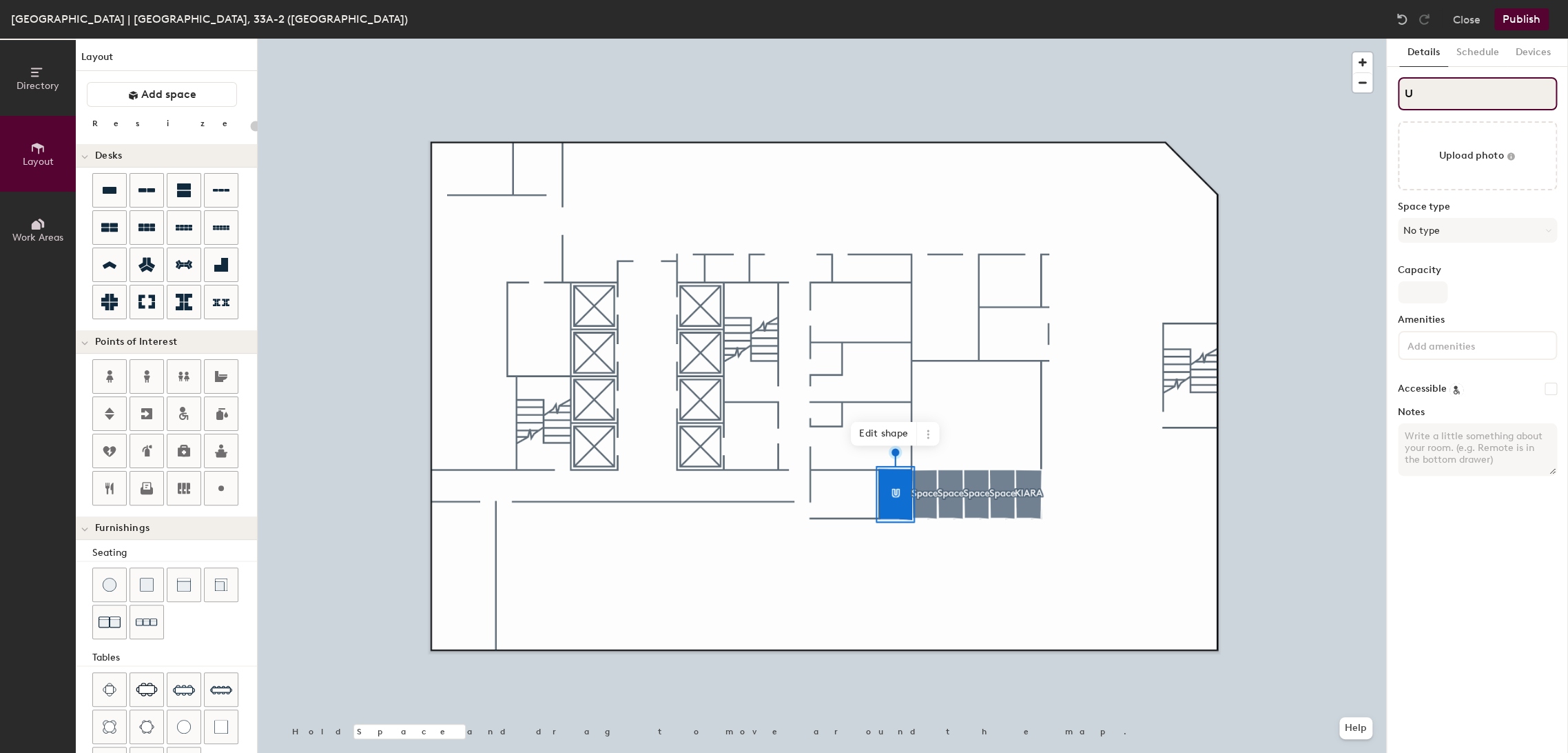
type input "UT"
type input "20"
type input "UTI"
type input "20"
type input "UTILI"
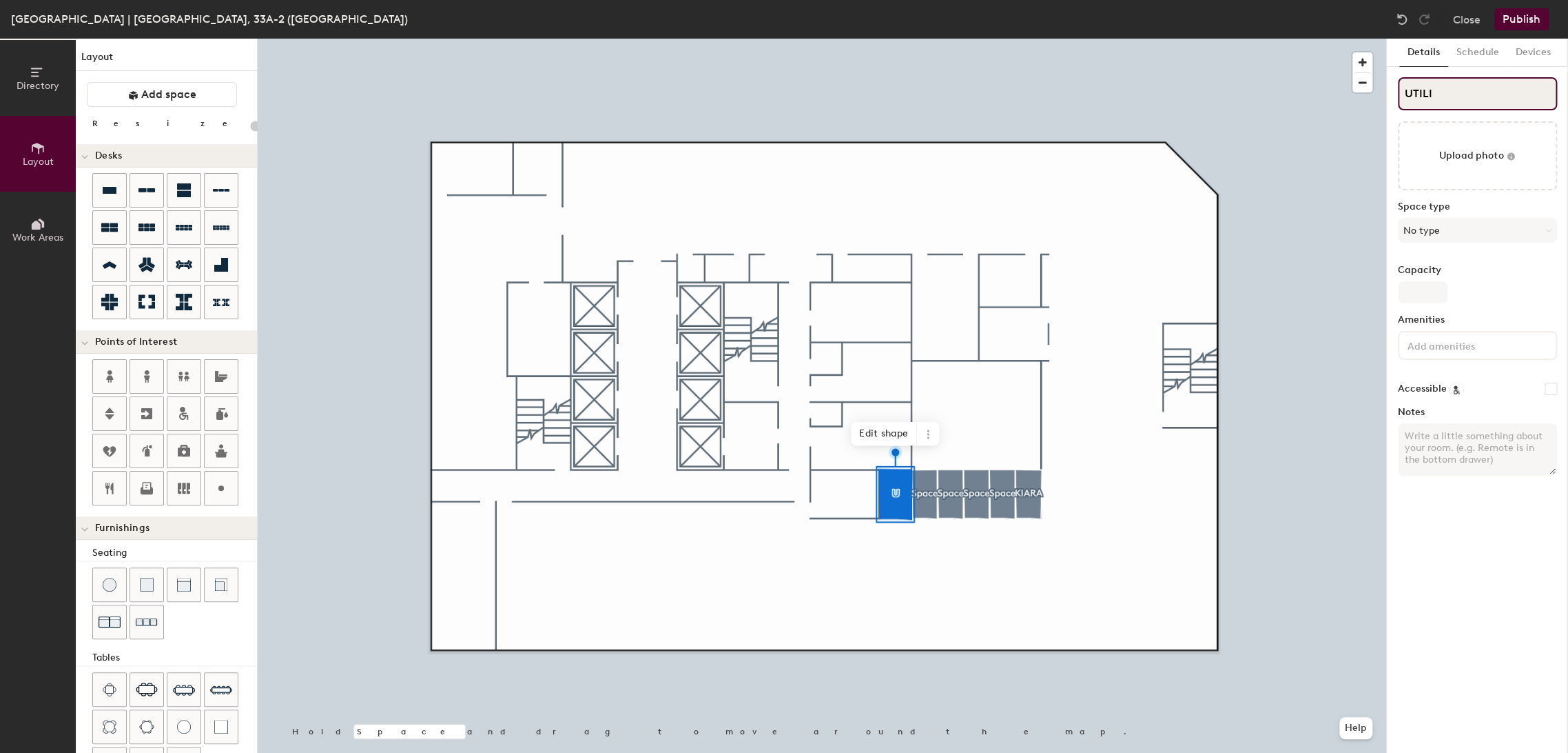
type input "20"
type input "UTILITY"
type input "20"
type input "UTILITY"
type input "20"
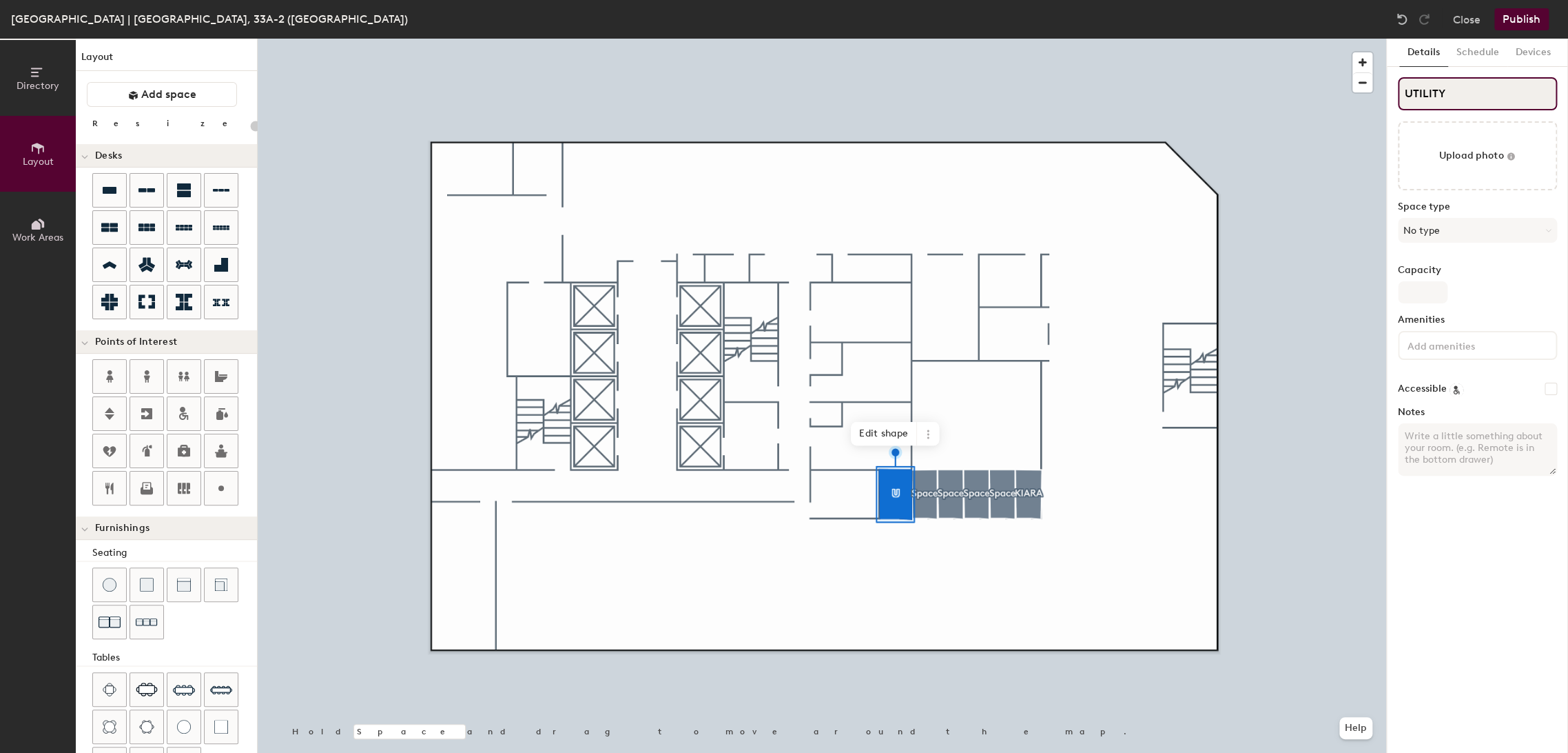
type input "UTILITY 1"
type input "20"
type input "UTILITY 1"
type input "20"
click at [1450, 95] on input "Space" at bounding box center [1478, 94] width 159 height 33
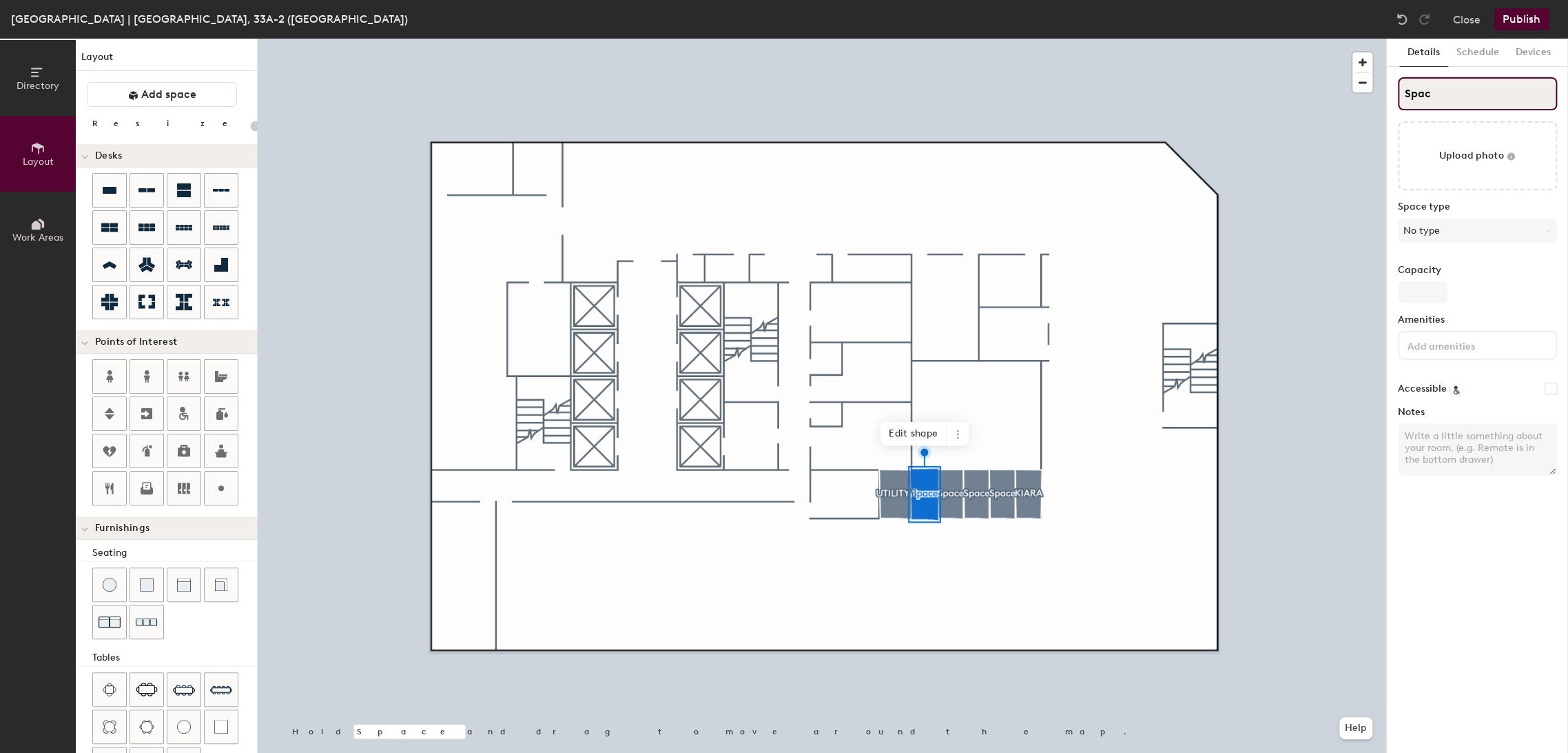
type input "Spa"
type input "20"
type input "S"
type input "20"
type input "S"
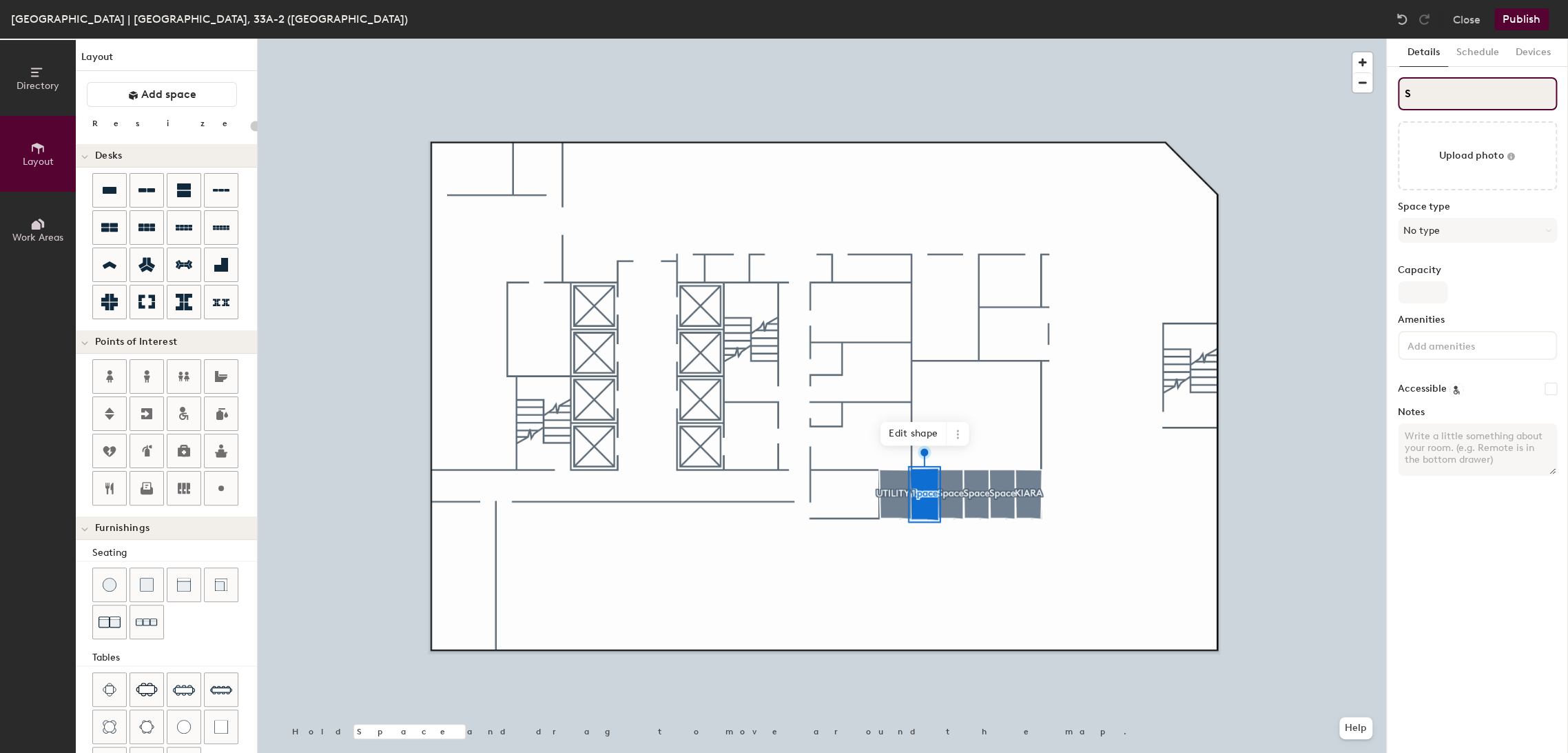
type input "20"
type input "S"
type input "20"
type input "SL"
type input "20"
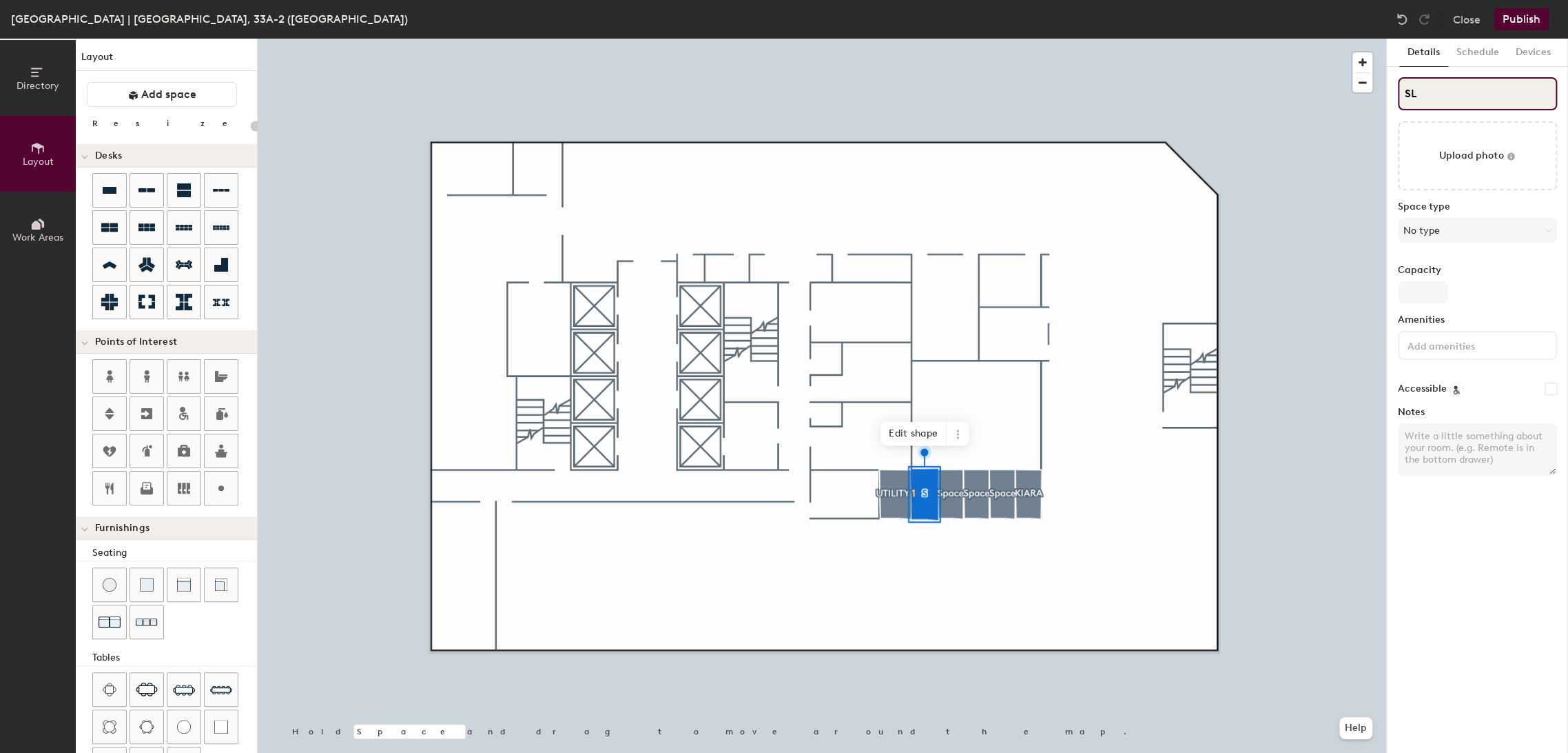
type input "SLI"
type input "20"
type input "SLIL"
type input "20"
type input "SL"
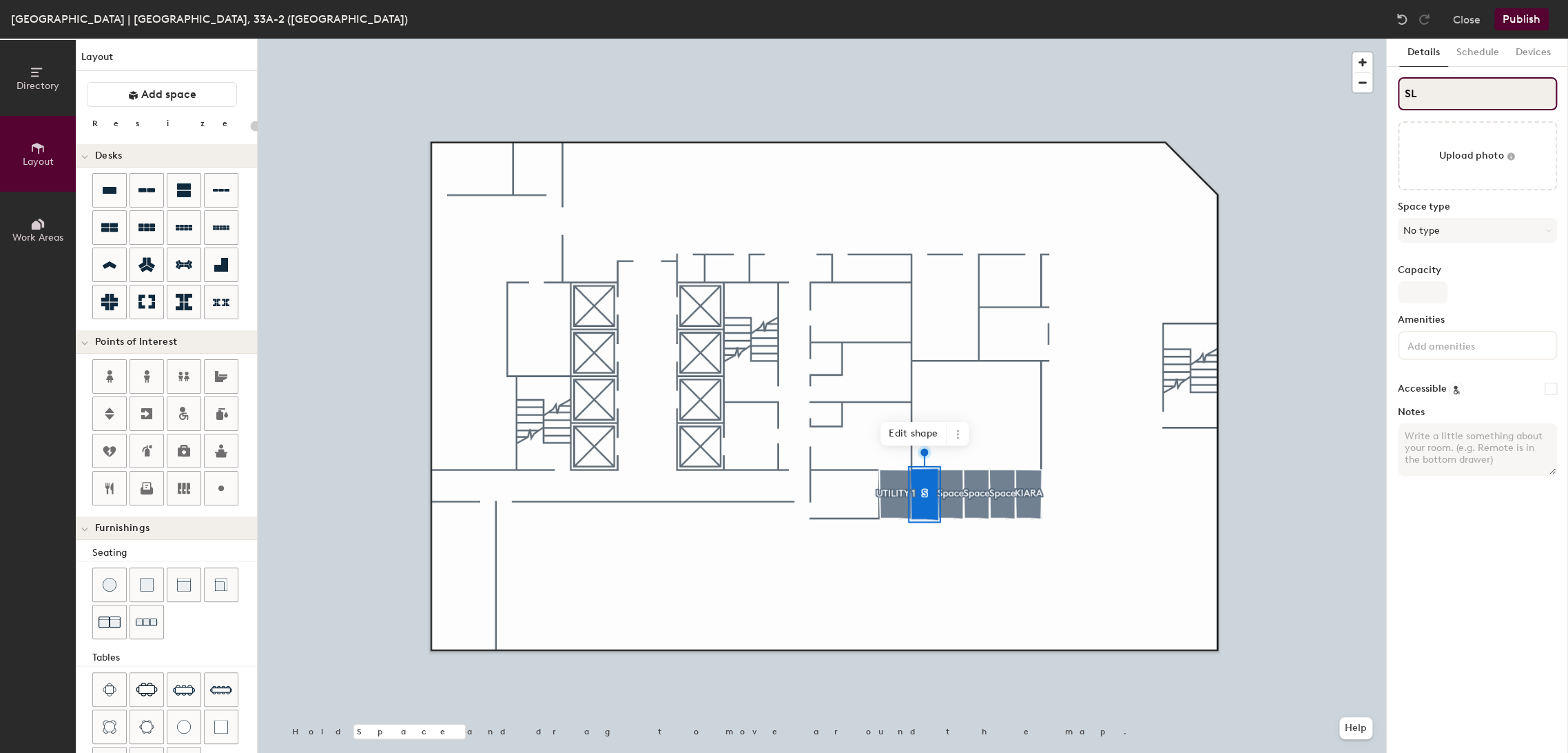
type input "20"
type input "S"
type input "20"
type input "S"
type input "20"
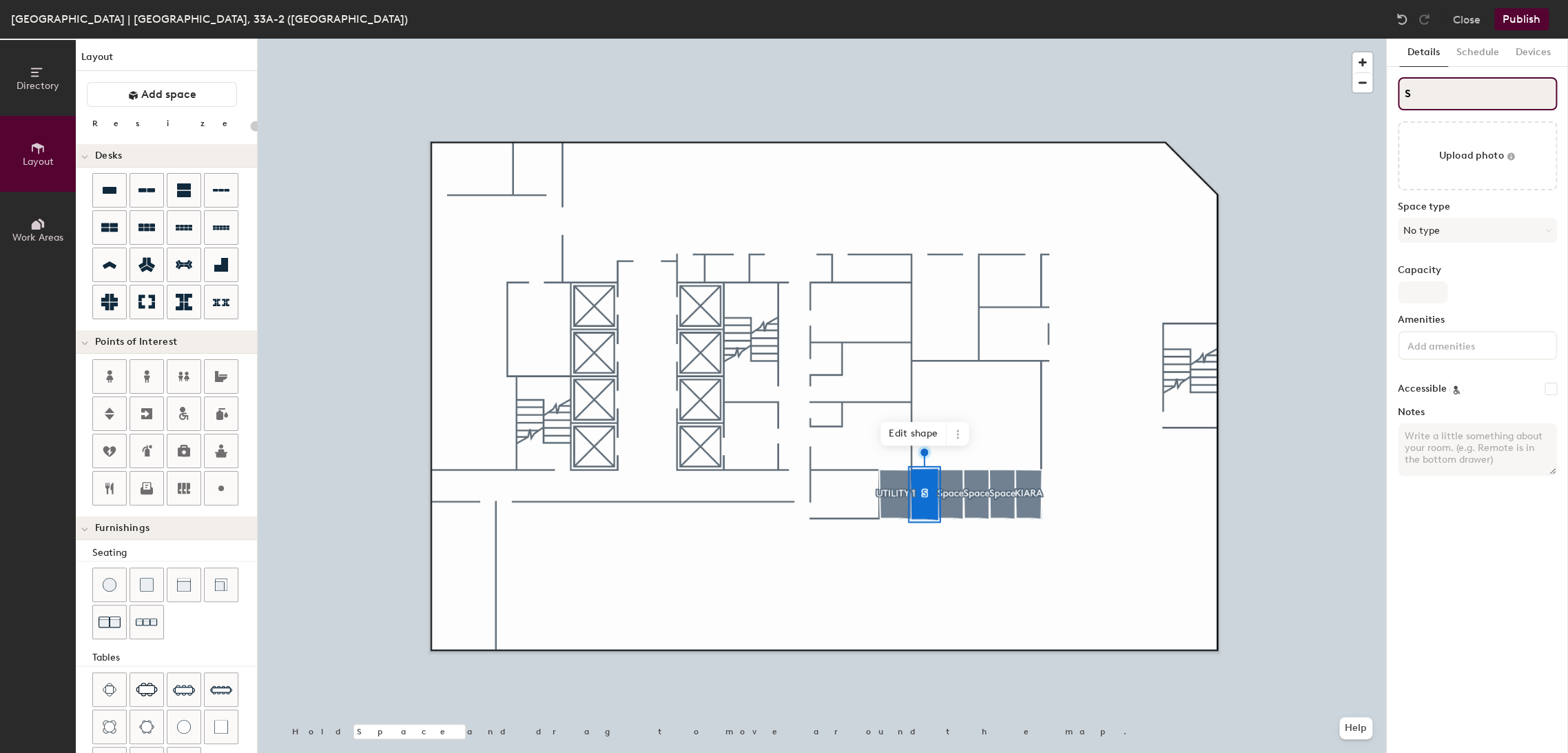
type input "SL"
type input "20"
type input "S"
type input "20"
type input "SL"
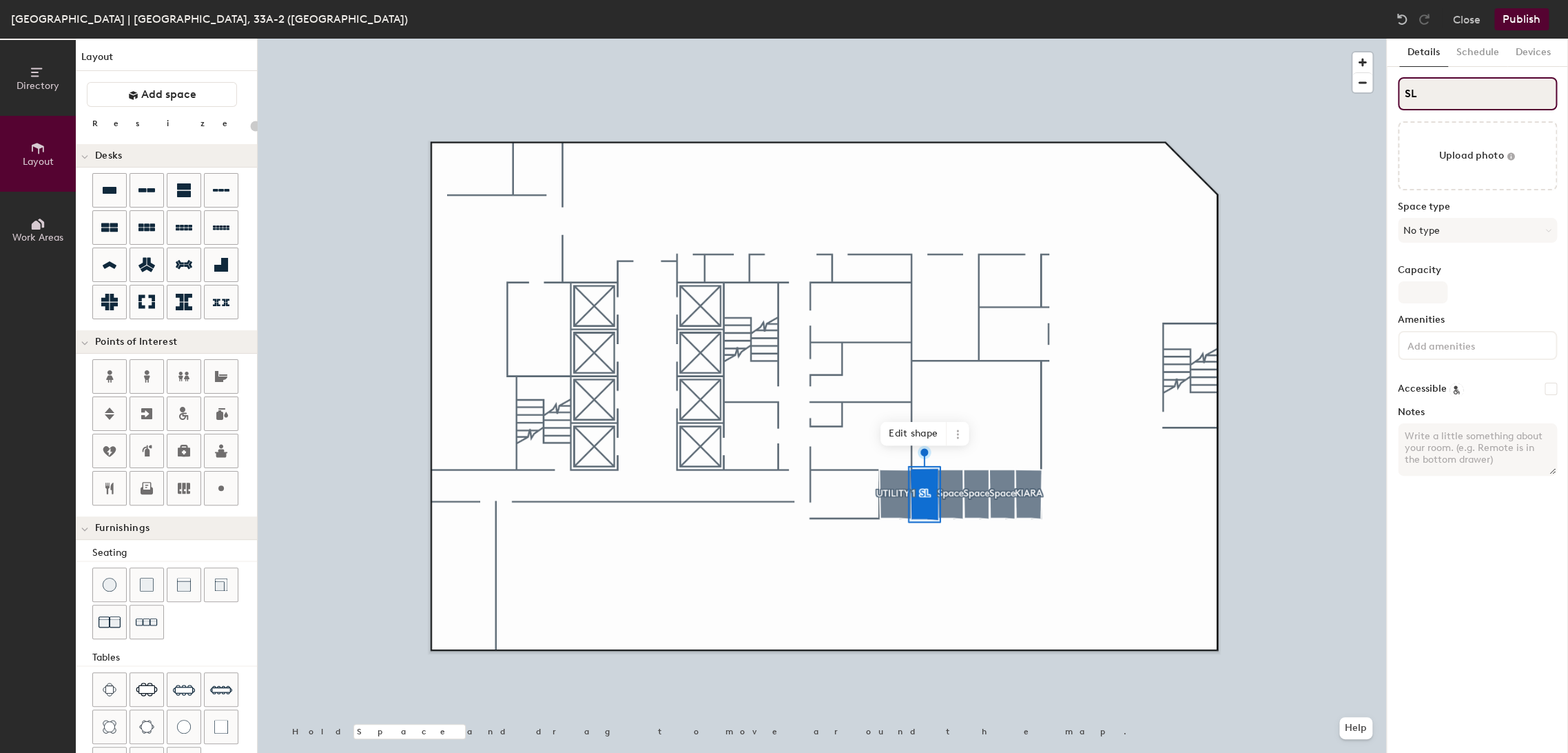
type input "20"
type input "S"
type input "20"
type input "SL"
type input "20"
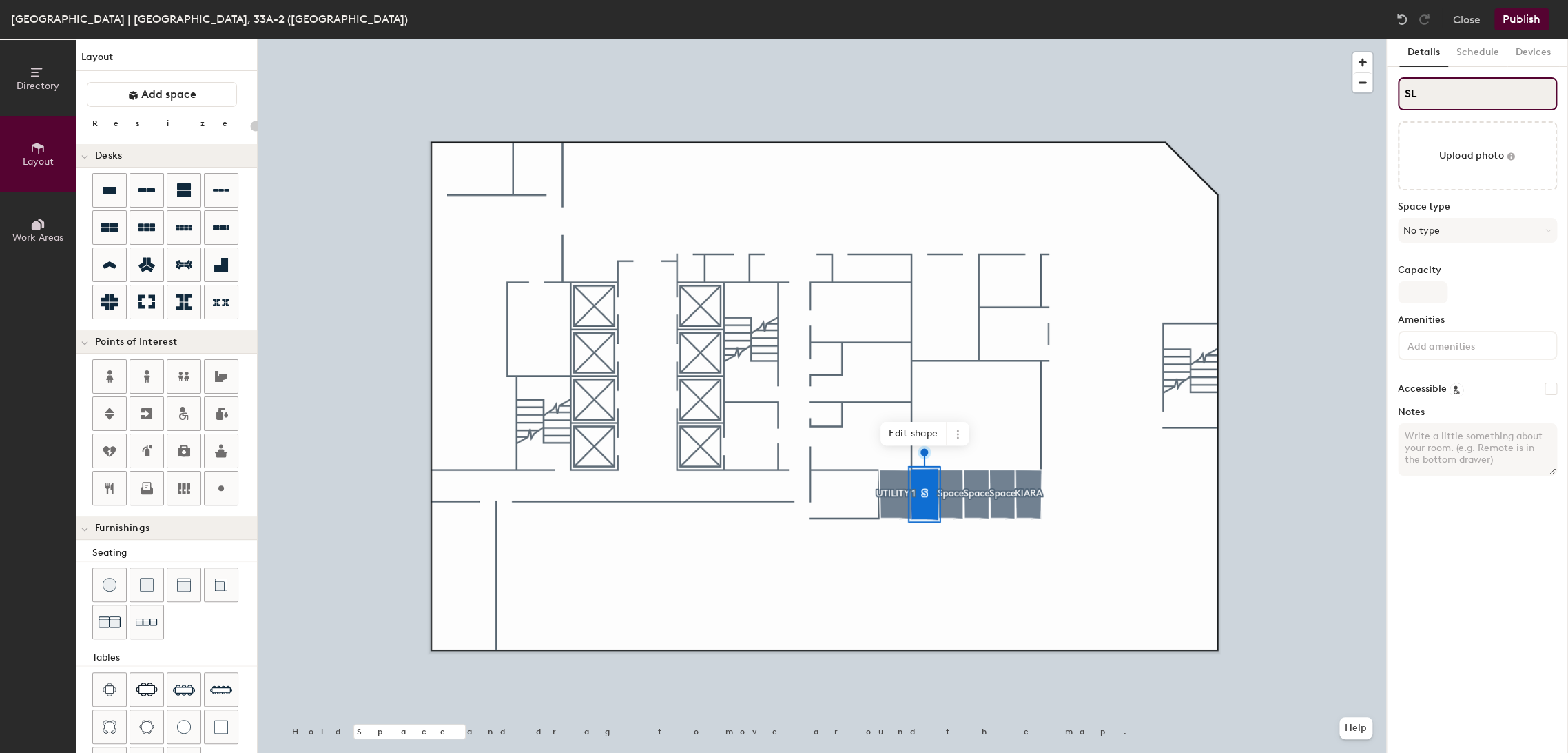
type input "SLI"
type input "20"
type input "LI"
type input "20"
type input "LIL"
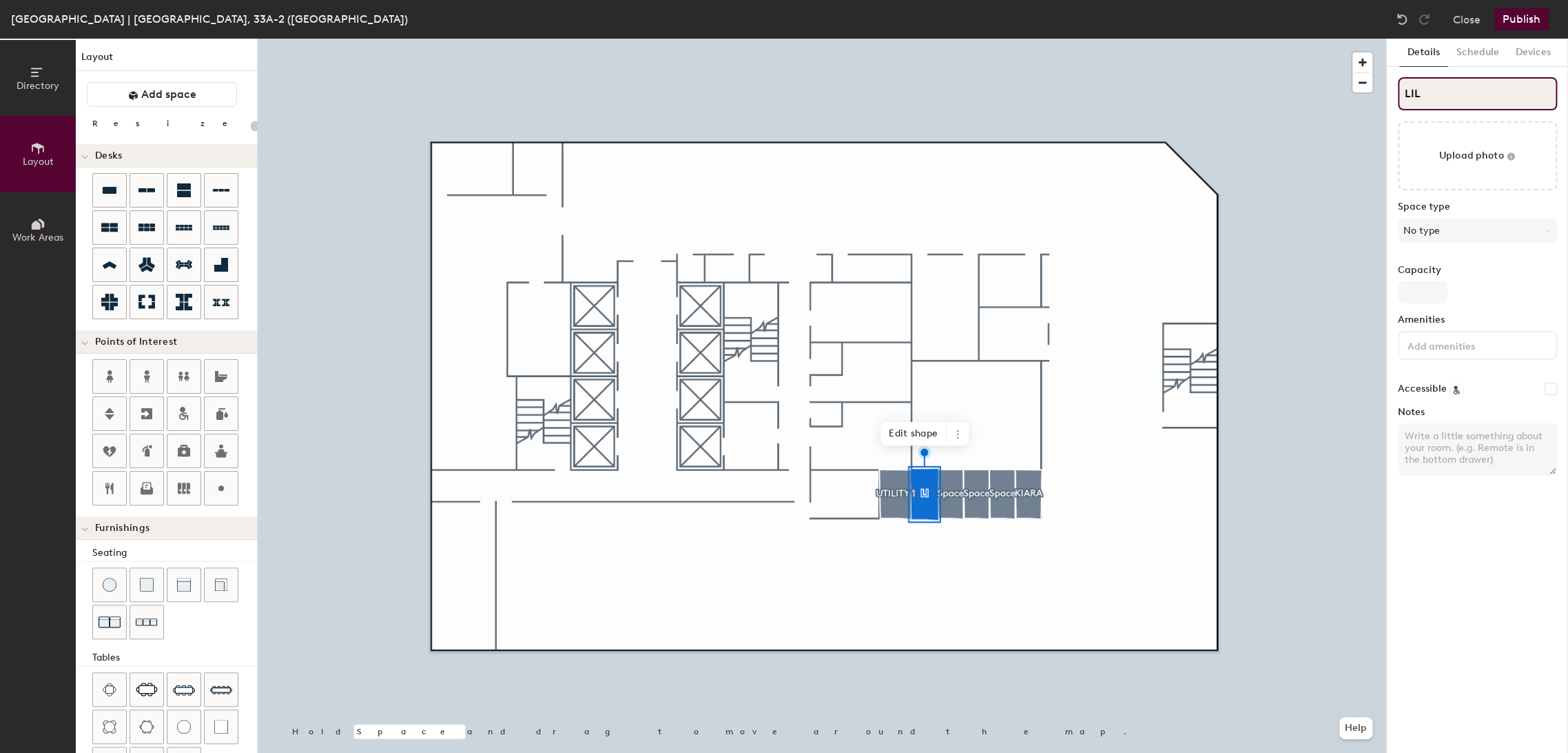
type input "20"
type input "[PERSON_NAME]"
type input "20"
type input "[PERSON_NAME]"
type input "20"
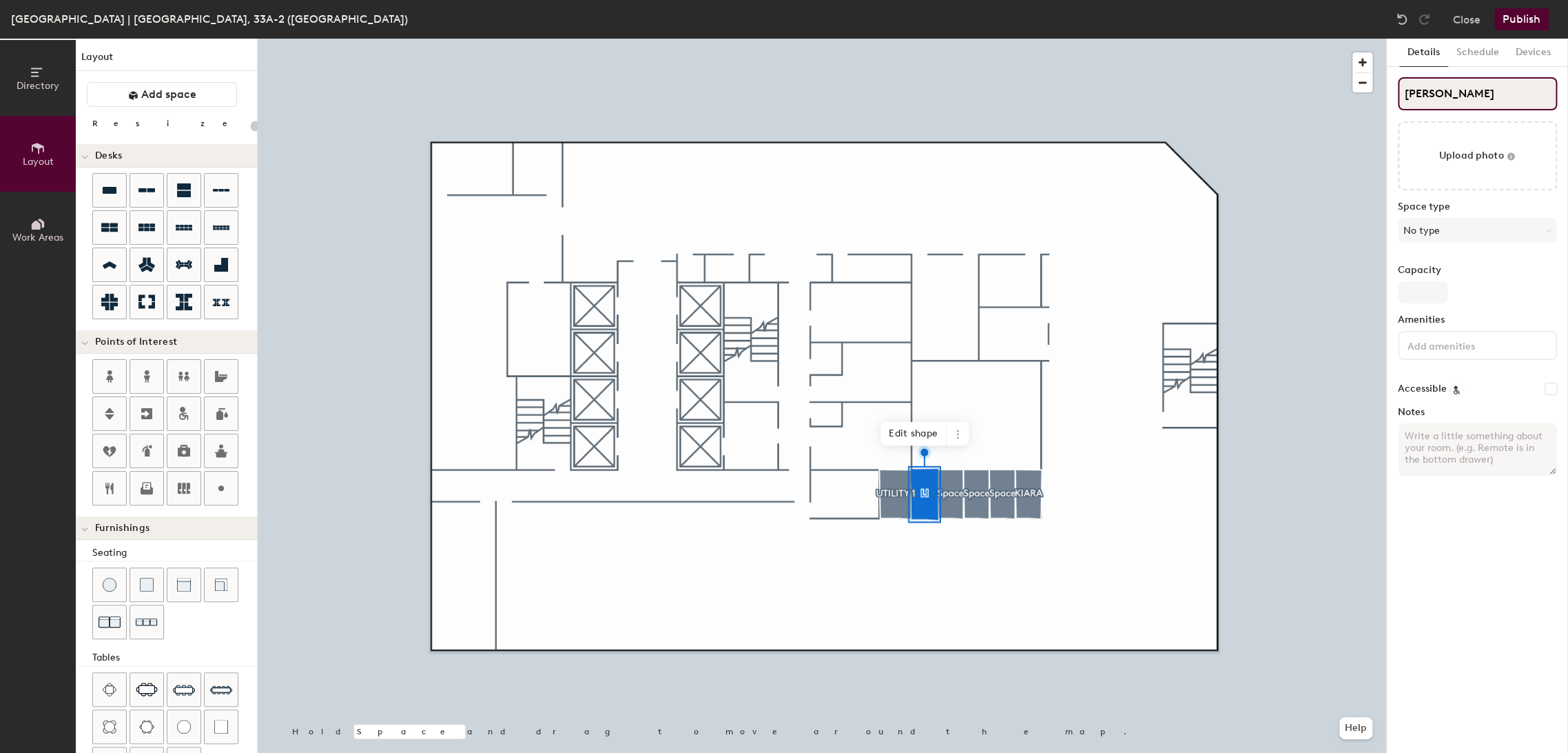
type input "[PERSON_NAME]"
type input "20"
type input "[PERSON_NAME] HAVE"
type input "20"
type input "[PERSON_NAME]"
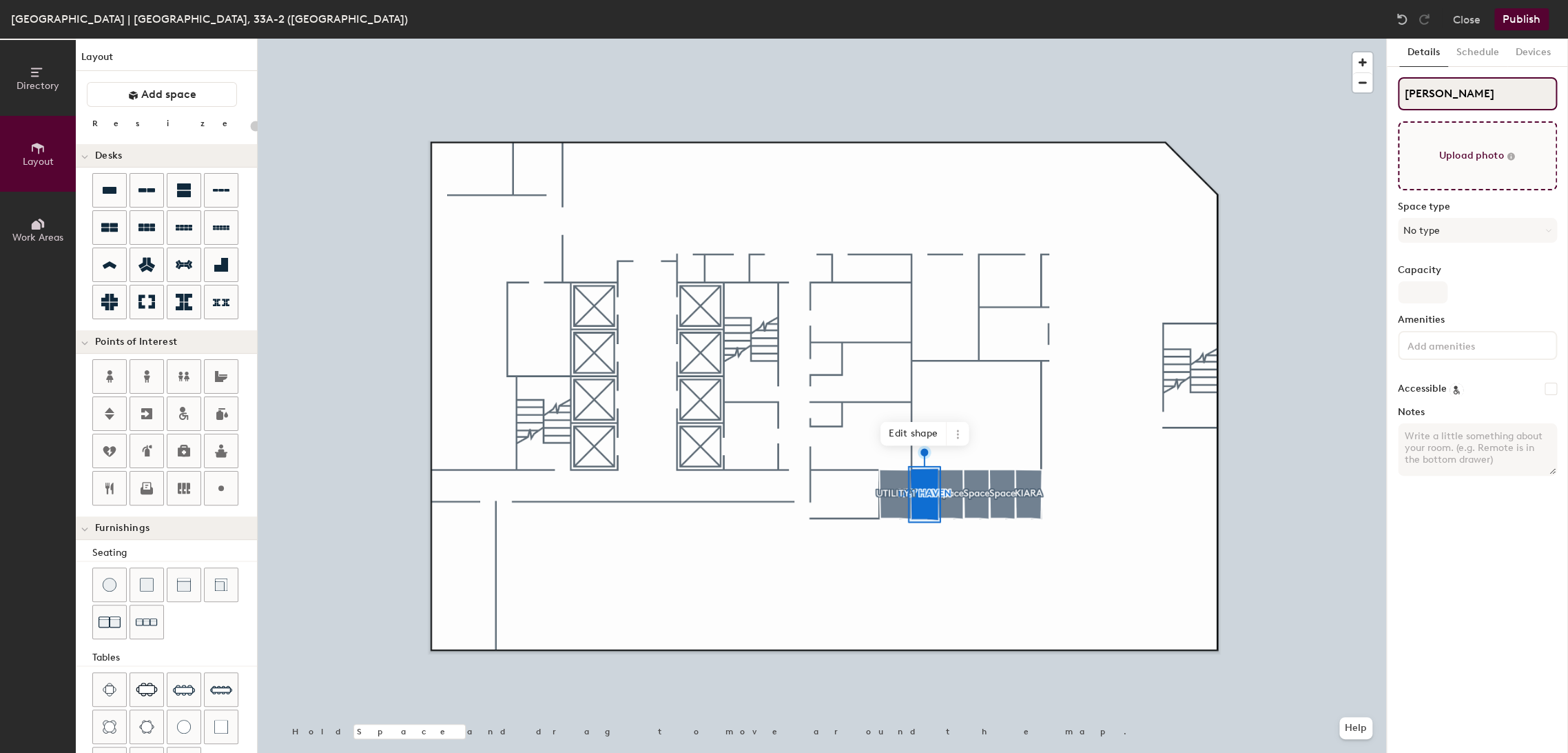
type input "20"
type input "[PERSON_NAME]"
click at [1446, 229] on button "No type" at bounding box center [1478, 230] width 159 height 25
type input "20"
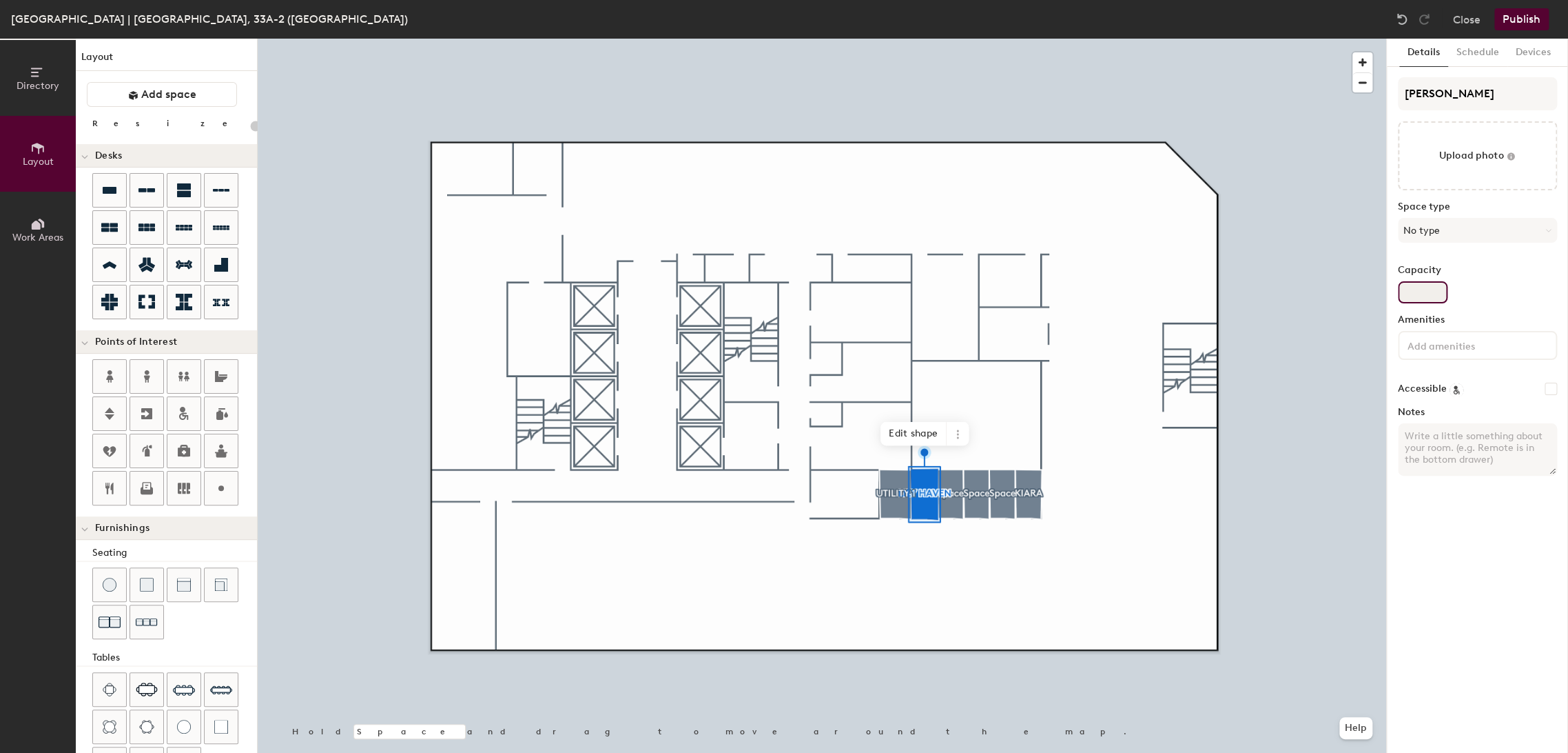
click at [1334, 296] on div "Directory Layout Work Areas Layout Add space Resize Desks Points of Interest Fu…" at bounding box center [784, 395] width 1568 height 714
type input "1"
type input "20"
type input "1"
click at [1486, 533] on div "Details Schedule Devices LILY HAVEN Upload photo Space type No type Capacity 1 …" at bounding box center [1478, 395] width 181 height 714
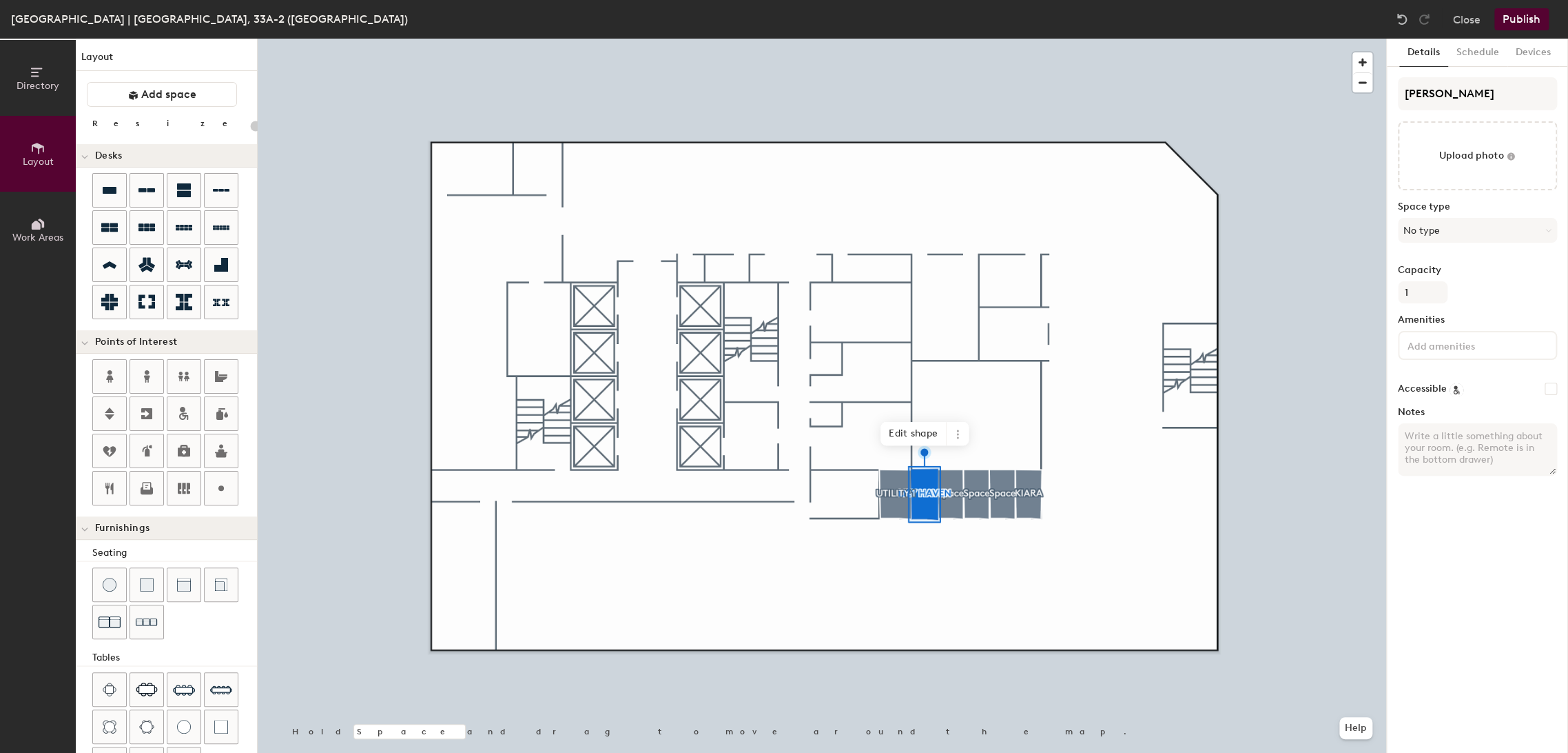
drag, startPoint x: 1452, startPoint y: 220, endPoint x: 1452, endPoint y: 444, distance: 224.0
click at [1452, 444] on div "LILY HAVEN Upload photo Space type No type Capacity 1 Amenities Accessible Notes" at bounding box center [1478, 282] width 159 height 410
click at [1465, 346] on input at bounding box center [1466, 344] width 124 height 17
click at [1476, 232] on button "No type" at bounding box center [1478, 230] width 159 height 25
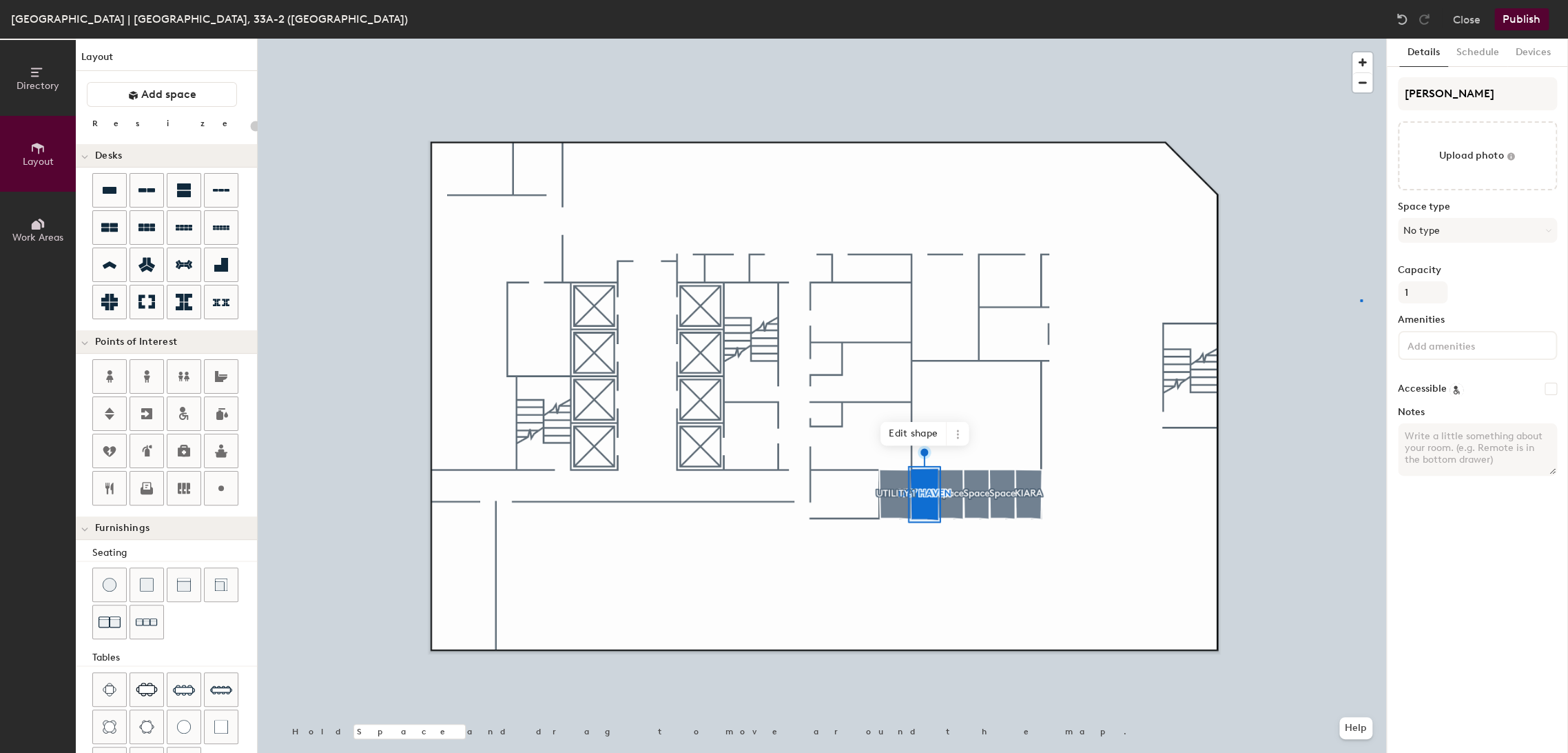
click at [1360, 38] on div at bounding box center [821, 38] width 1129 height 0
click at [1487, 225] on button "No type" at bounding box center [1478, 230] width 159 height 25
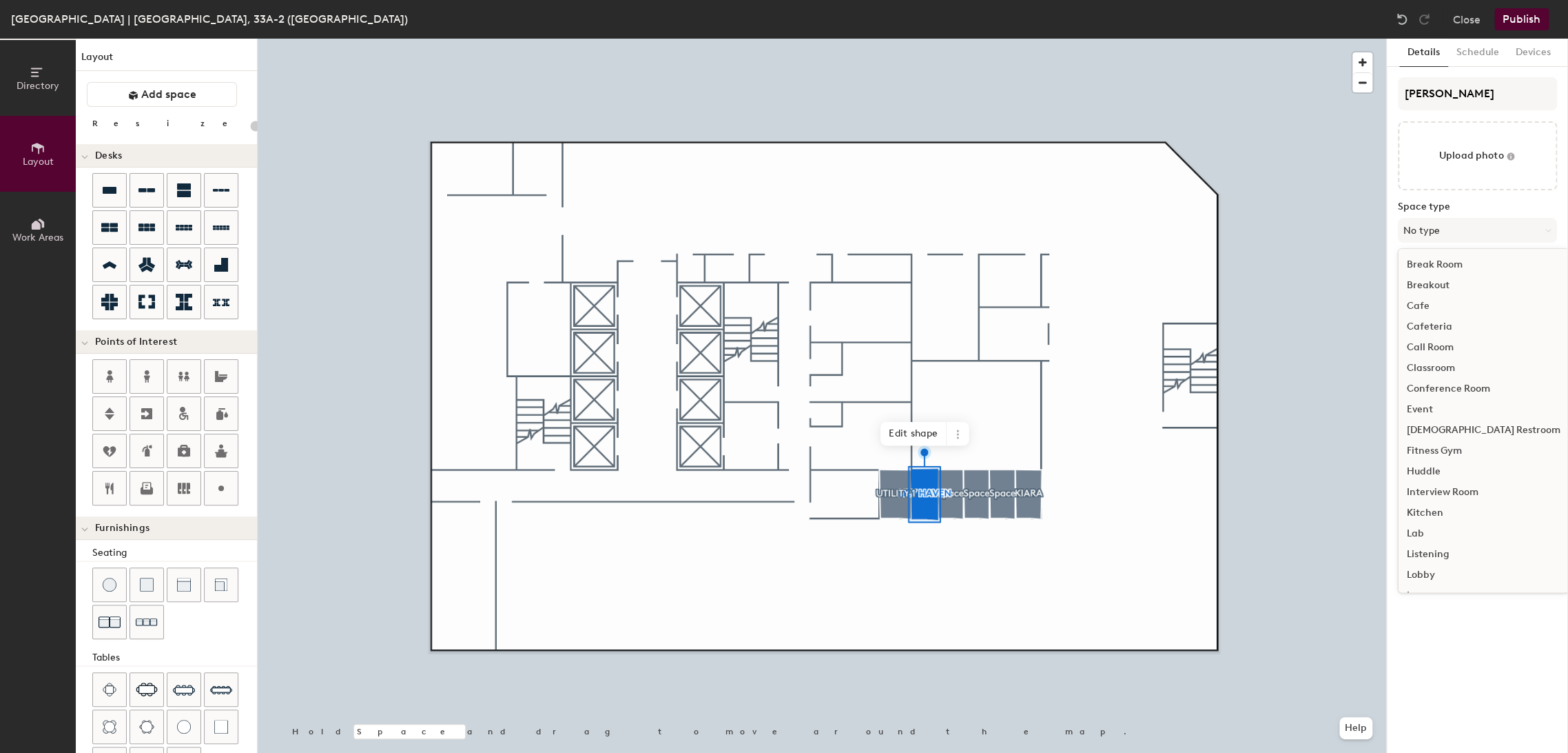
click at [1455, 261] on div "Break Room" at bounding box center [1484, 265] width 170 height 21
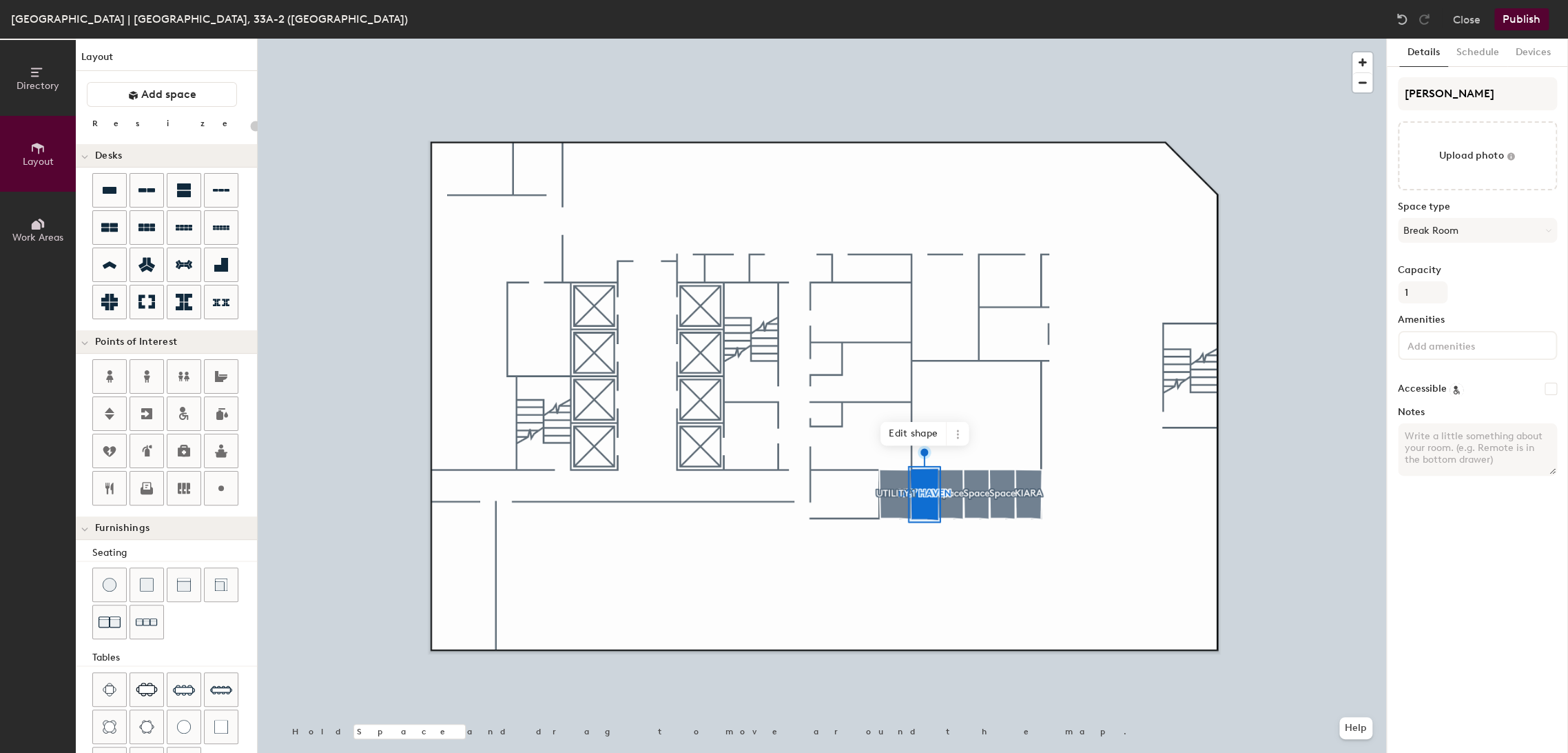
type input "20"
click at [1433, 343] on input at bounding box center [1466, 344] width 124 height 17
paste input "Sofa, Curtain, Power outlet"
type input "Sofa, Curtain, Power outlet"
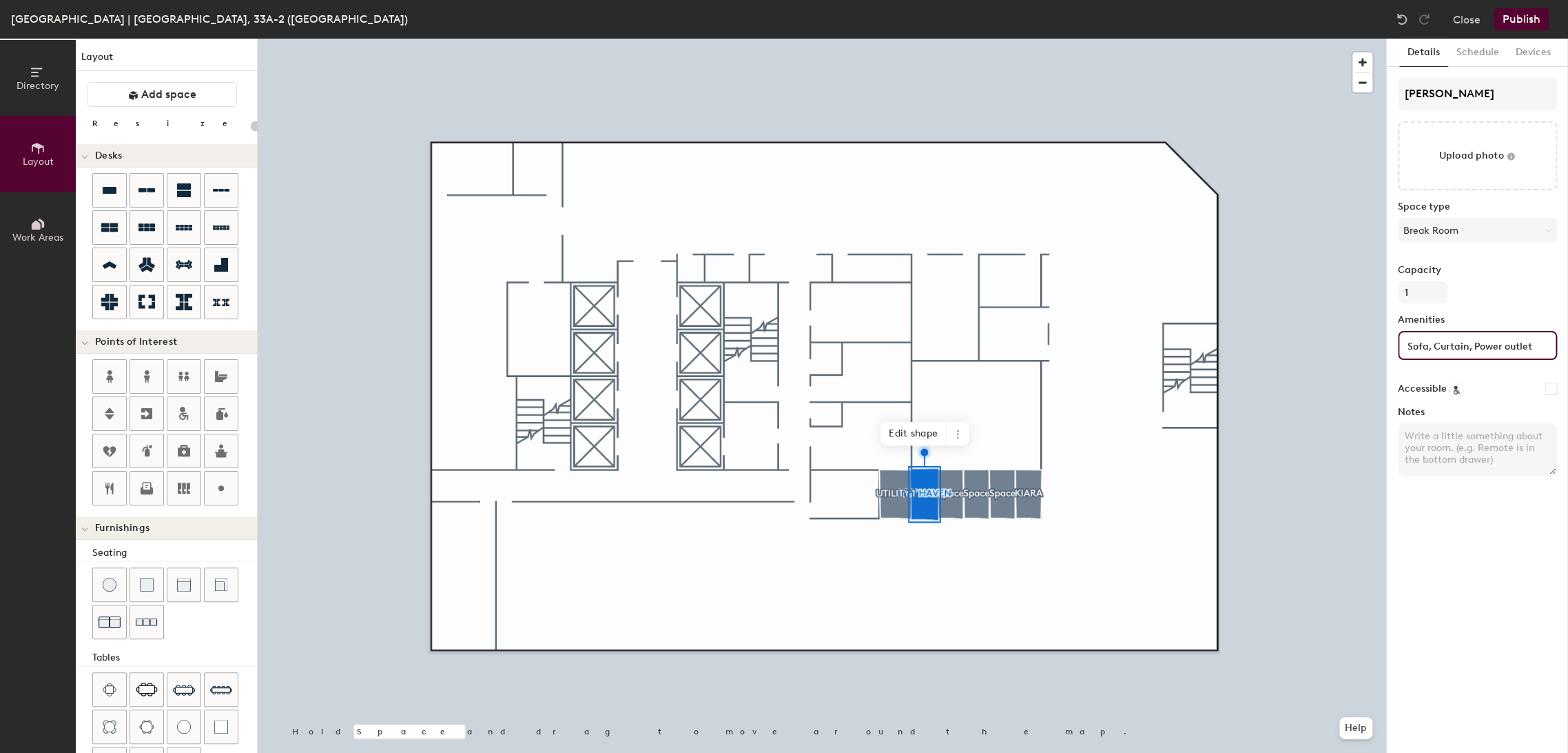
click at [1425, 456] on textarea "Notes" at bounding box center [1478, 450] width 159 height 52
click at [1554, 391] on input "Accessible" at bounding box center [1551, 389] width 12 height 12
checkbox input "false"
type input "20"
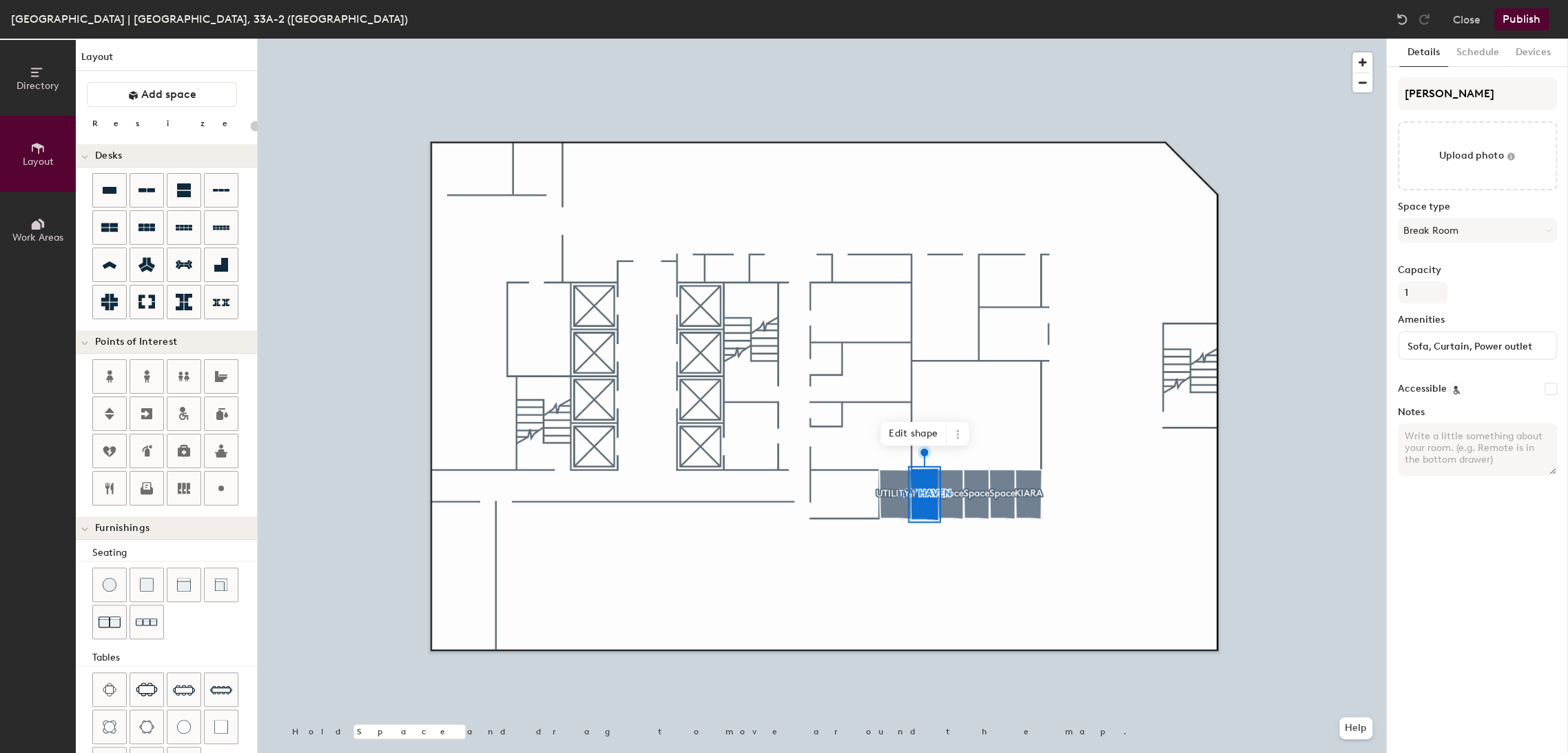
checkbox input "true"
click at [1478, 448] on textarea "Notes" at bounding box center [1478, 450] width 159 height 52
type input "20"
click at [1479, 435] on textarea "Notes" at bounding box center [1478, 450] width 159 height 52
paste textarea "Wellness/quiet room. Max 30 mins per booking. Please keep the space clean and q…"
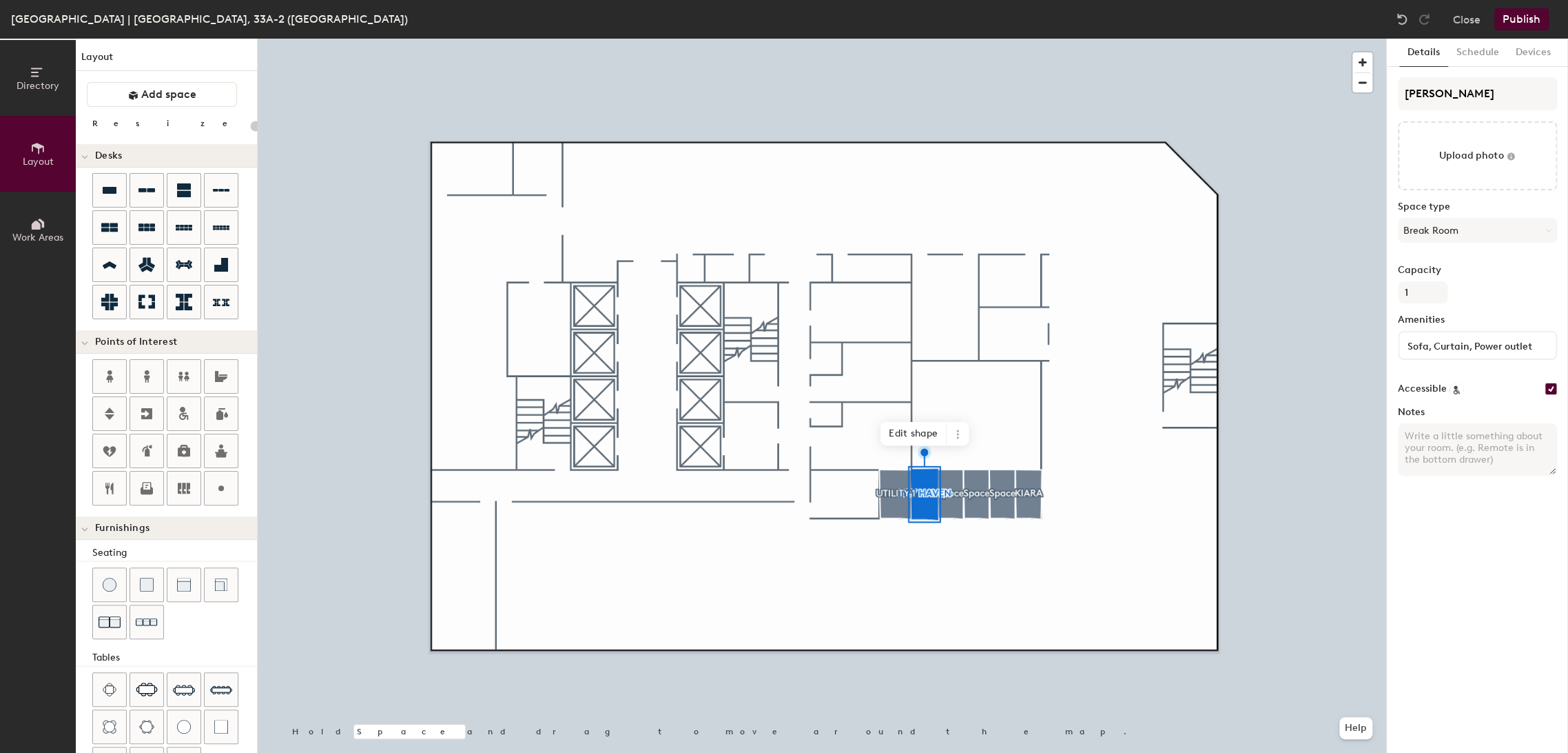
type textarea "Wellness/quiet room. Max 30 mins per booking. Please keep the space clean and q…"
type input "20"
type textarea "Wellness/quiet room. Max 30 mins per booking. Please keep the space clean and q…"
click at [1521, 13] on button "Publish" at bounding box center [1522, 19] width 55 height 22
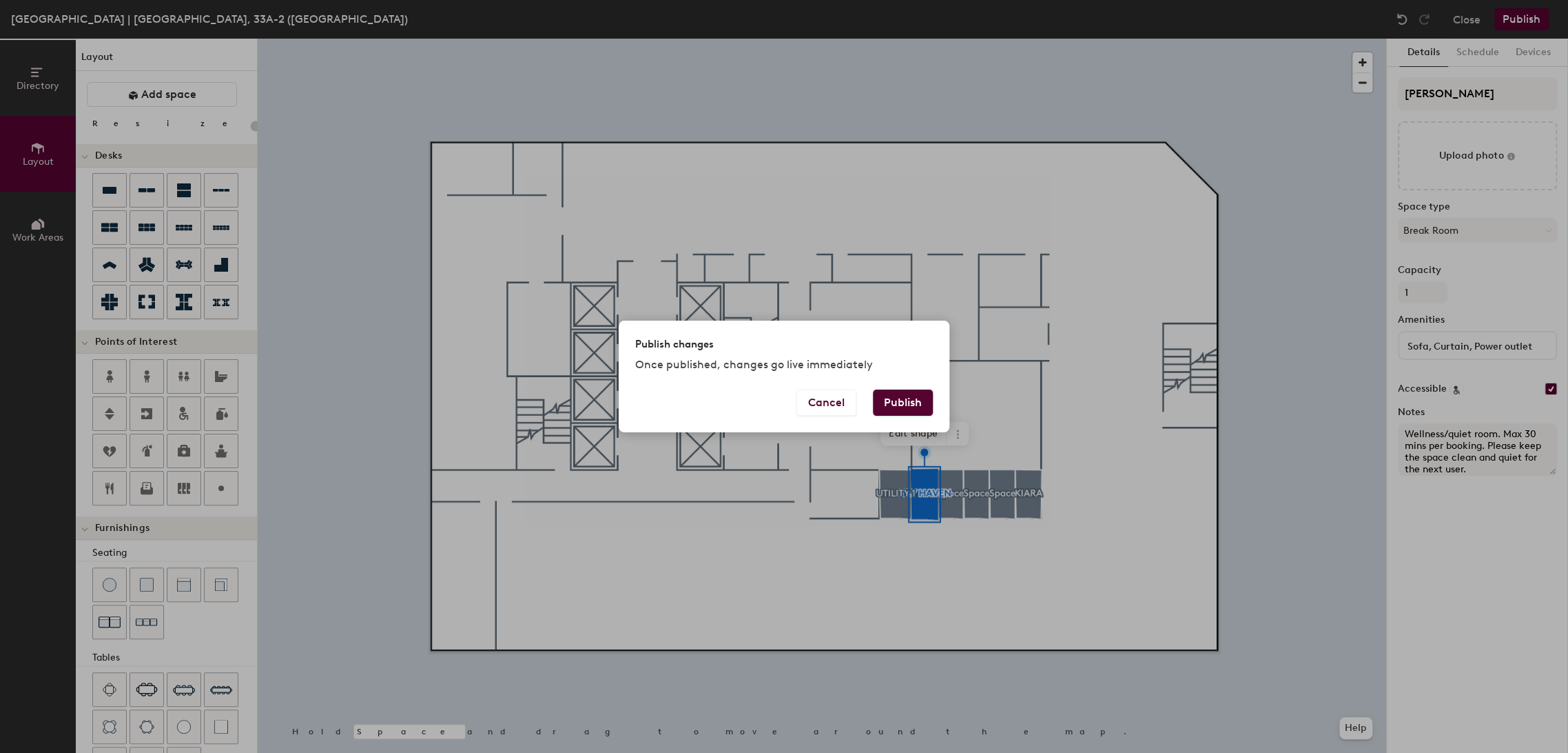
click at [913, 407] on button "Publish" at bounding box center [902, 403] width 60 height 26
type input "20"
